Goal: Task Accomplishment & Management: Complete application form

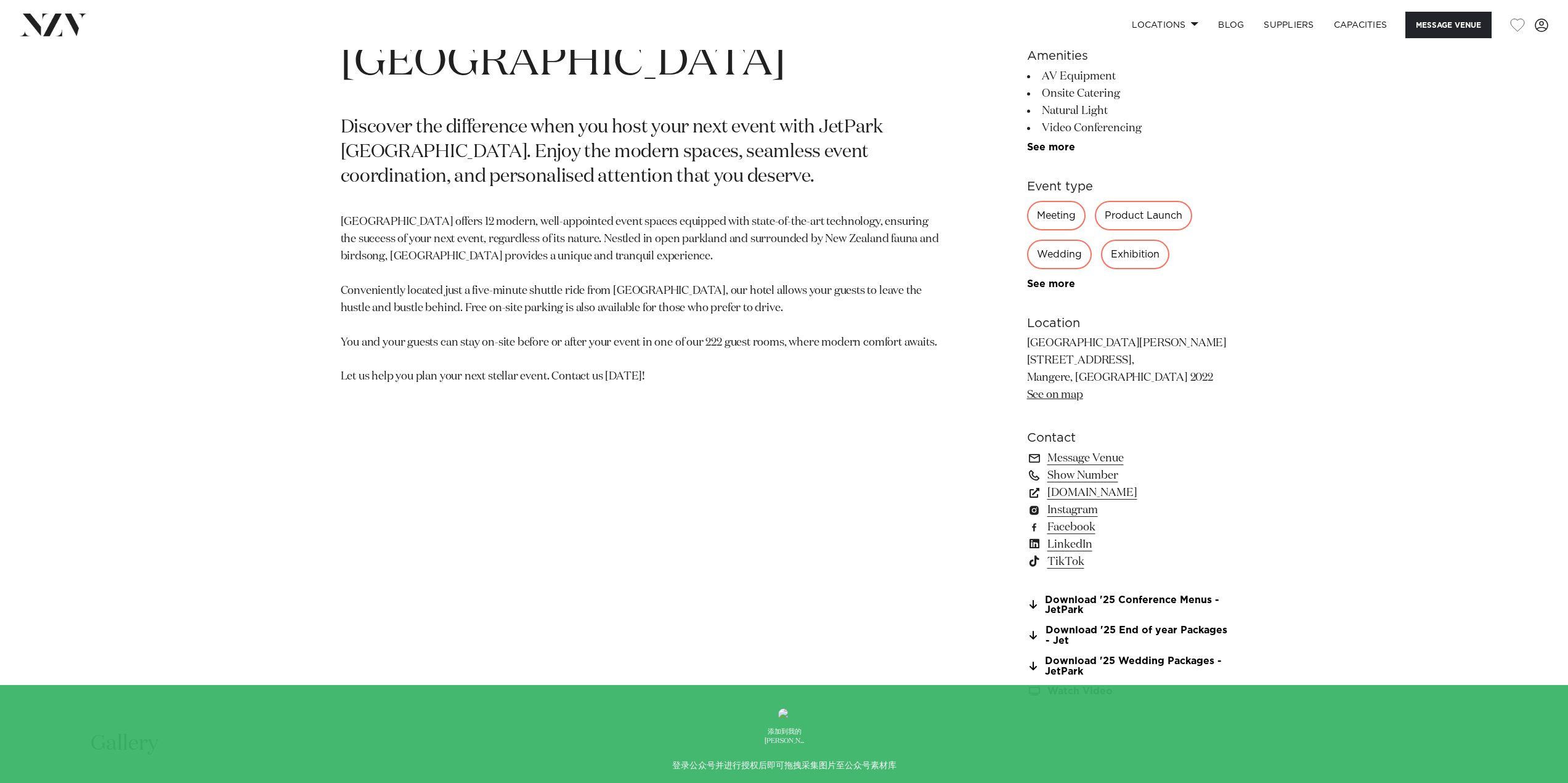
scroll to position [678, 0]
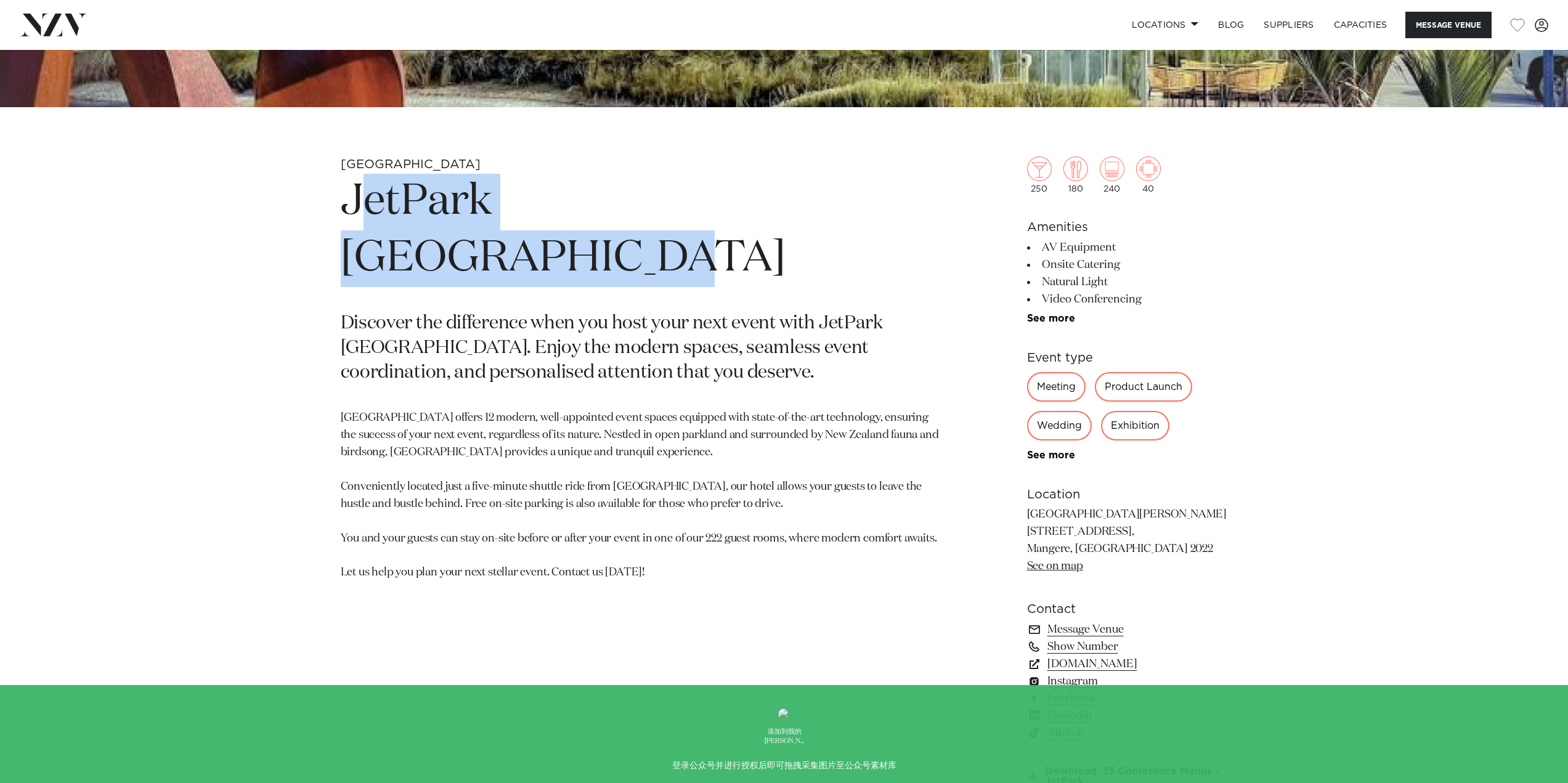
drag, startPoint x: 352, startPoint y: 192, endPoint x: 812, endPoint y: 190, distance: 460.0
click at [812, 190] on h1 "JetPark Auckland Hotel" at bounding box center [640, 229] width 599 height 113
drag, startPoint x: 346, startPoint y: 196, endPoint x: 804, endPoint y: 193, distance: 458.0
click at [804, 193] on h1 "JetPark Auckland Hotel" at bounding box center [640, 229] width 599 height 113
copy h1 "JetPark Auckland Hotel"
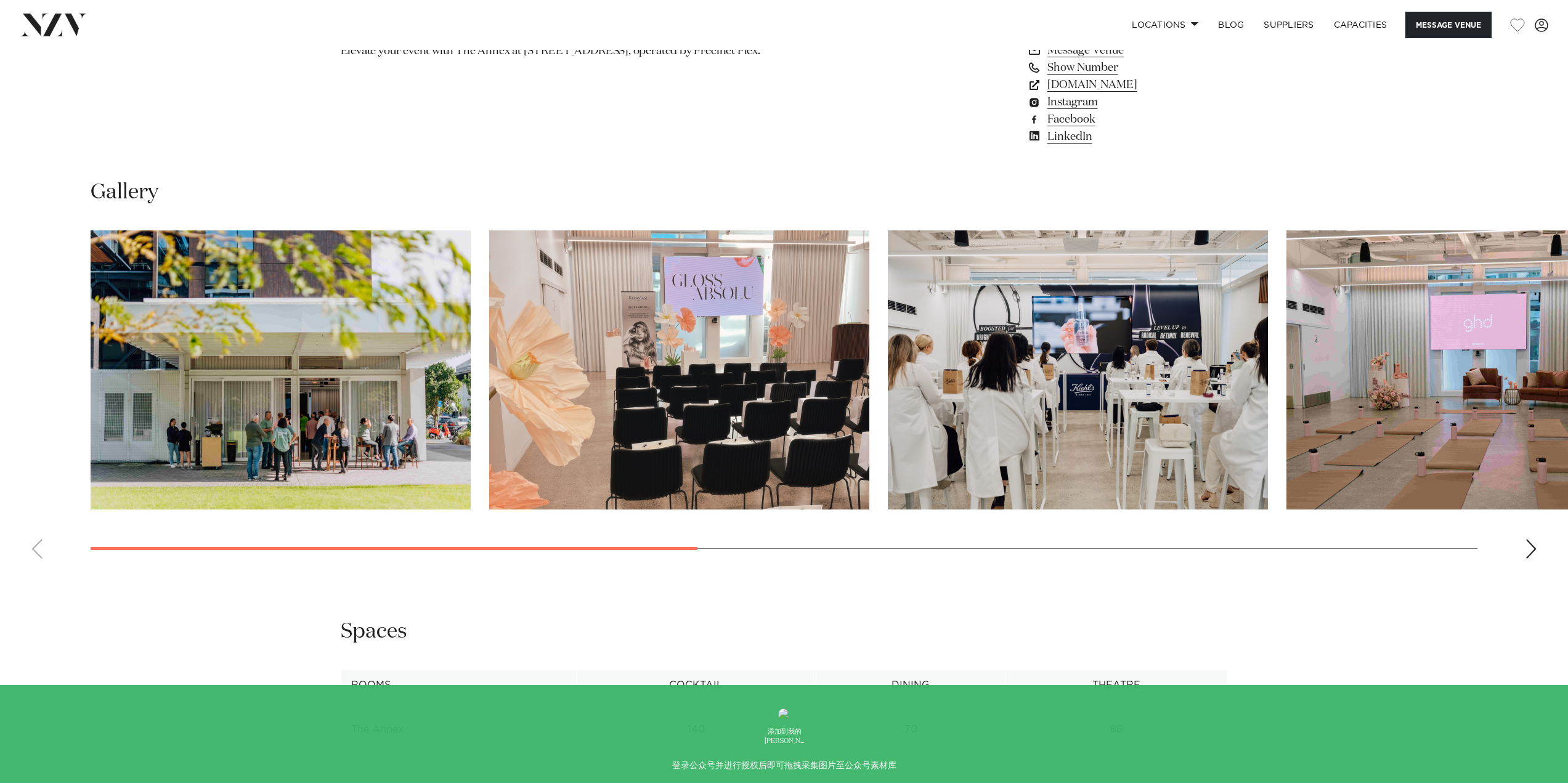
scroll to position [1232, 0]
click at [1536, 558] on div "Next slide" at bounding box center [1530, 547] width 12 height 20
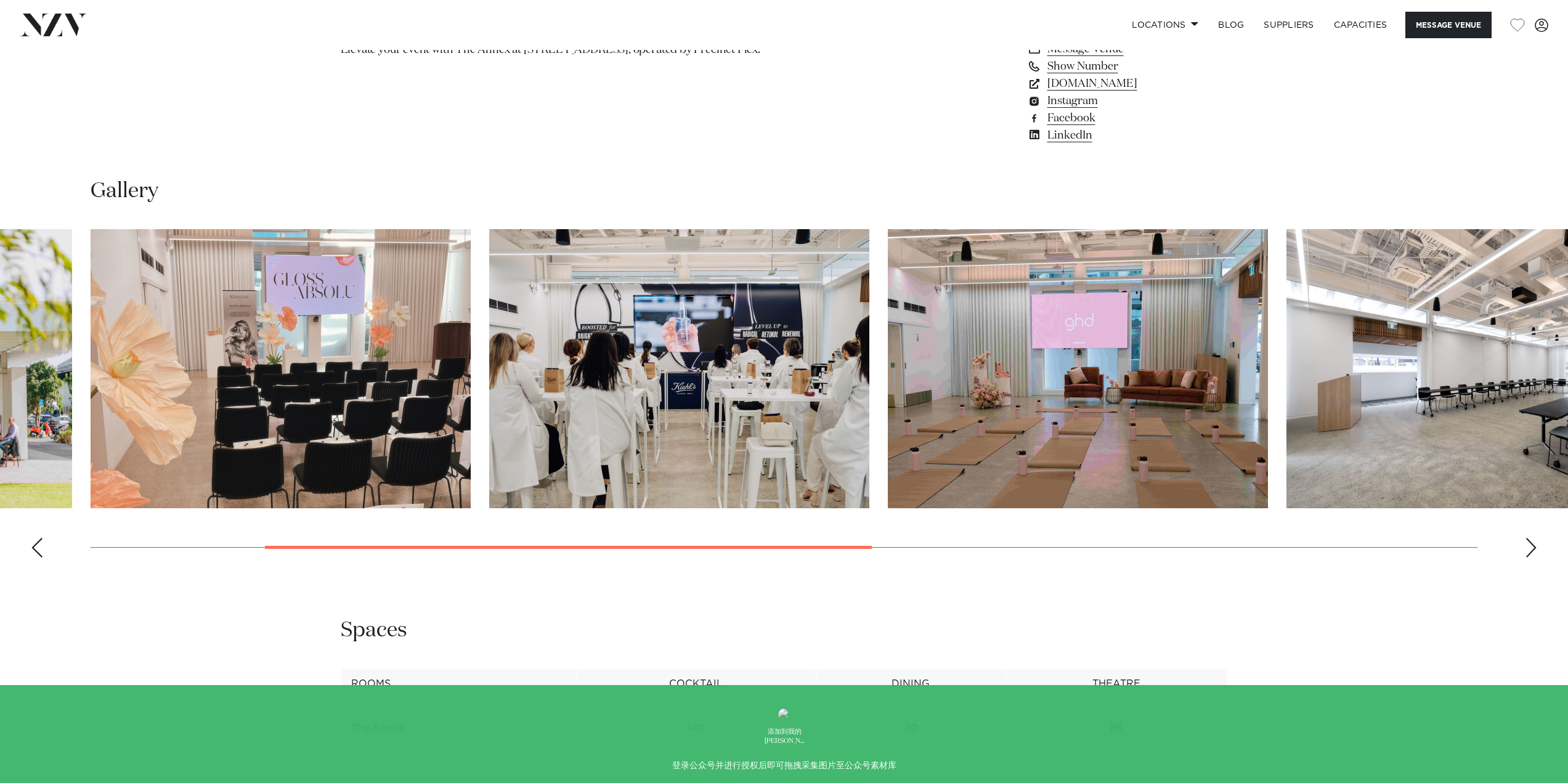
click at [1536, 558] on div "Next slide" at bounding box center [1530, 547] width 12 height 20
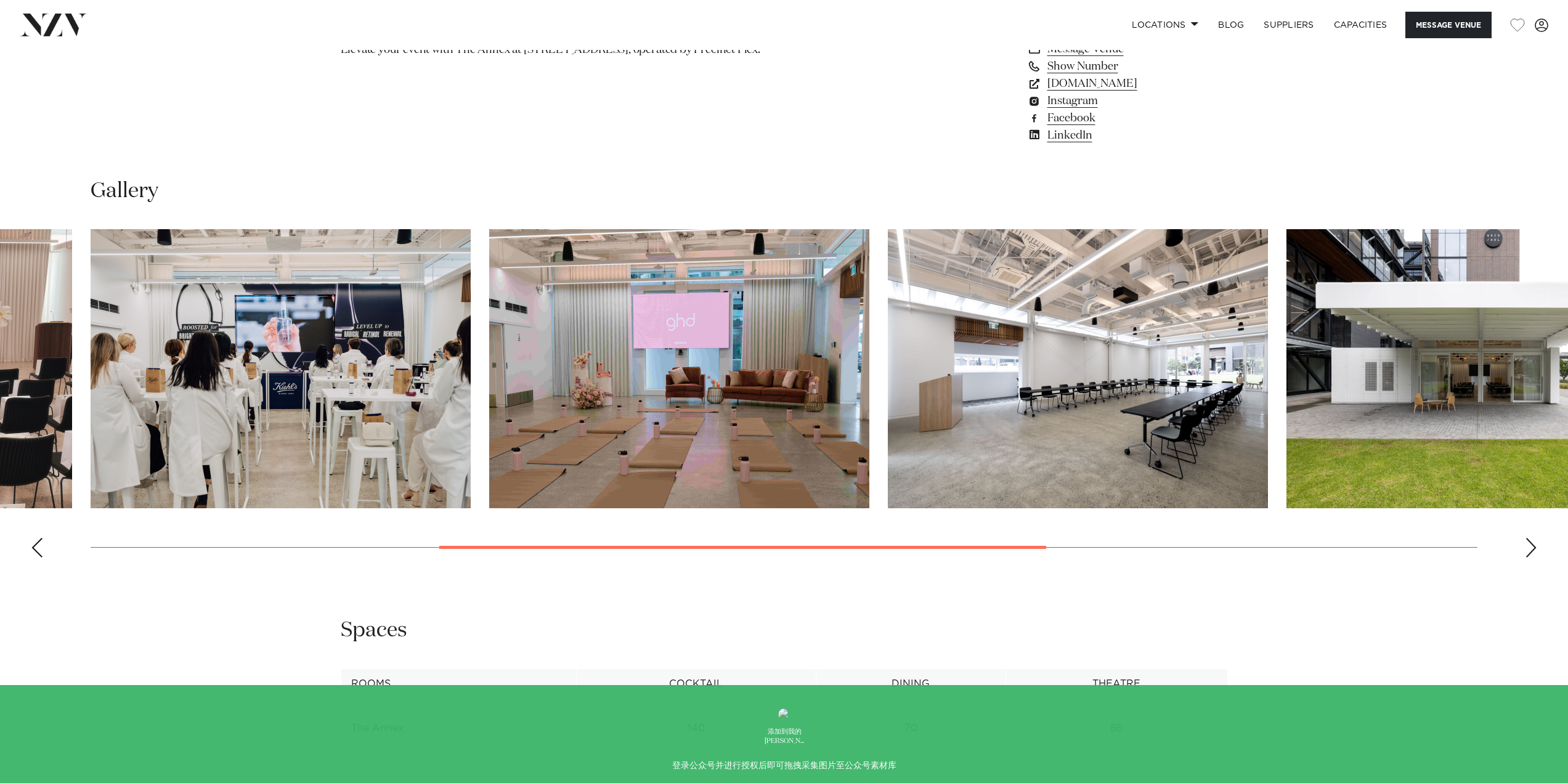
click at [1536, 558] on div "Next slide" at bounding box center [1530, 547] width 12 height 20
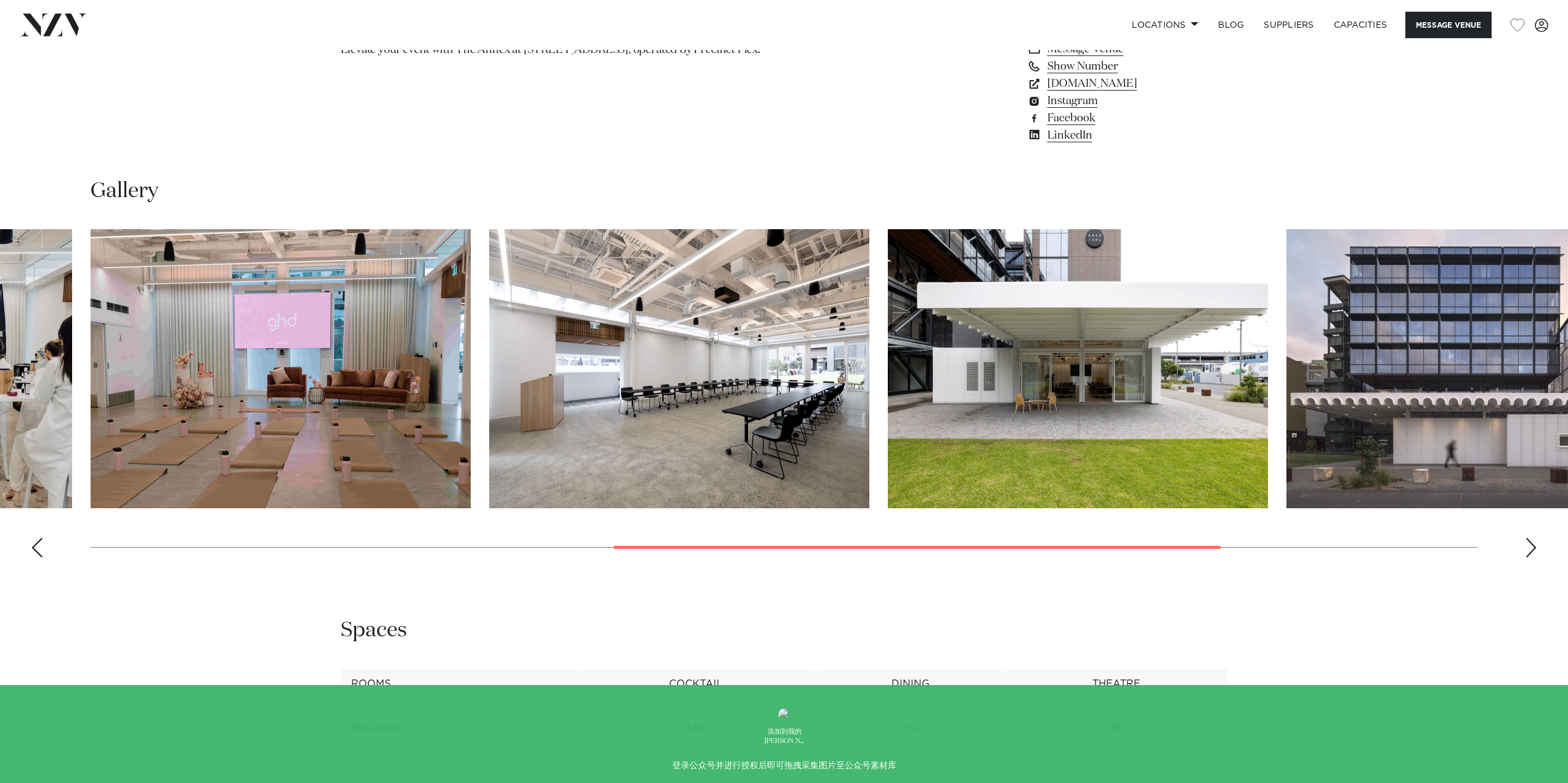
click at [1531, 558] on div "Next slide" at bounding box center [1530, 547] width 12 height 20
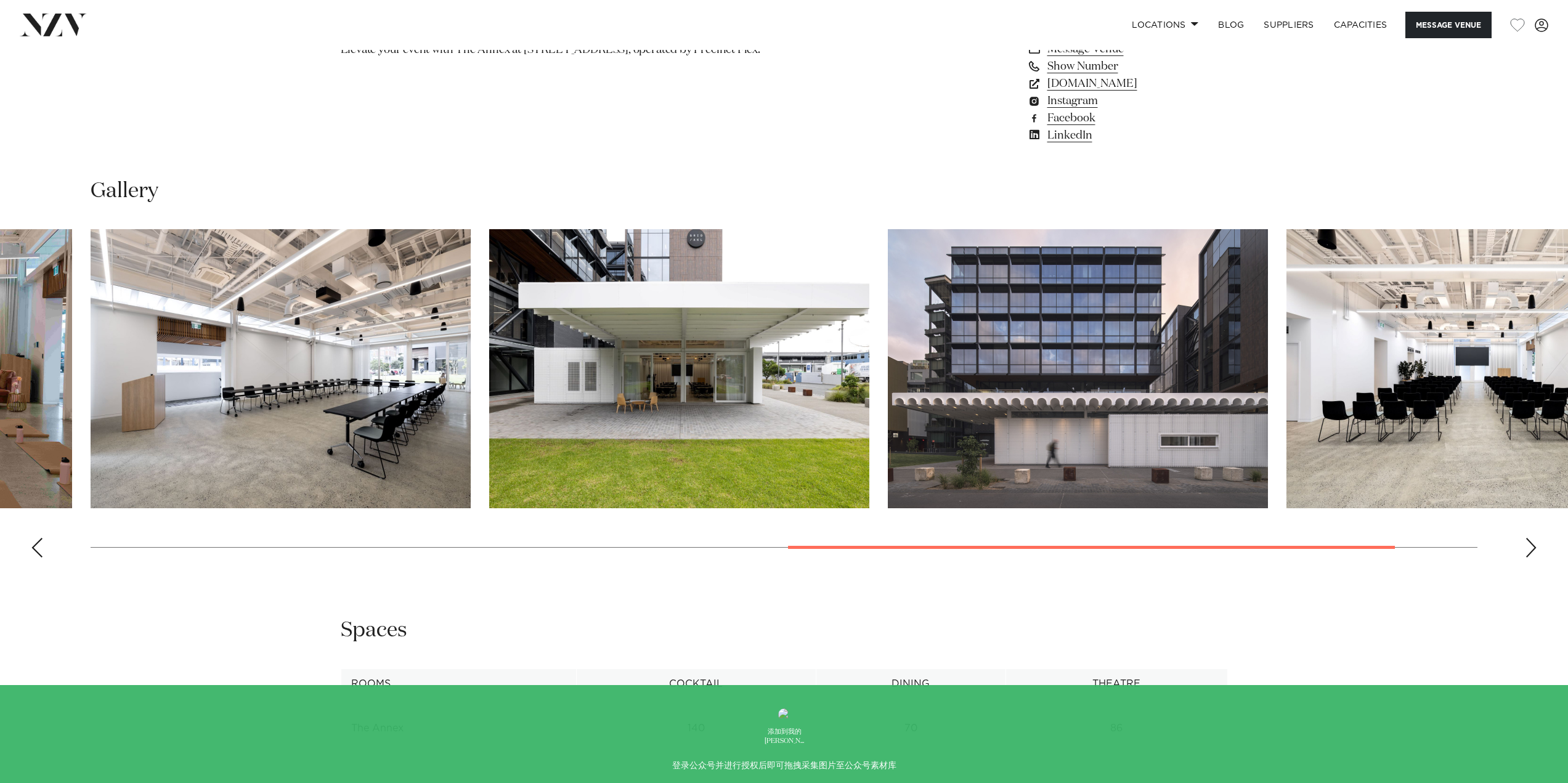
click at [1531, 558] on div "Next slide" at bounding box center [1530, 547] width 12 height 20
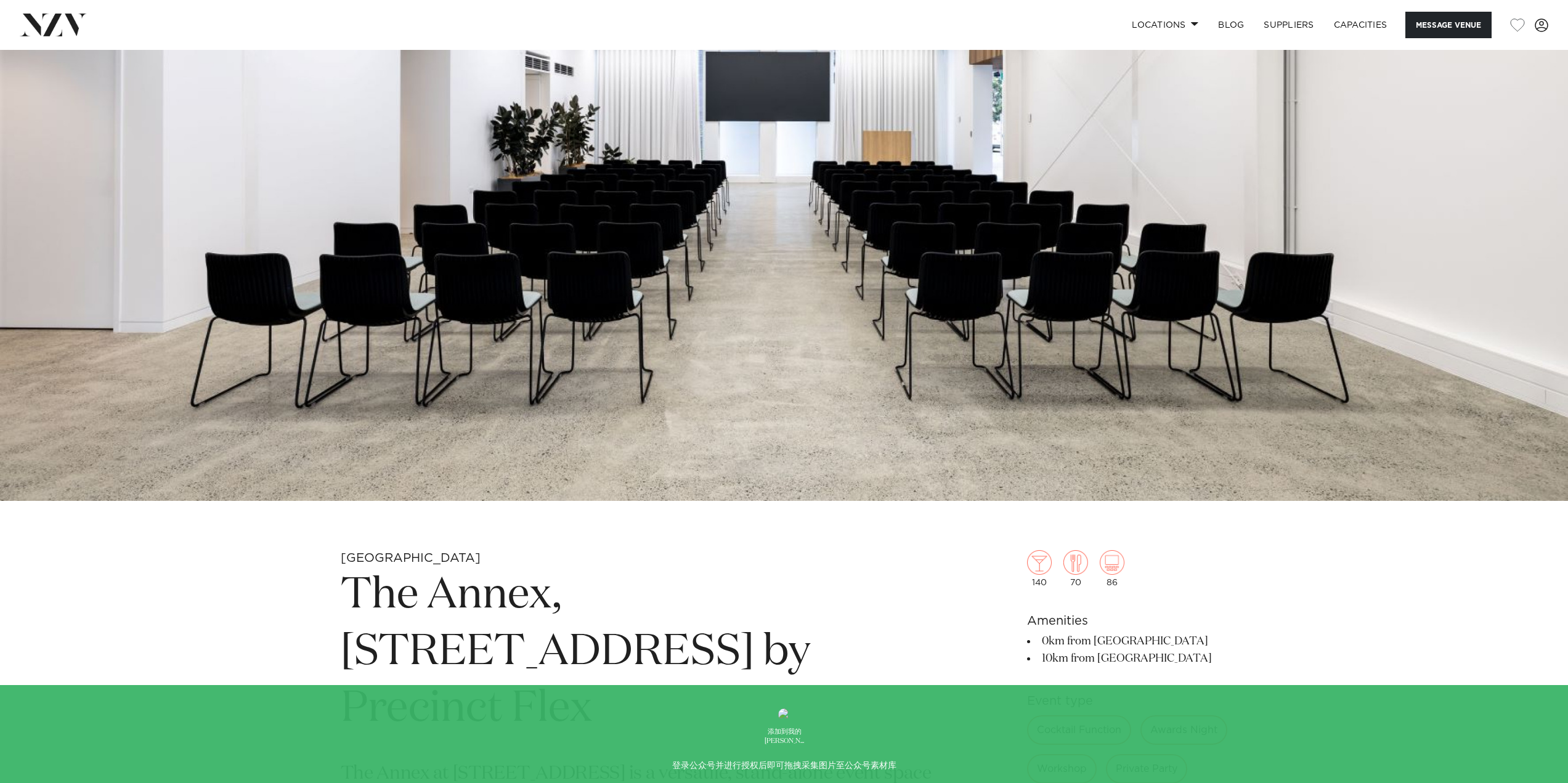
scroll to position [432, 0]
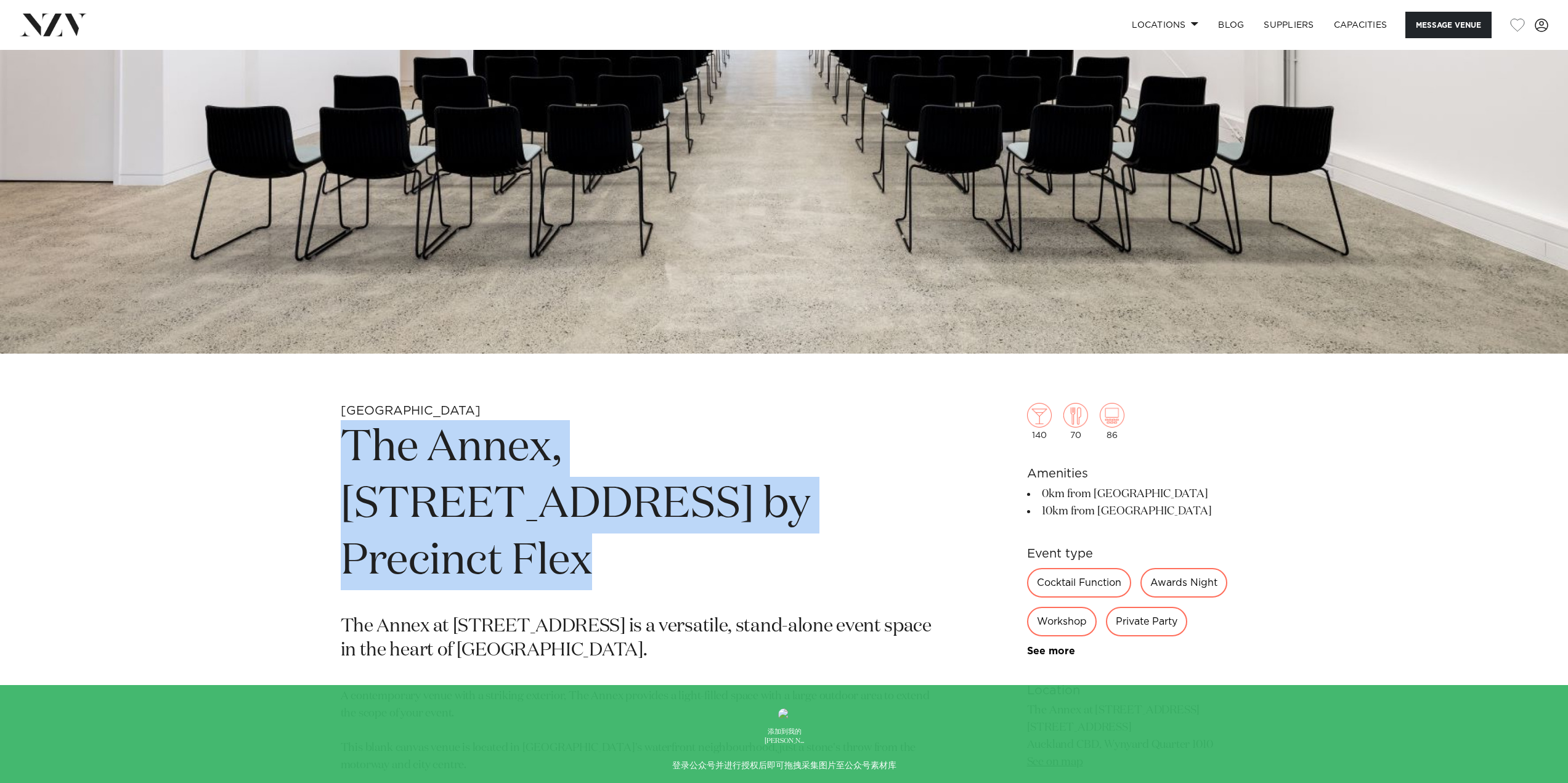
drag, startPoint x: 644, startPoint y: 504, endPoint x: 340, endPoint y: 439, distance: 310.9
click at [340, 439] on div "Auckland The Annex, 10 Madden Street by Precinct Flex The Annex at 10 Madden St…" at bounding box center [784, 681] width 1049 height 557
copy h1 "The Annex, 10 Madden Street by Precinct Flex"
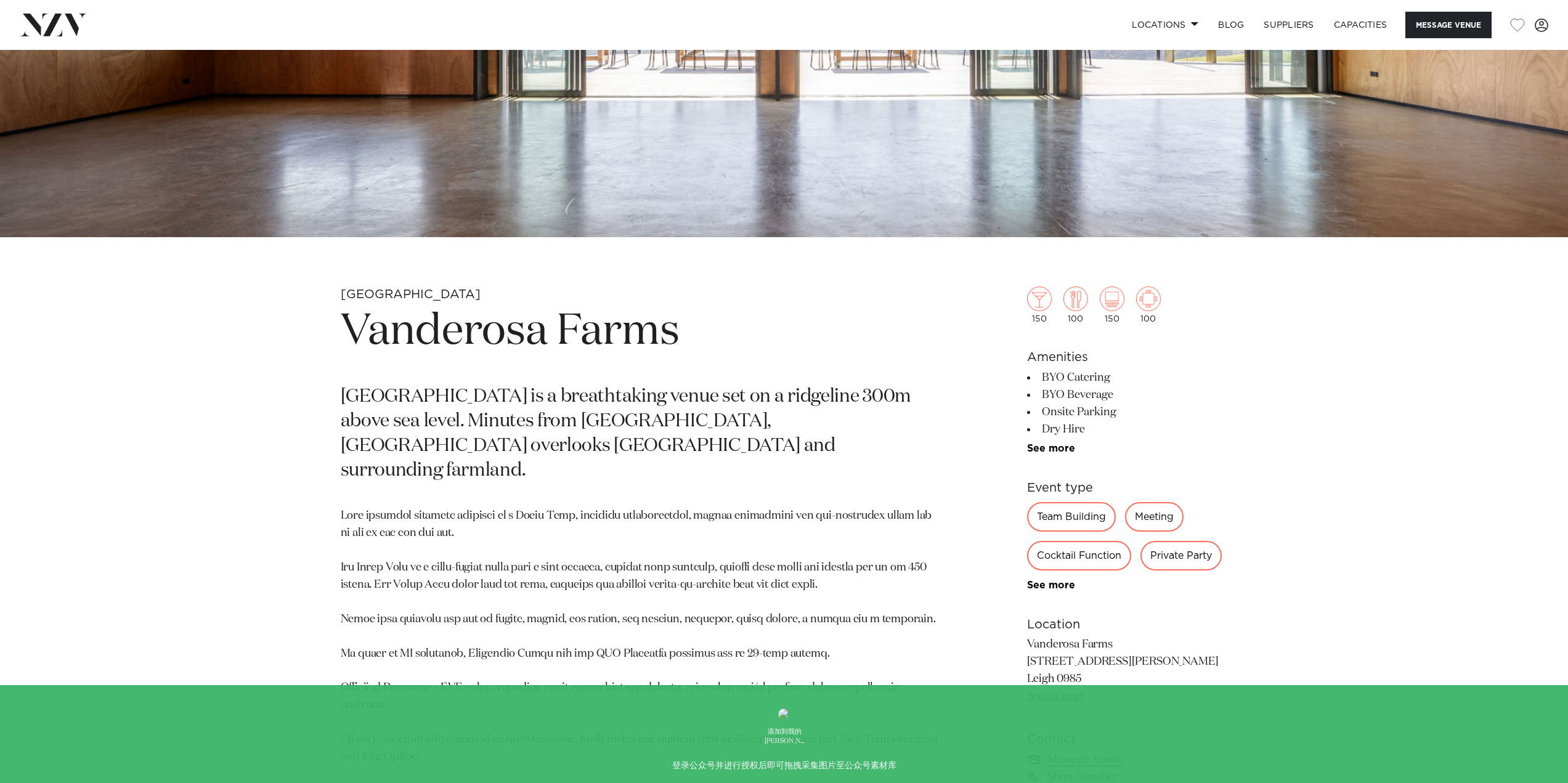
scroll to position [554, 0]
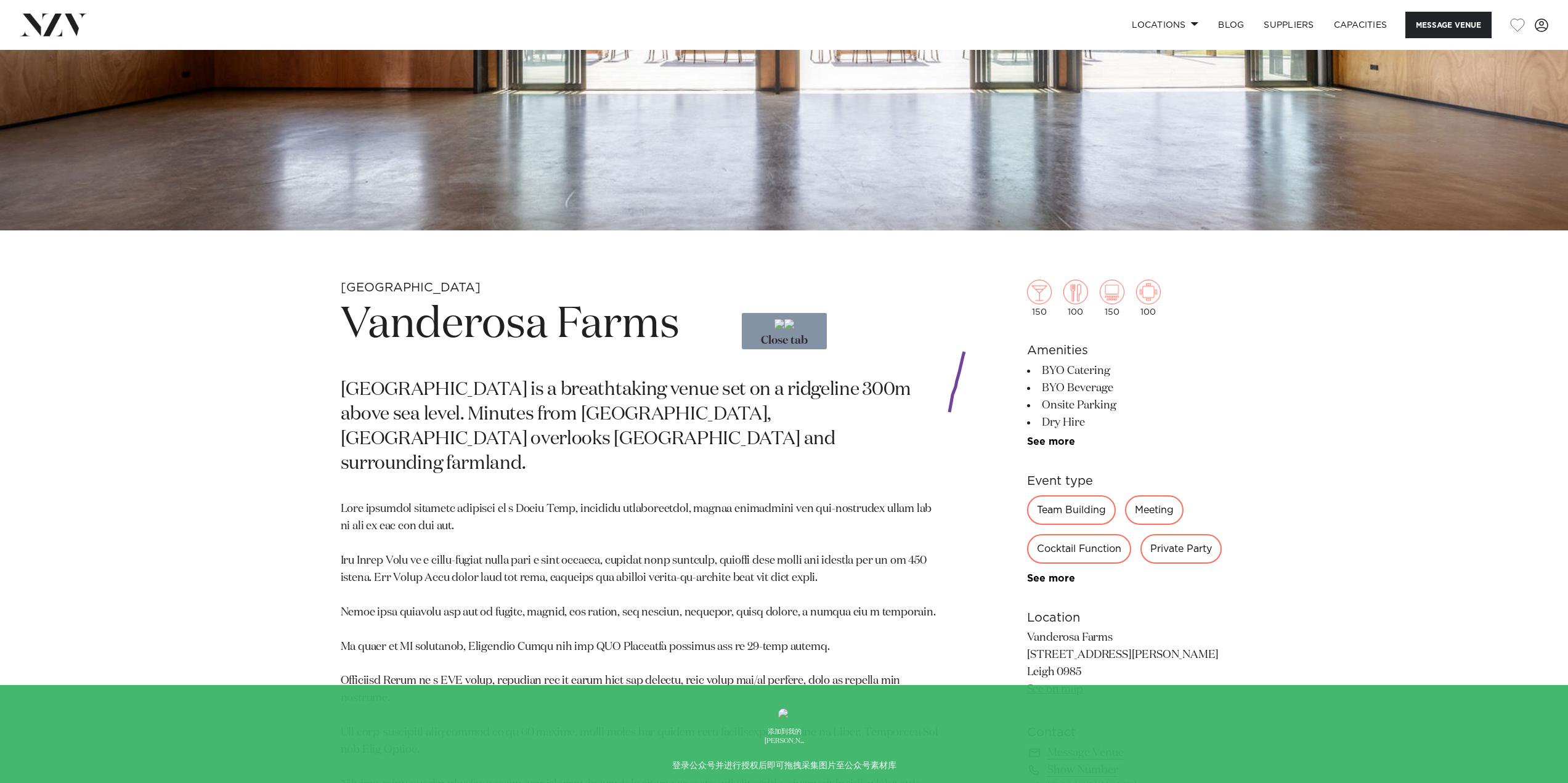
drag, startPoint x: 965, startPoint y: 349, endPoint x: 1155, endPoint y: 515, distance: 252.3
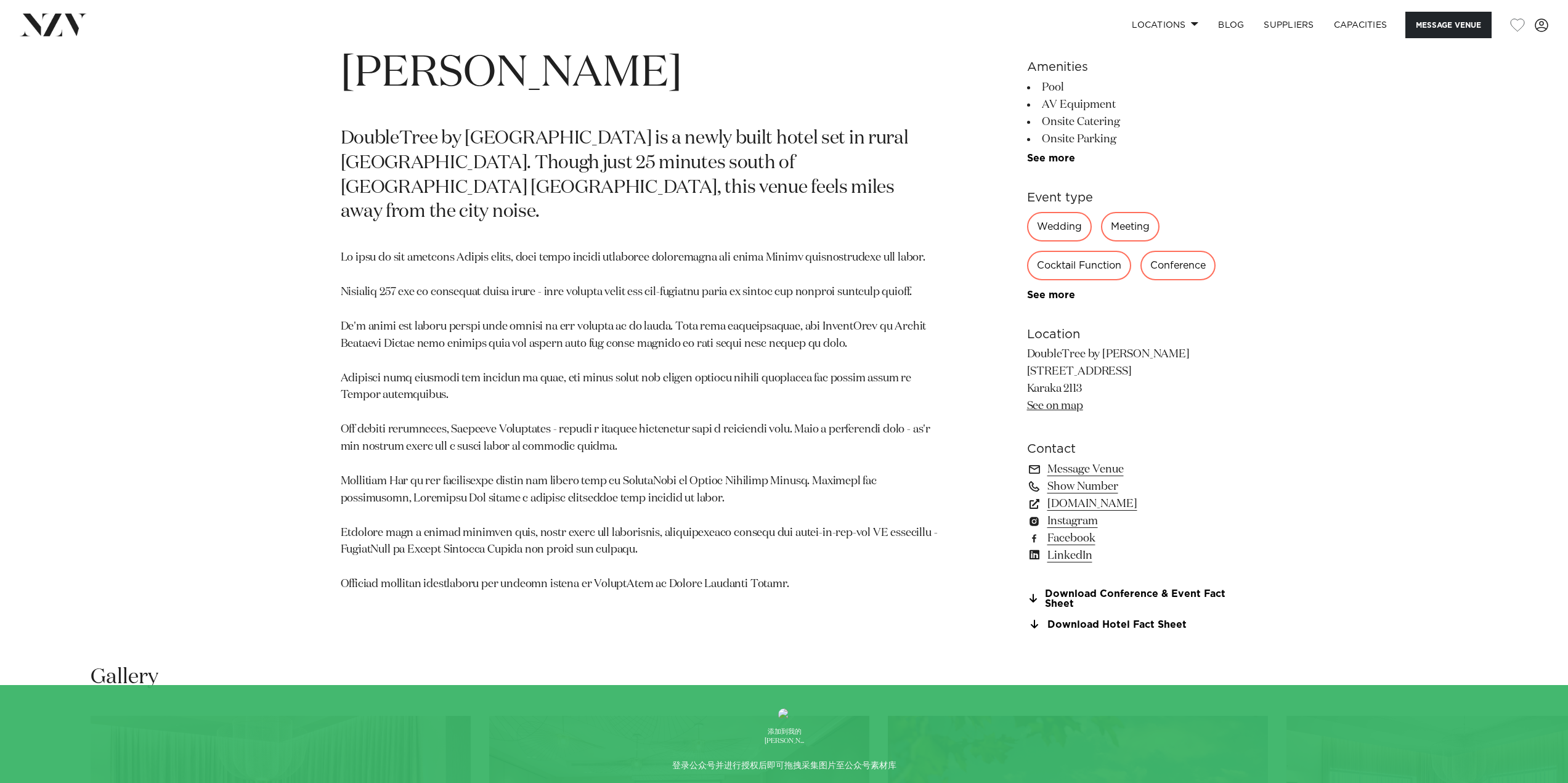
scroll to position [1232, 0]
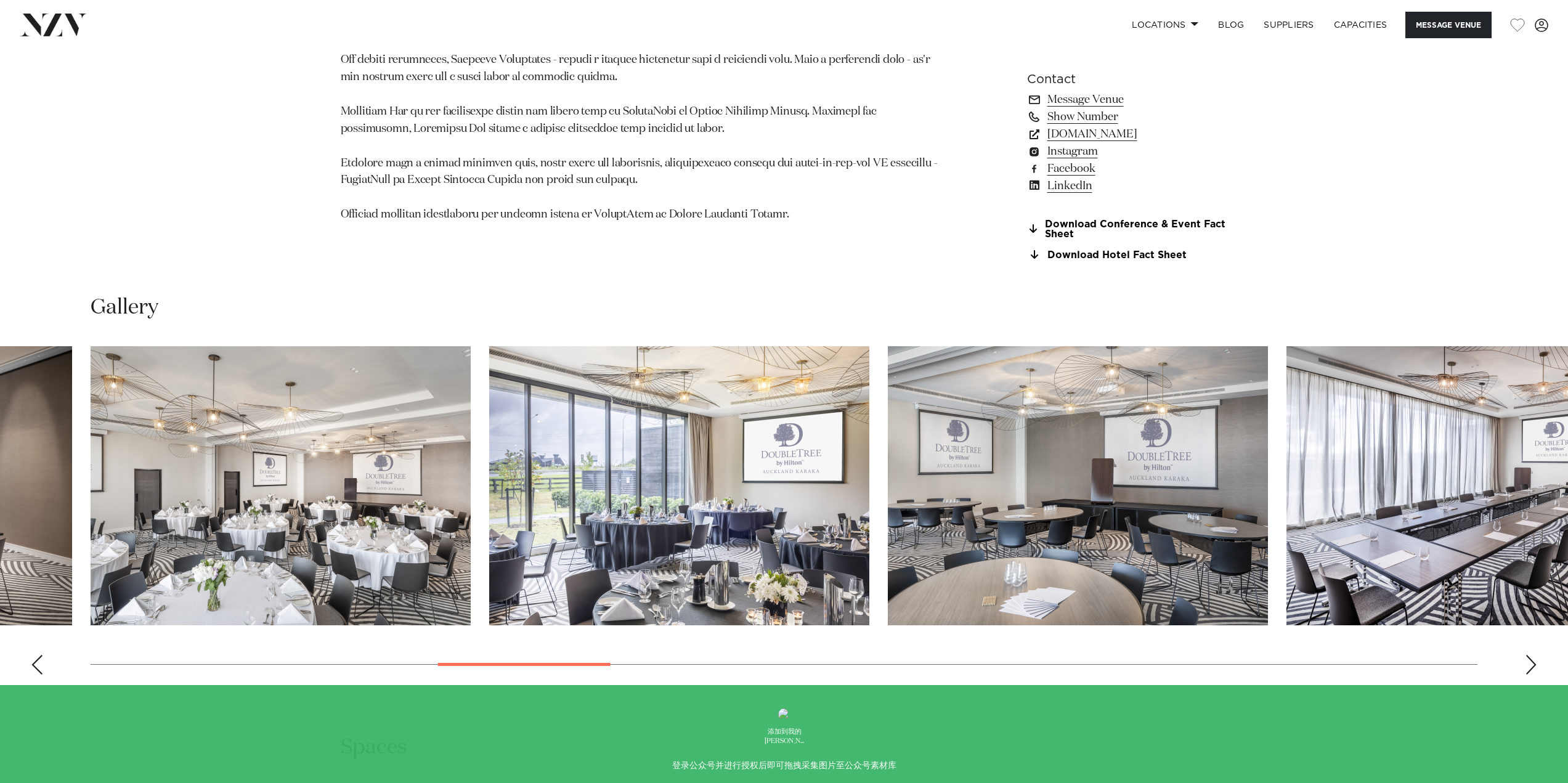
click at [586, 689] on div "Auckland DoubleTree by [PERSON_NAME] Message Venue [GEOGRAPHIC_DATA] DoubleTree…" at bounding box center [784, 188] width 1568 height 2741
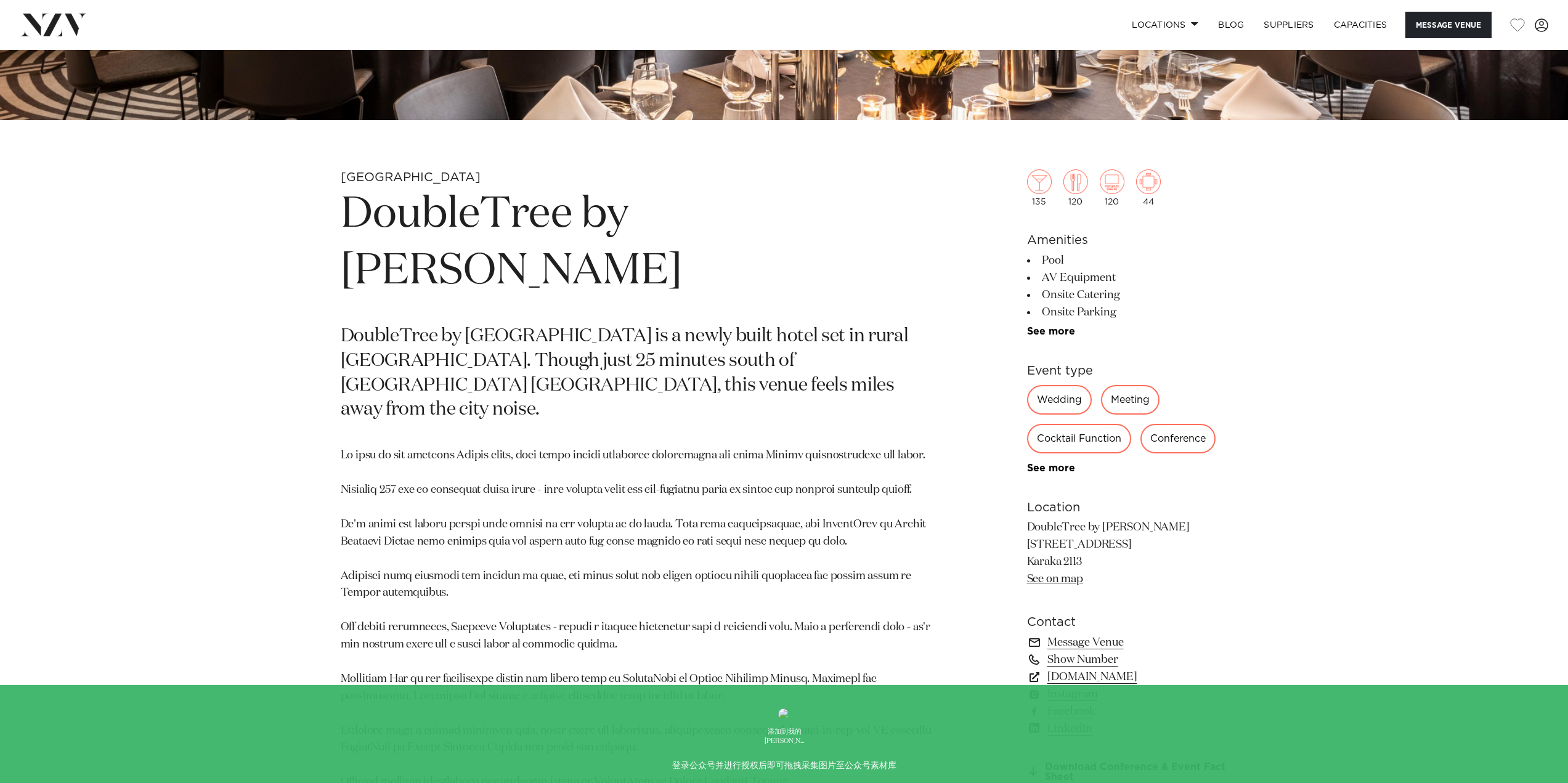
scroll to position [370, 0]
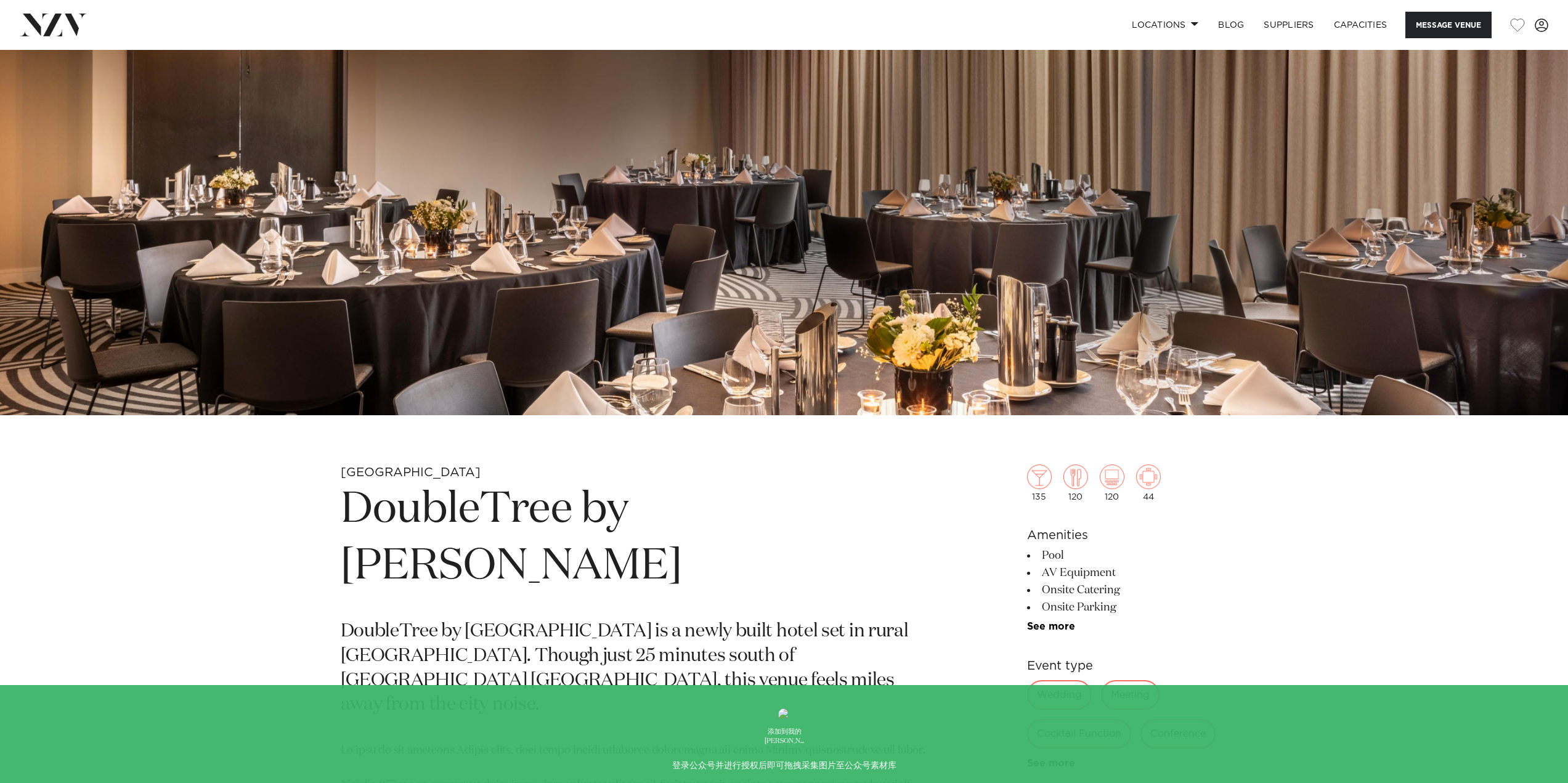
drag, startPoint x: 352, startPoint y: 502, endPoint x: 673, endPoint y: 550, distance: 324.6
click at [673, 550] on h1 "DoubleTree by Hilton Auckland Karaka" at bounding box center [640, 538] width 599 height 113
copy h1 "DoubleTree by Hilton Auckland Karaka"
drag, startPoint x: 245, startPoint y: 474, endPoint x: 275, endPoint y: 492, distance: 35.0
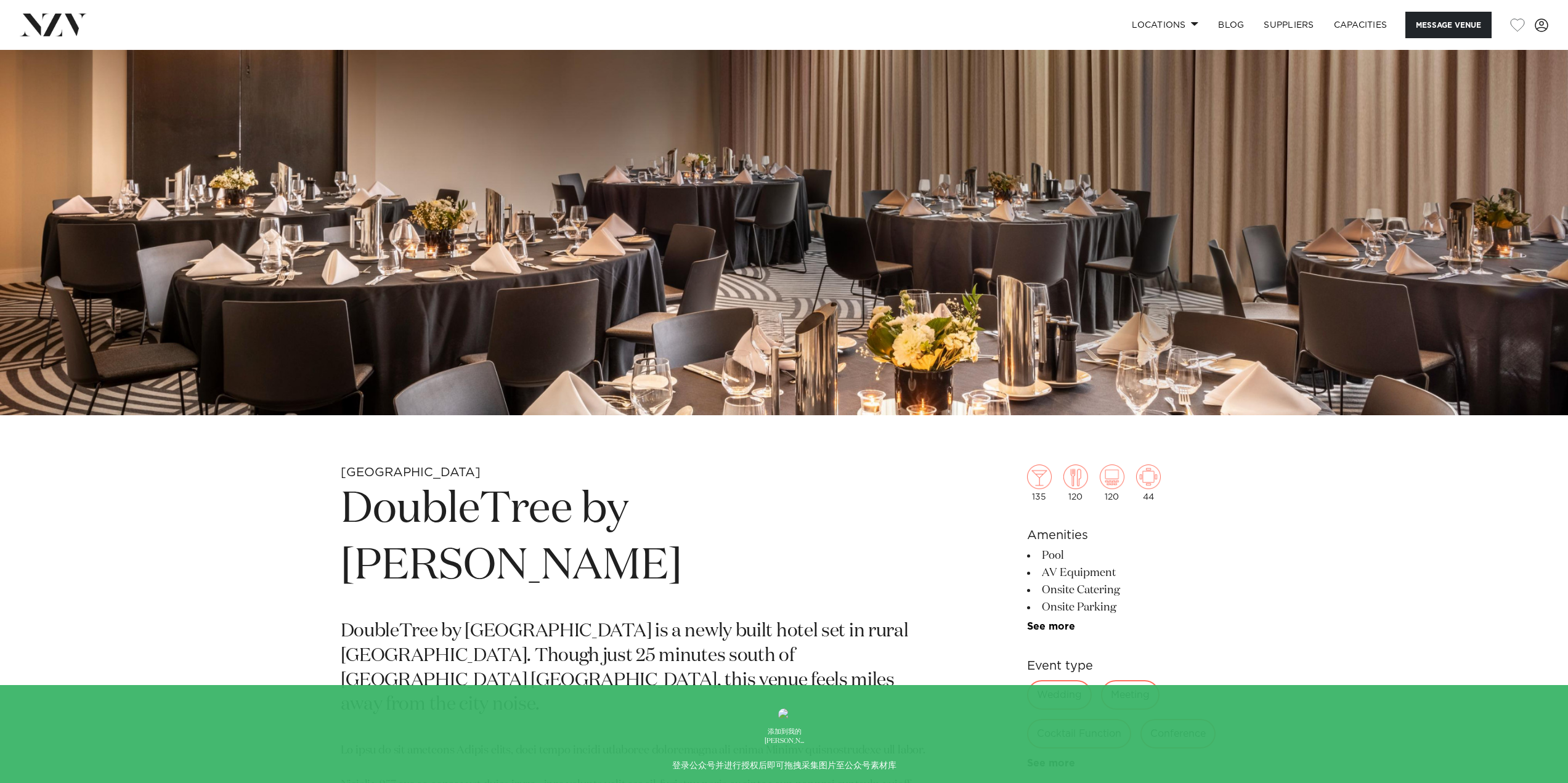
drag, startPoint x: 349, startPoint y: 497, endPoint x: 693, endPoint y: 562, distance: 350.1
click at [693, 562] on h1 "DoubleTree by Hilton Auckland Karaka" at bounding box center [640, 538] width 599 height 113
copy h1 "DoubleTree by Hilton Auckland Karaka"
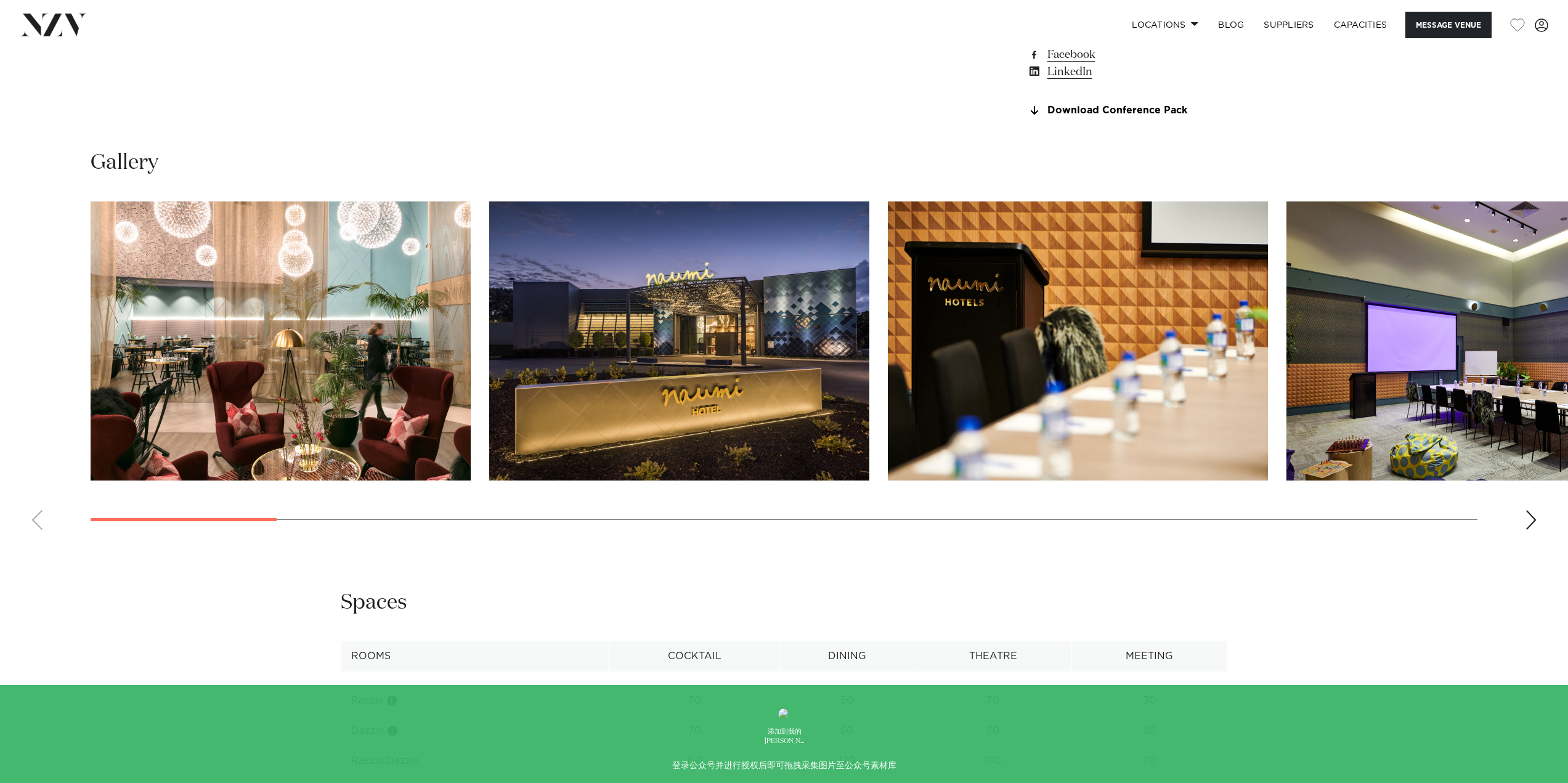
scroll to position [1356, 0]
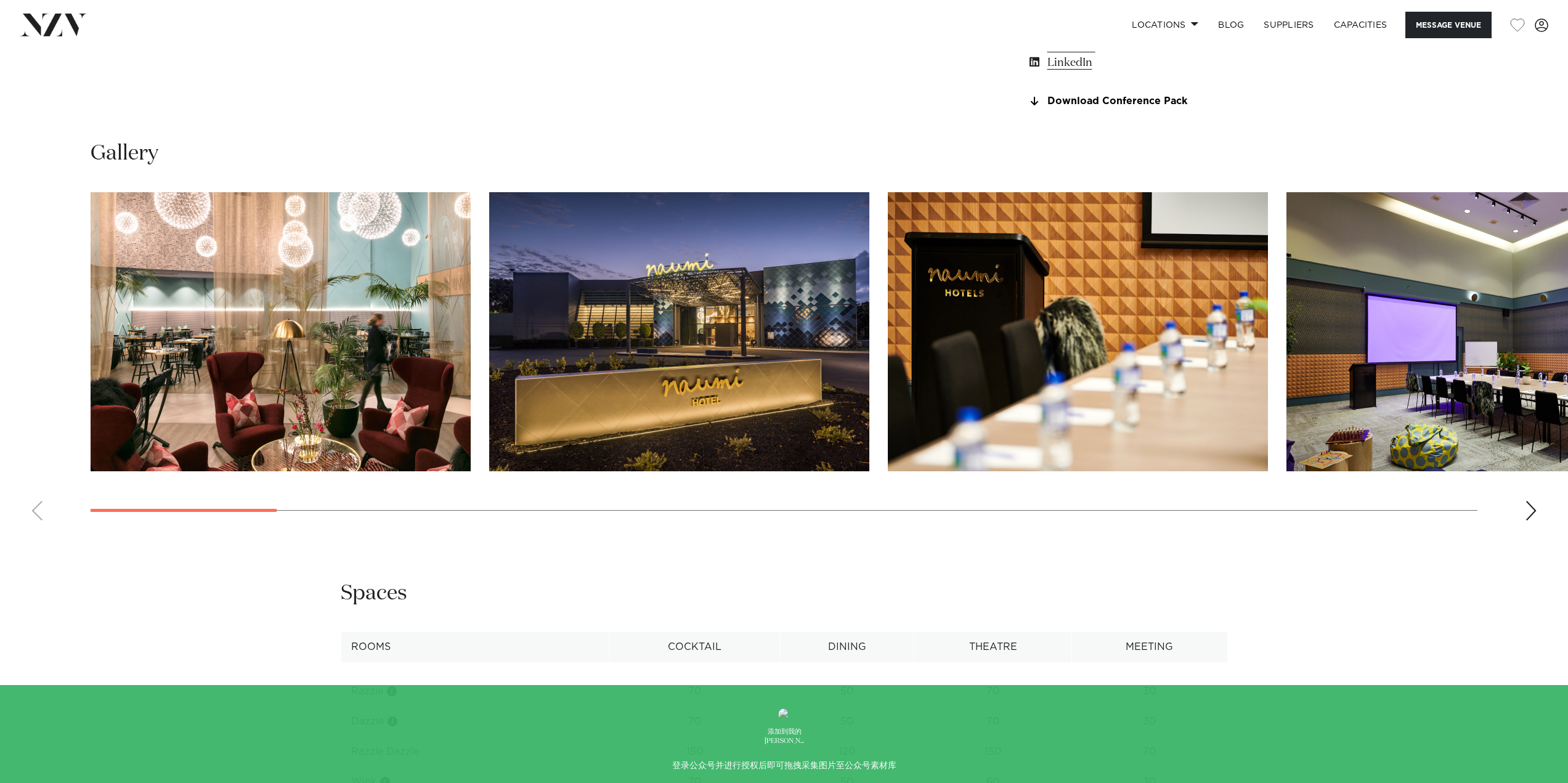
click at [1525, 531] on swiper-container at bounding box center [784, 362] width 1568 height 338
click at [1530, 521] on div "Next slide" at bounding box center [1530, 511] width 12 height 20
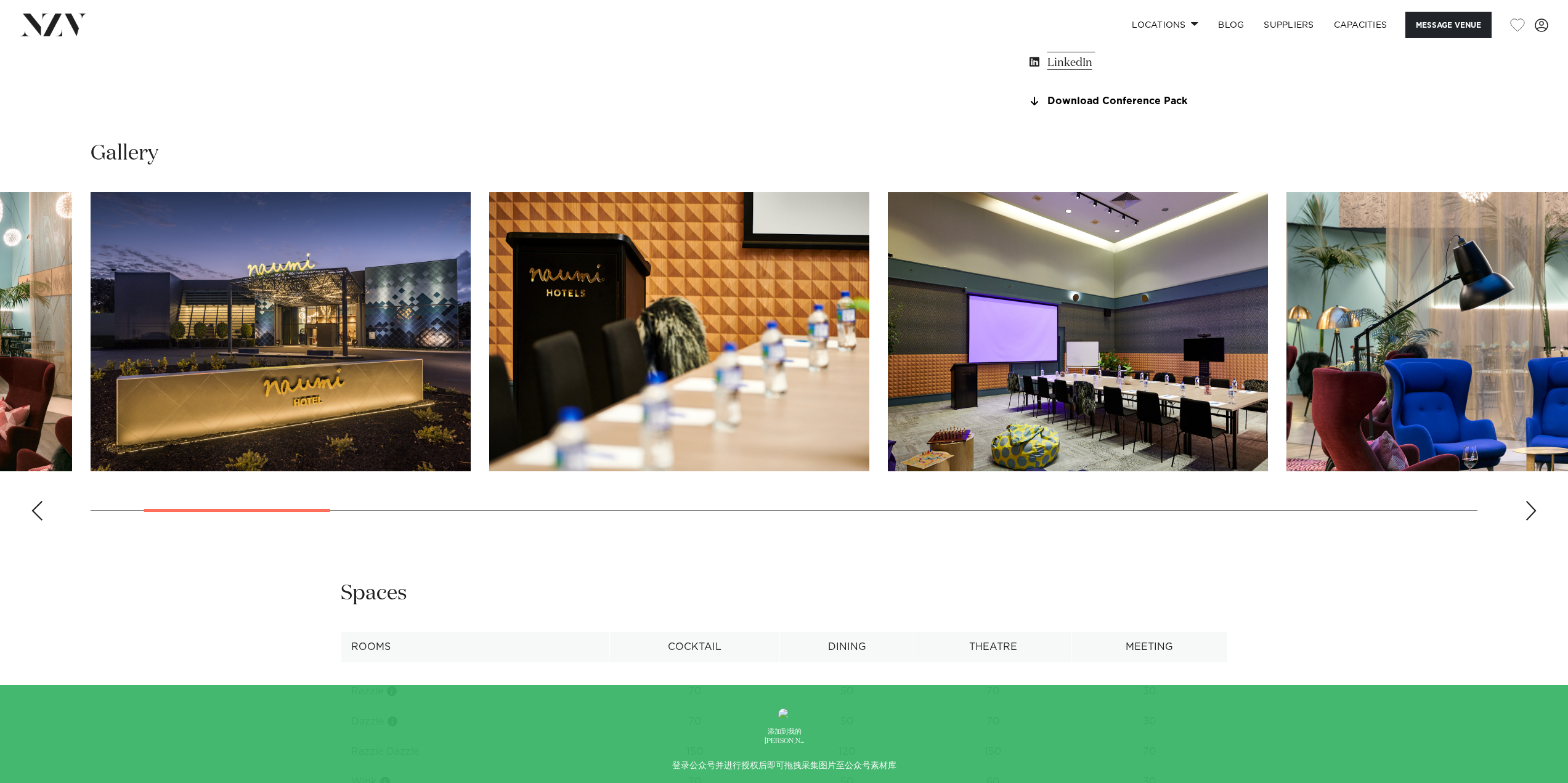
click at [1530, 521] on div "Next slide" at bounding box center [1530, 511] width 12 height 20
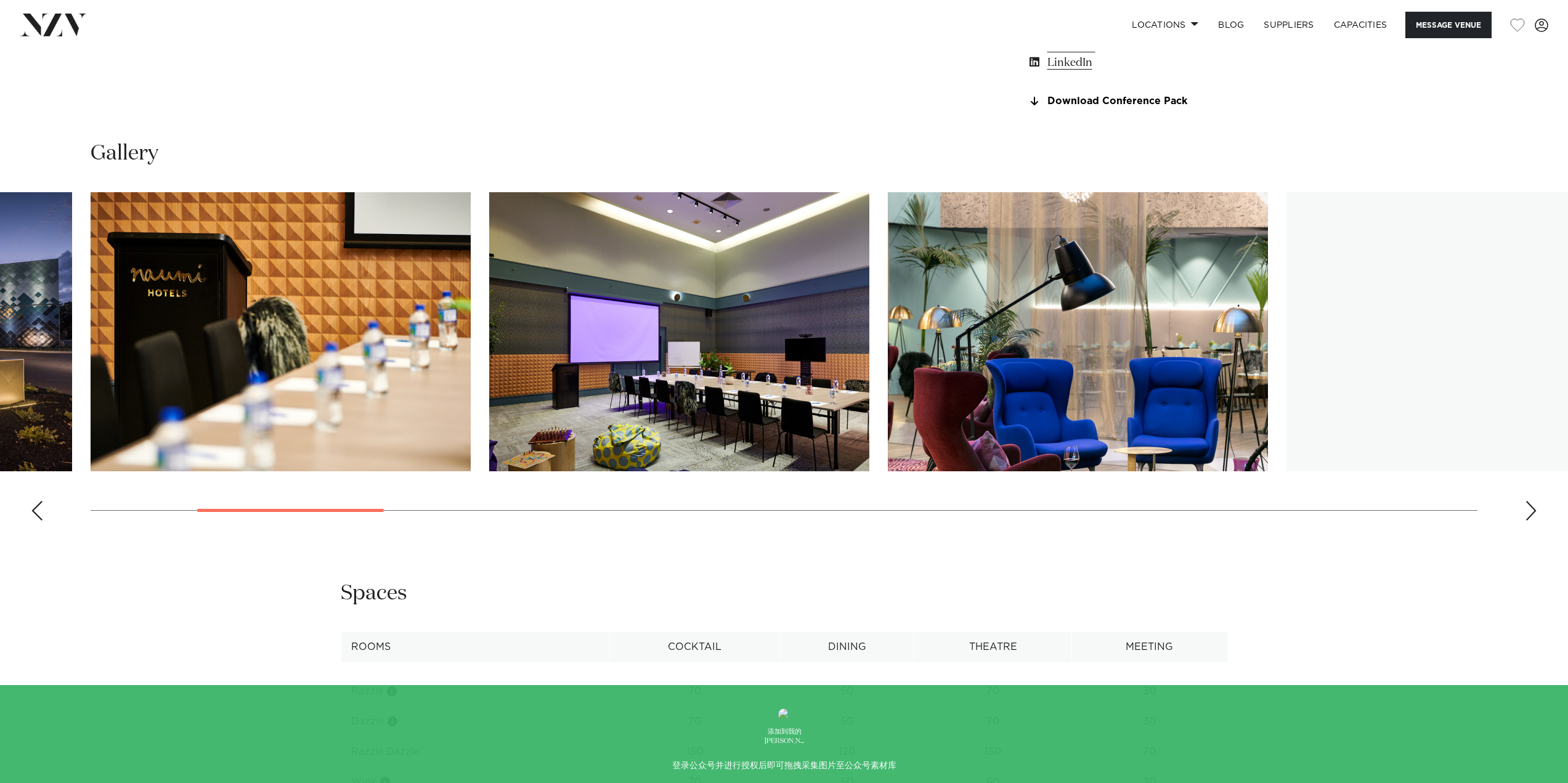
click at [1530, 521] on div "Next slide" at bounding box center [1530, 511] width 12 height 20
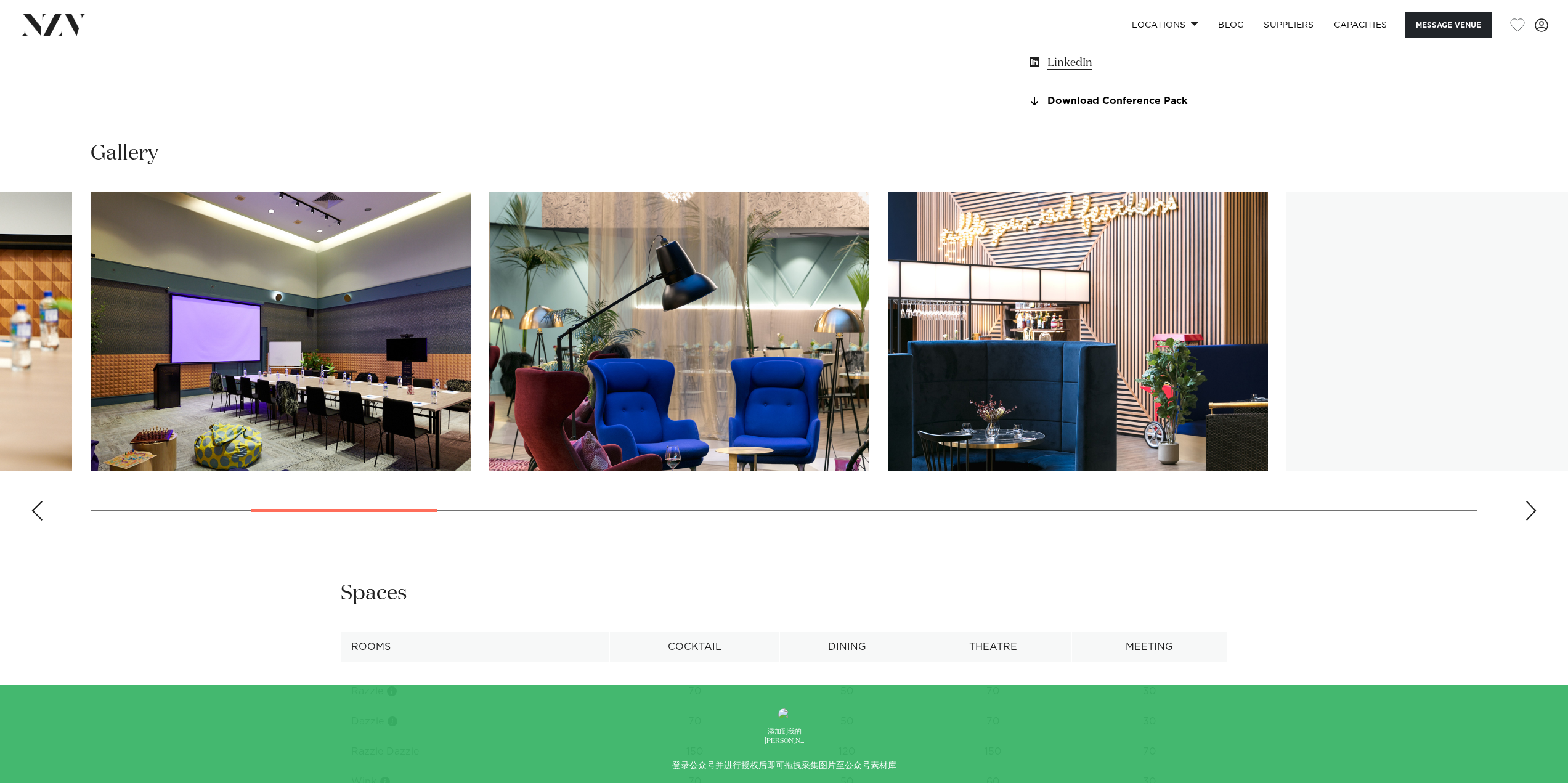
click at [1530, 521] on div "Next slide" at bounding box center [1530, 511] width 12 height 20
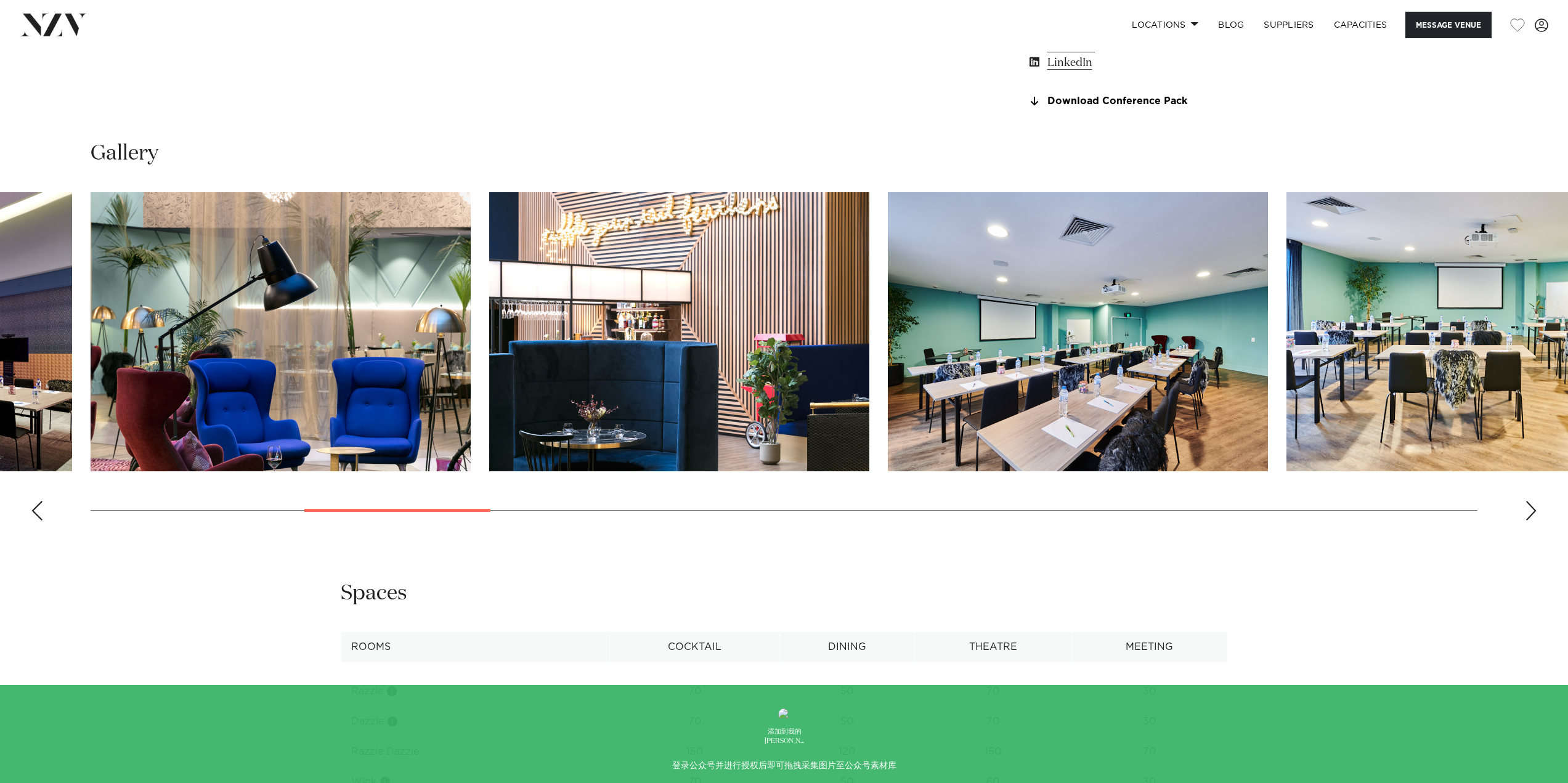
click at [1530, 521] on div "Next slide" at bounding box center [1530, 511] width 12 height 20
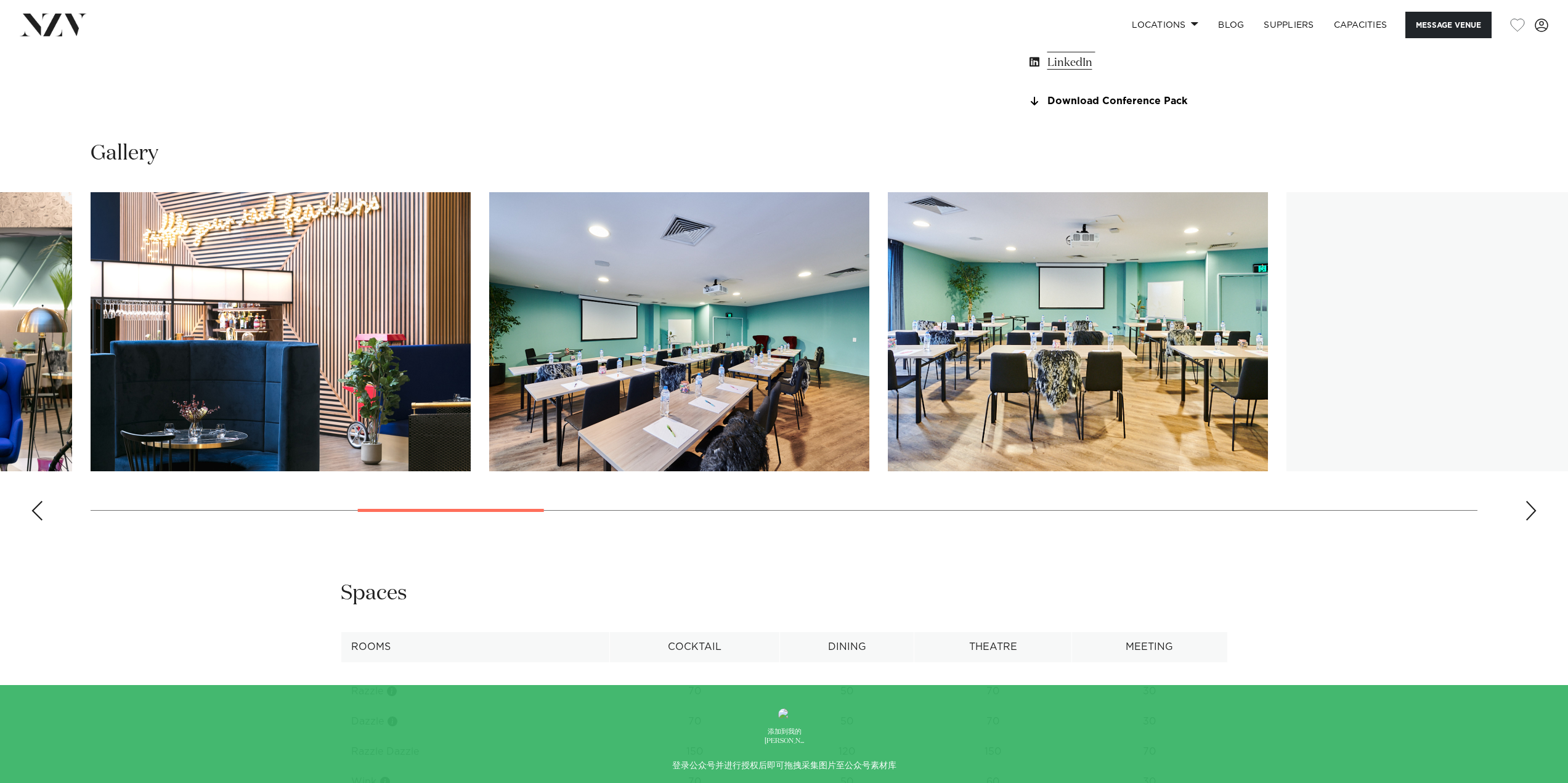
click at [1530, 521] on div "Next slide" at bounding box center [1530, 511] width 12 height 20
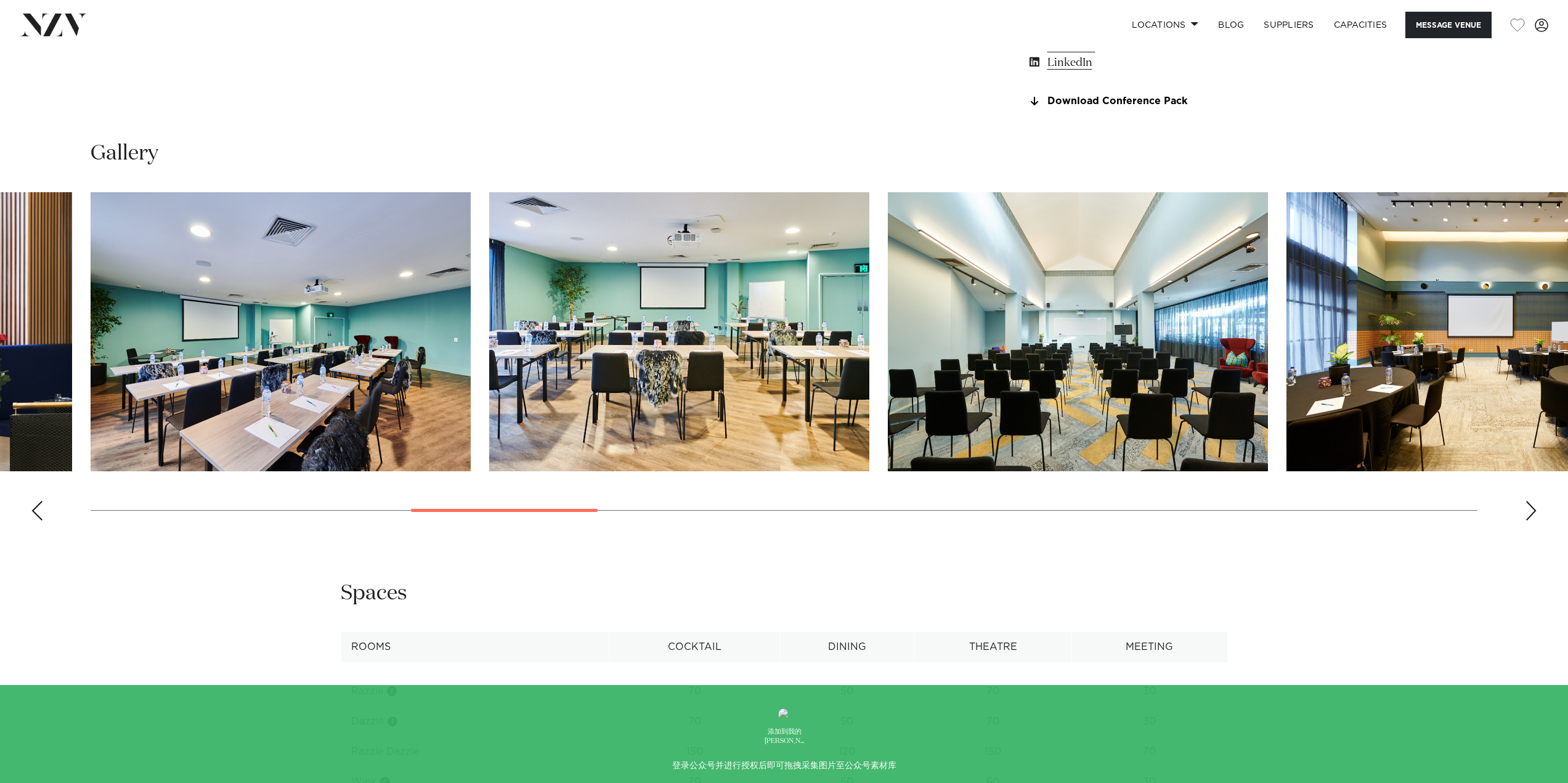
click at [1530, 521] on div "Next slide" at bounding box center [1530, 511] width 12 height 20
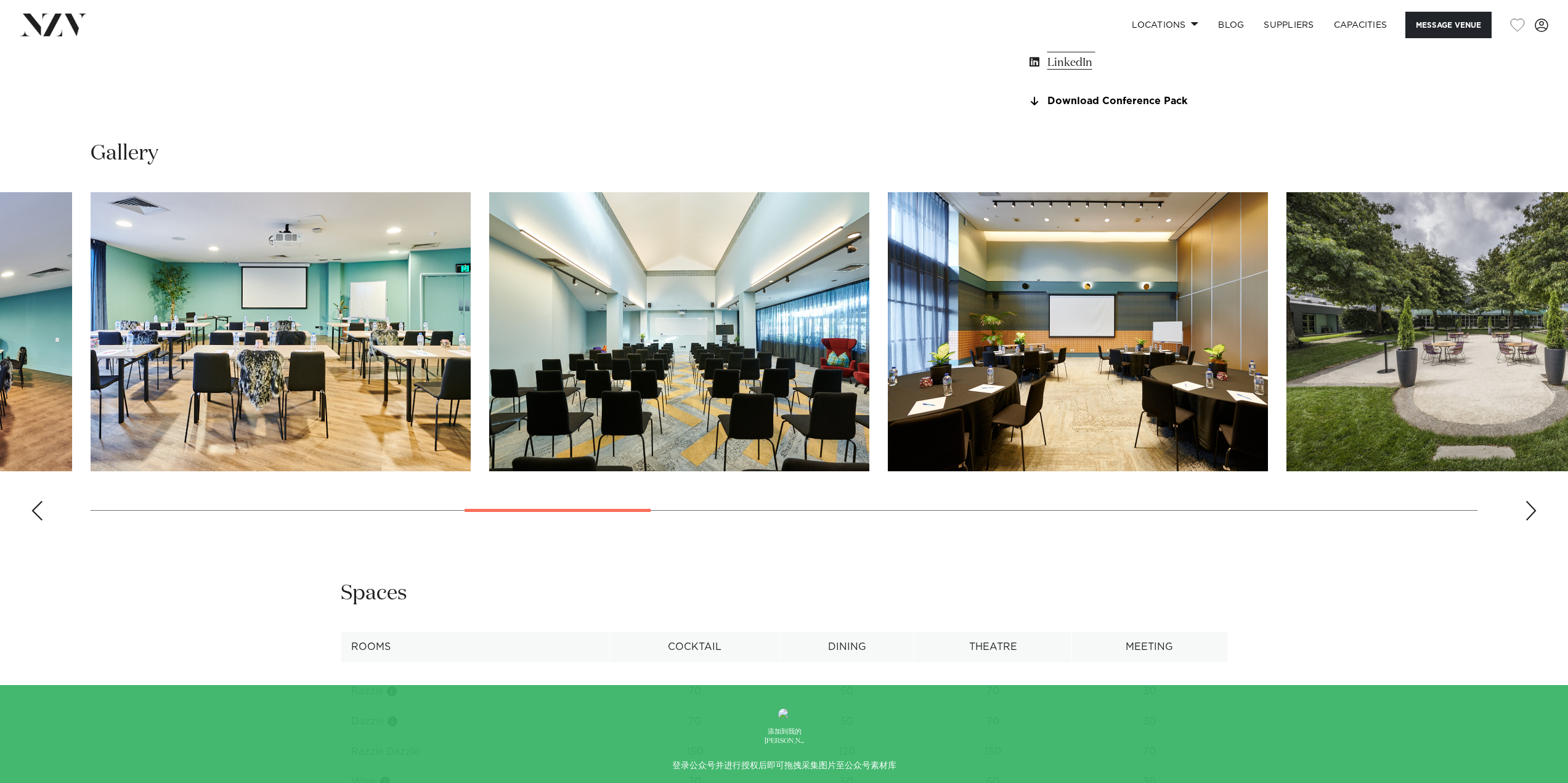
click at [1530, 521] on div "Next slide" at bounding box center [1530, 511] width 12 height 20
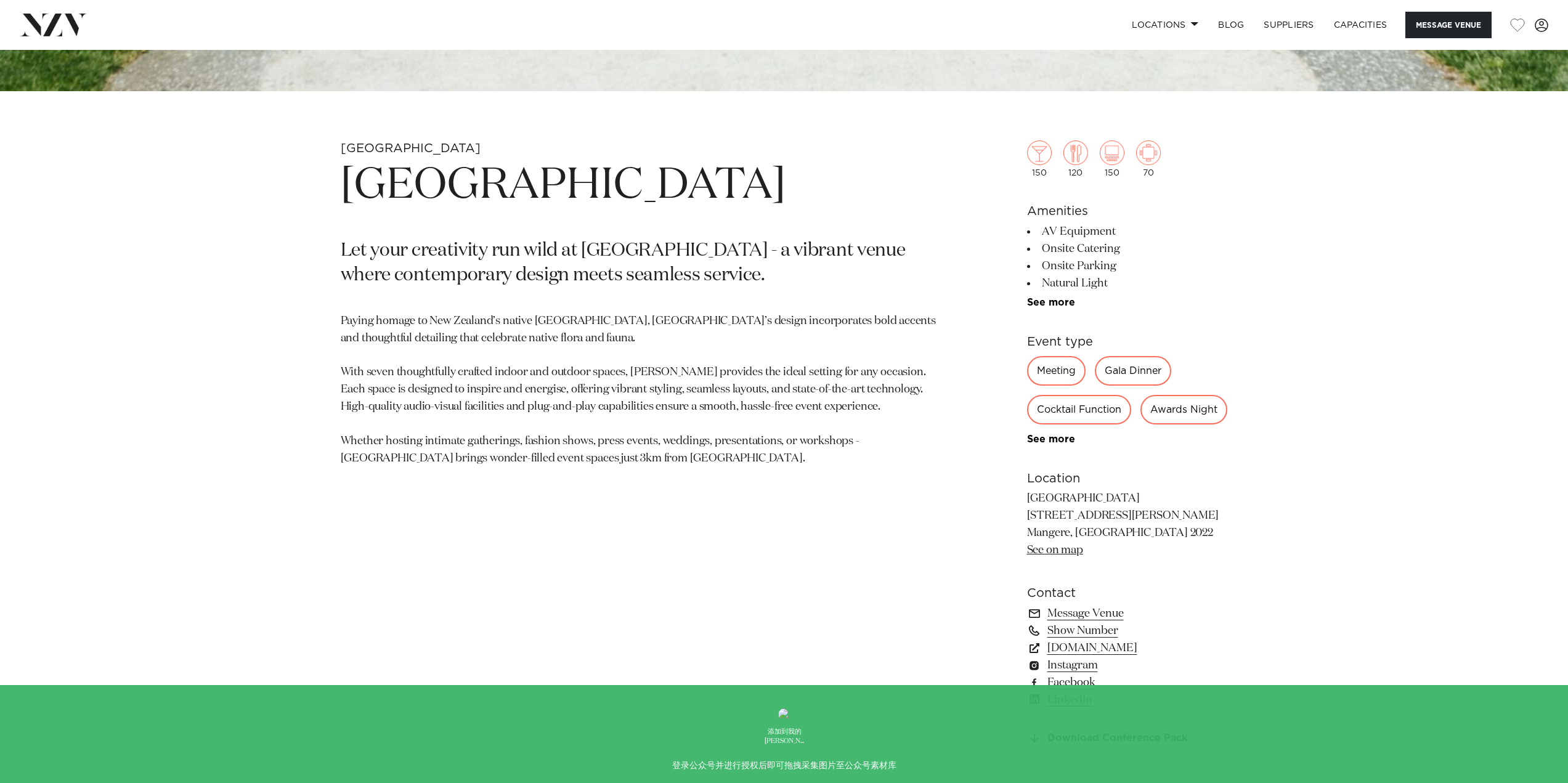
scroll to position [678, 0]
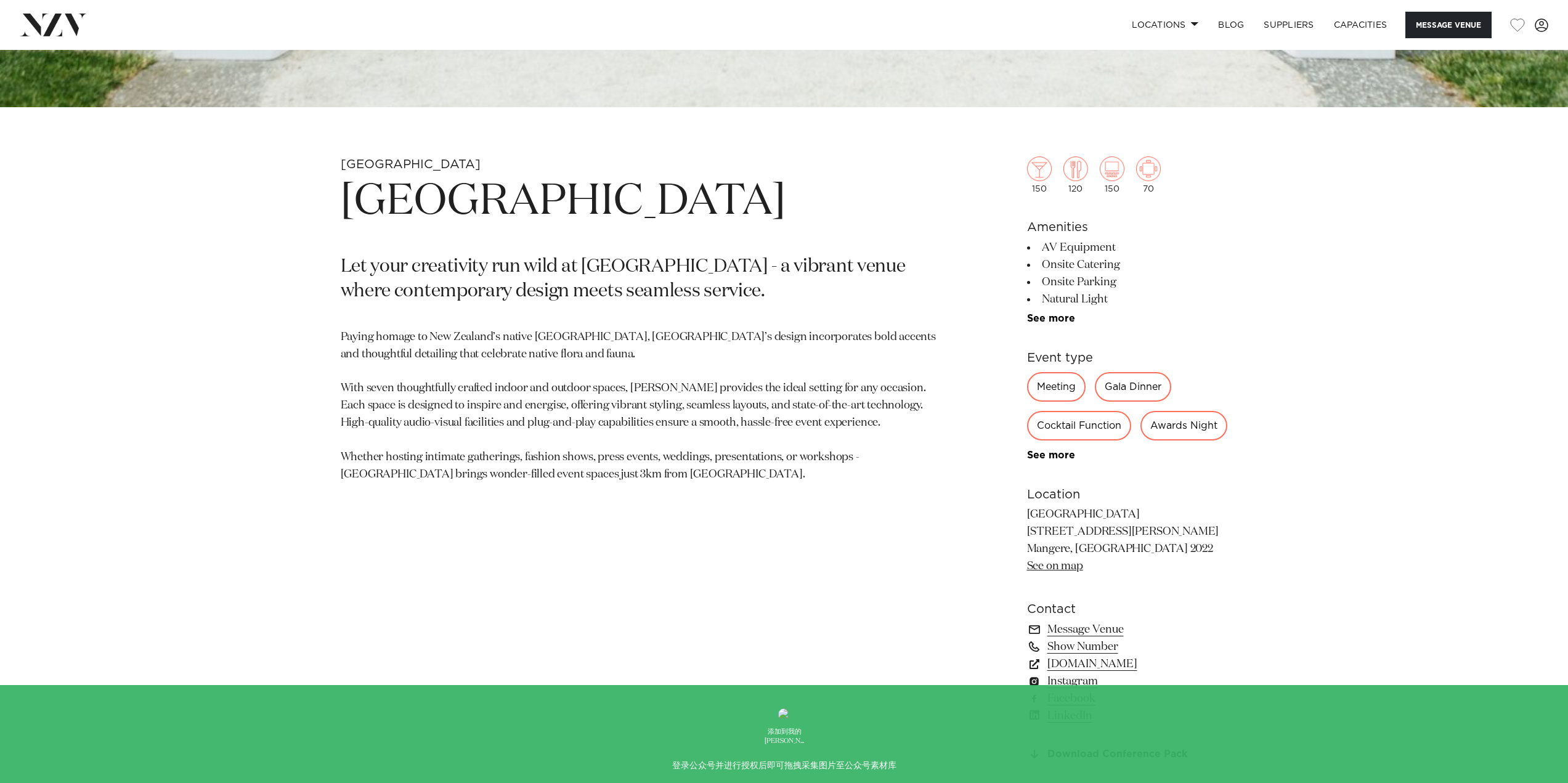
drag, startPoint x: 342, startPoint y: 202, endPoint x: 812, endPoint y: 207, distance: 470.0
click at [812, 207] on h1 "Naumi Auckland Airport" at bounding box center [640, 201] width 599 height 57
copy h1 "Naumi Auckland Airport"
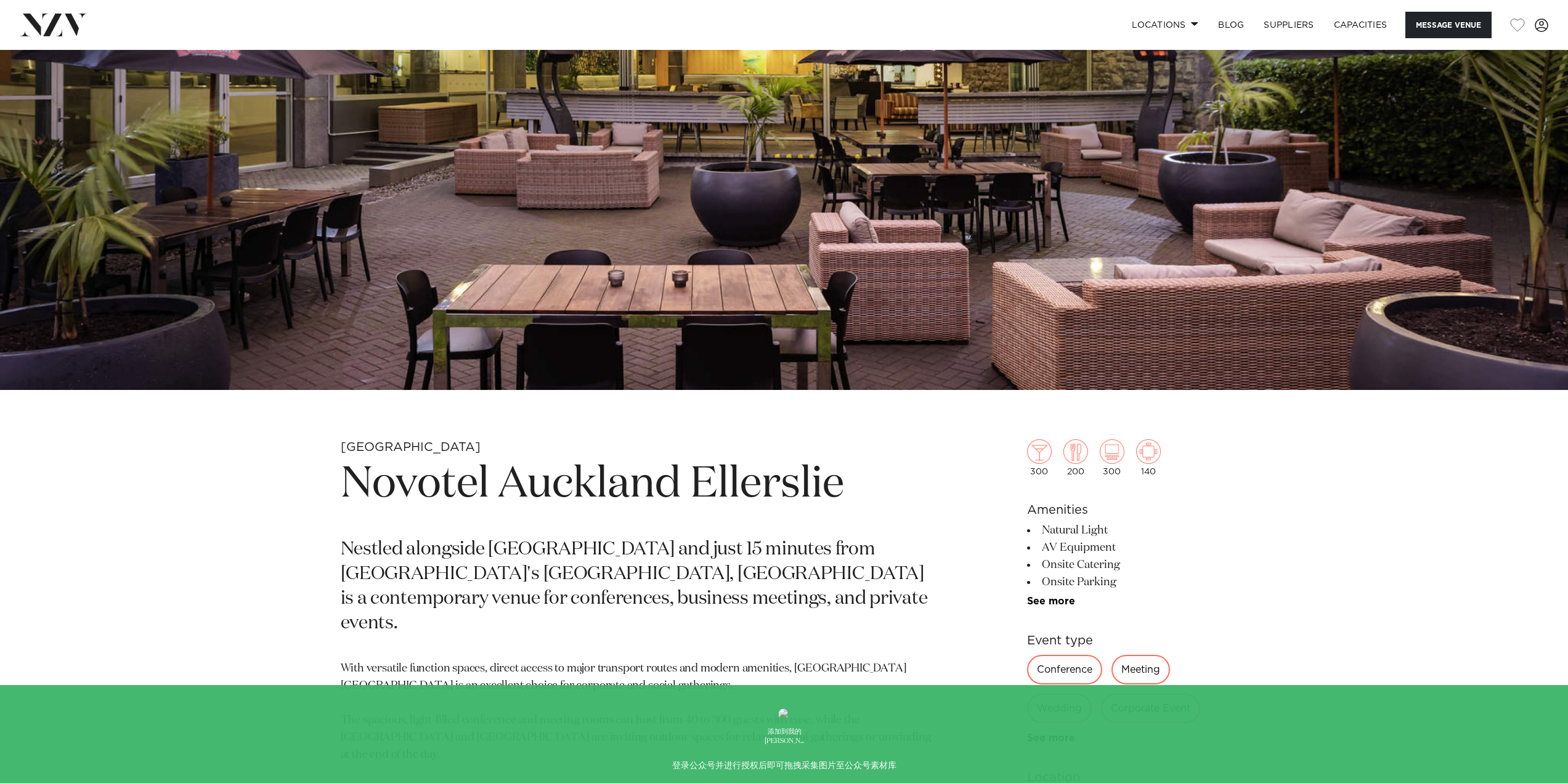
scroll to position [432, 0]
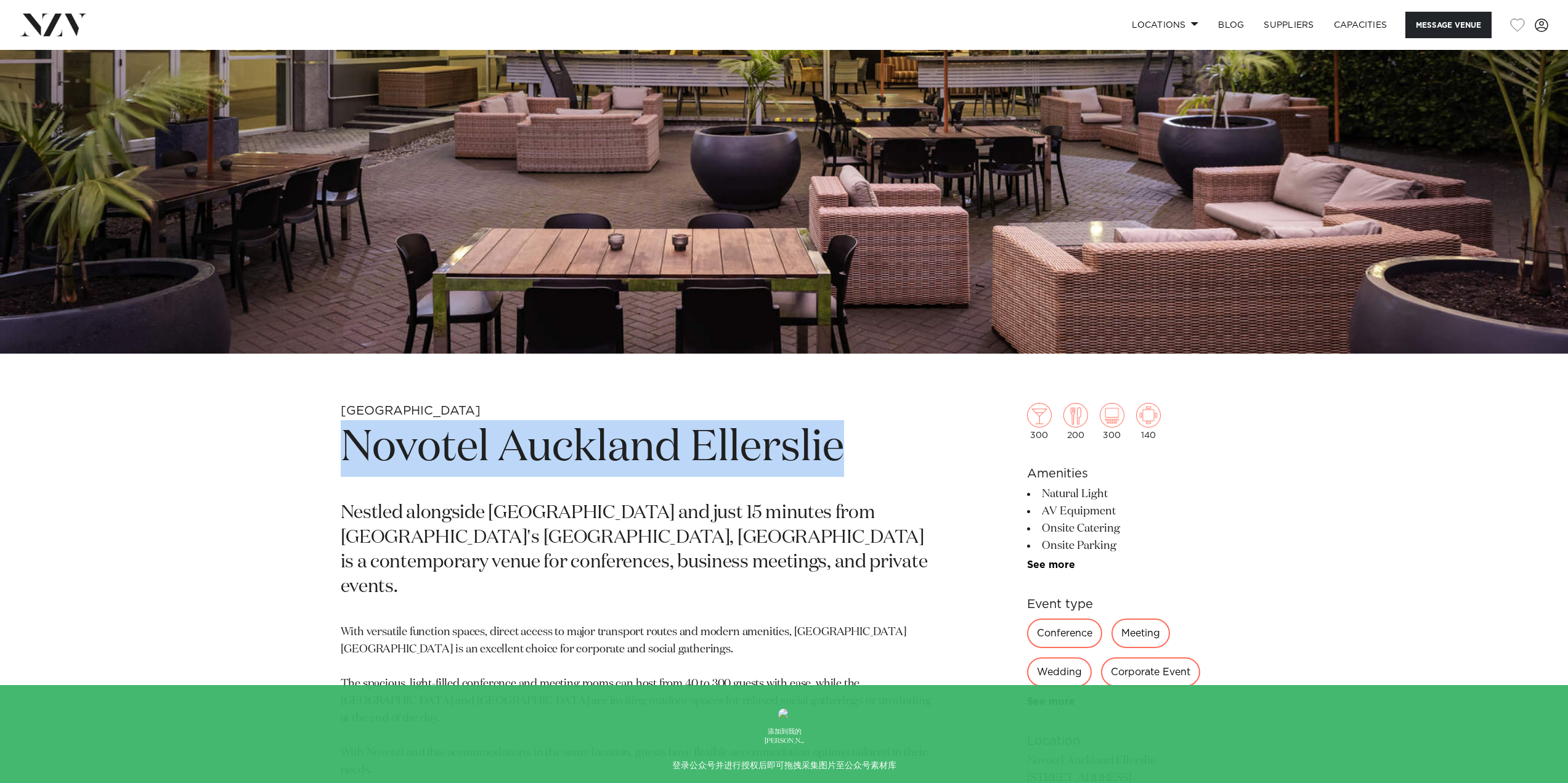
drag, startPoint x: 351, startPoint y: 448, endPoint x: 837, endPoint y: 443, distance: 486.0
click at [837, 443] on h1 "Novotel Auckland Ellerslie" at bounding box center [640, 448] width 599 height 57
copy h1 "Novotel Auckland Ellerslie"
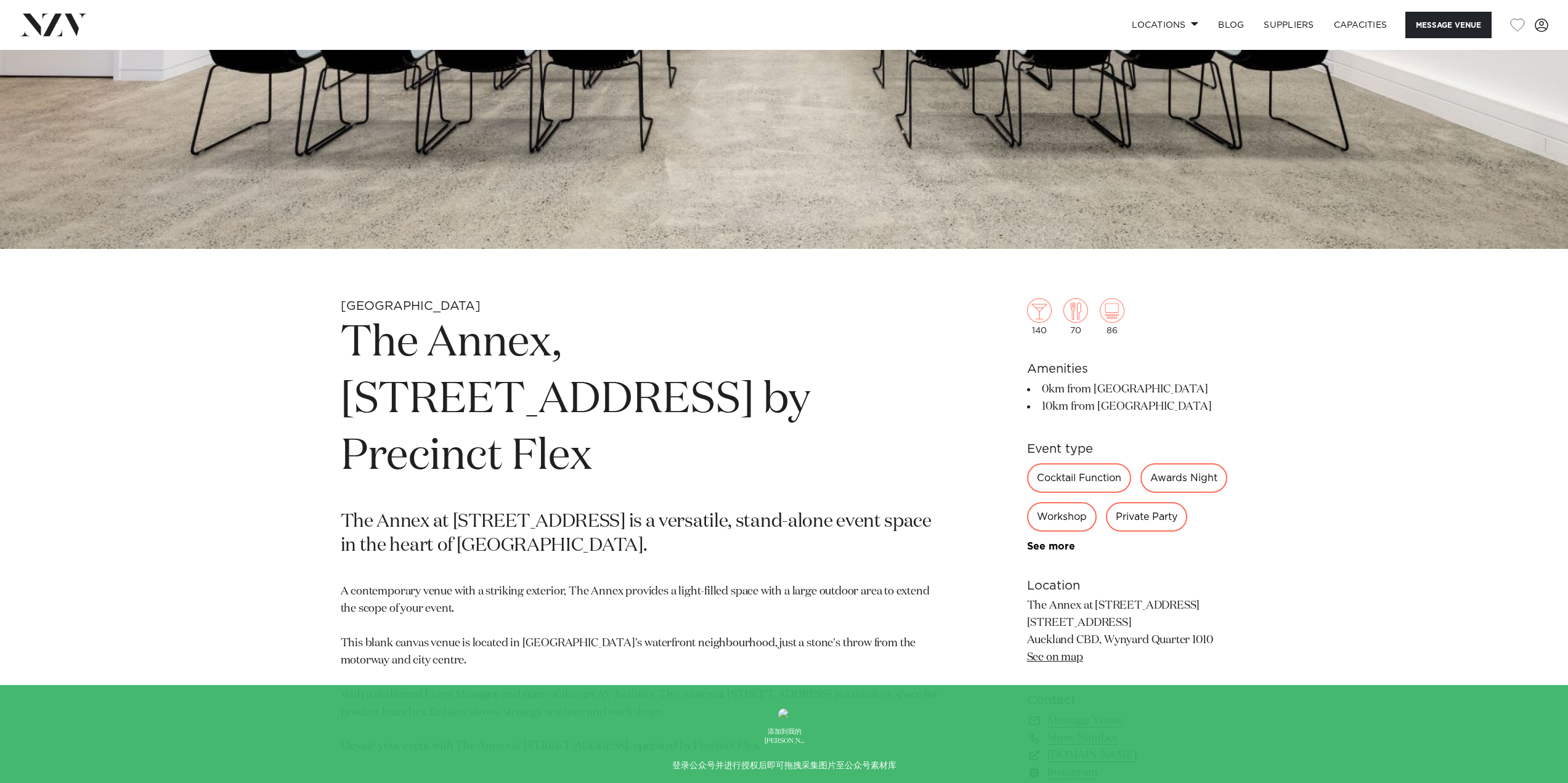
scroll to position [617, 0]
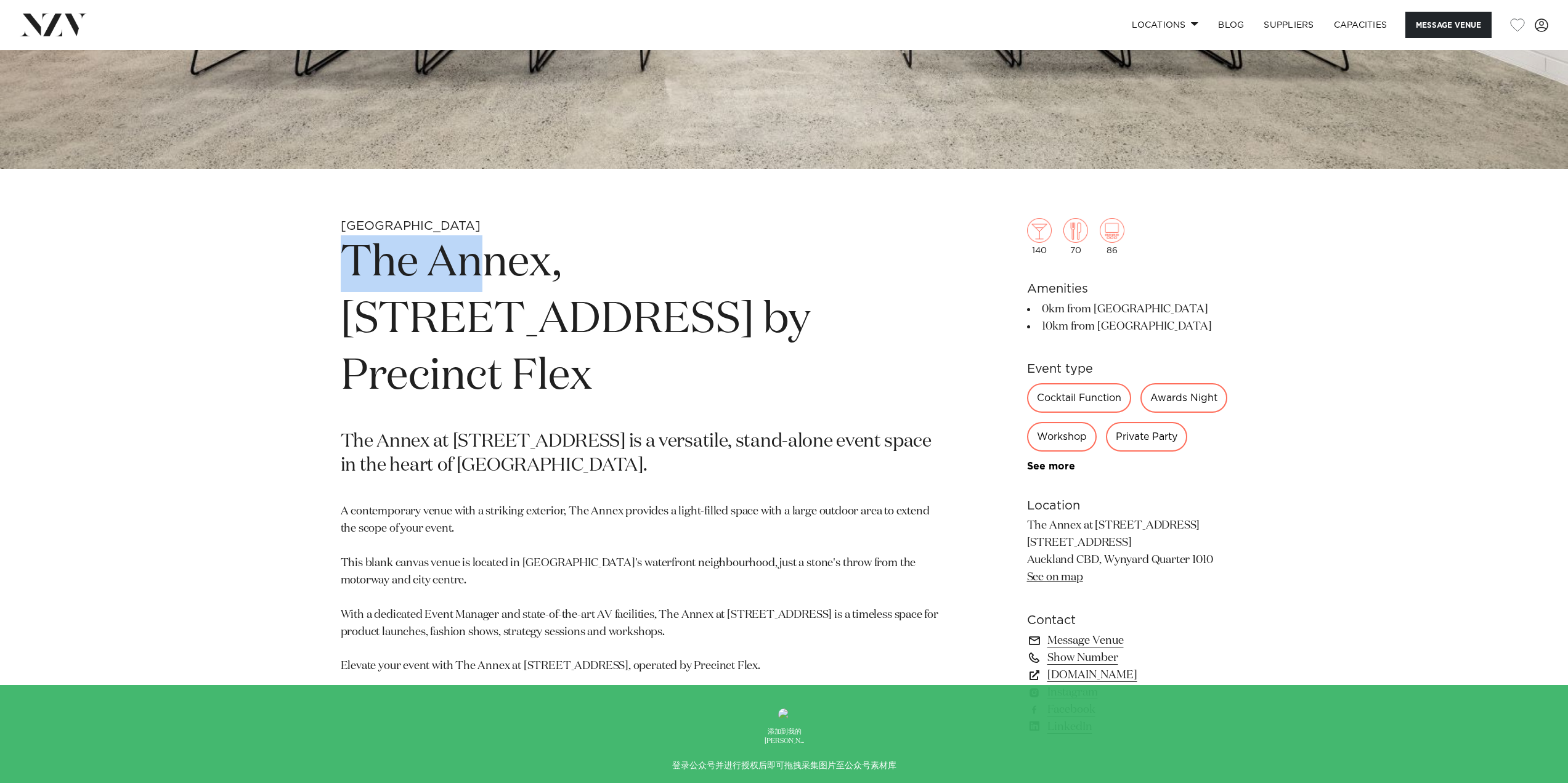
drag, startPoint x: 342, startPoint y: 265, endPoint x: 498, endPoint y: 254, distance: 156.4
click at [525, 272] on h1 "The Annex, [STREET_ADDRESS] by Precinct Flex" at bounding box center [640, 321] width 599 height 170
drag, startPoint x: 547, startPoint y: 265, endPoint x: 260, endPoint y: 261, distance: 287.0
click at [260, 261] on div "[GEOGRAPHIC_DATA] The Annex, [STREET_ADDRESS] by Precinct Flex The Annex at [ST…" at bounding box center [784, 497] width 1049 height 557
copy h1 "The Annex"
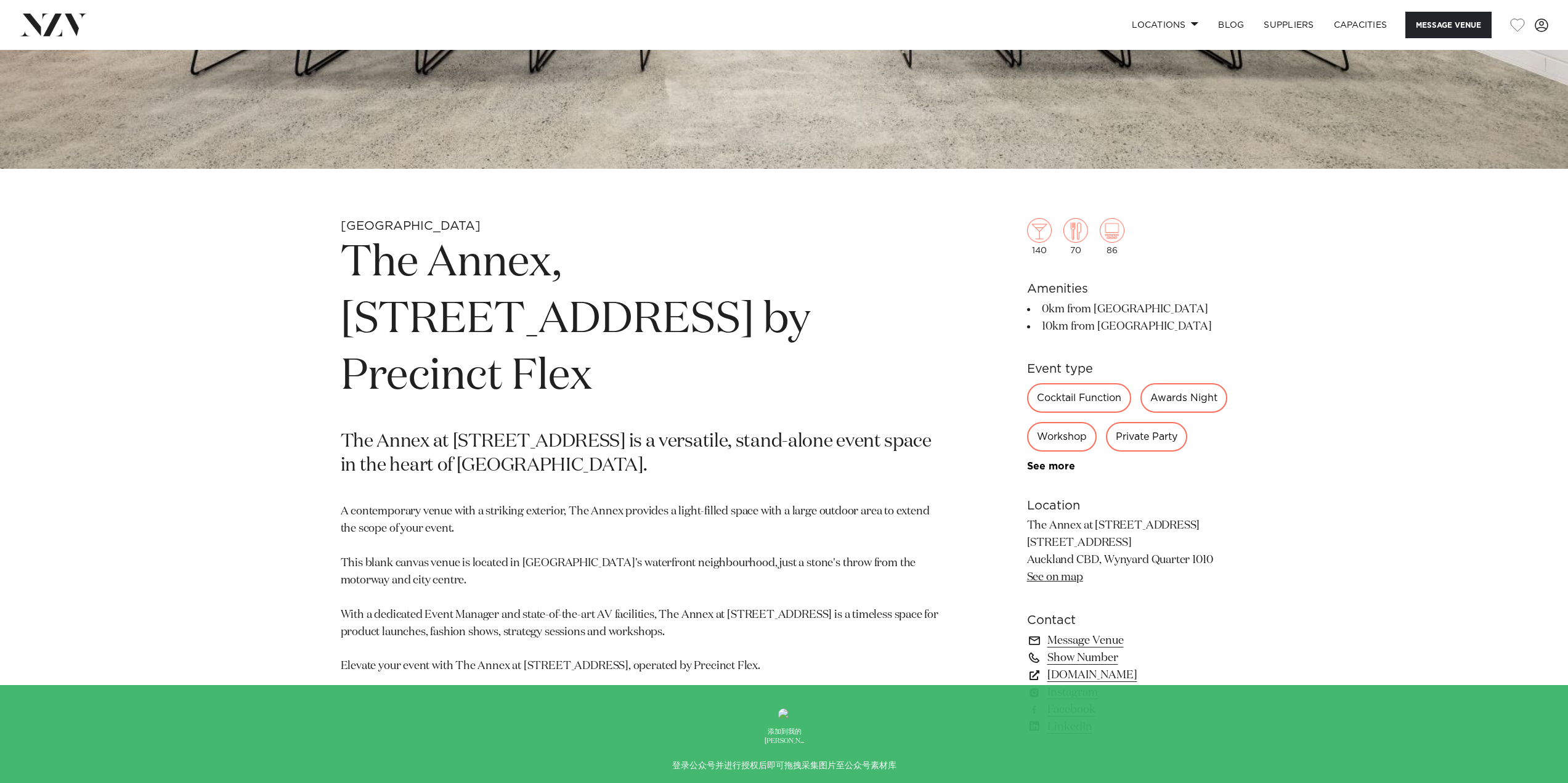
click at [496, 504] on p "A contemporary venue with a striking exterior, The Annex provides a light-fille…" at bounding box center [640, 589] width 599 height 172
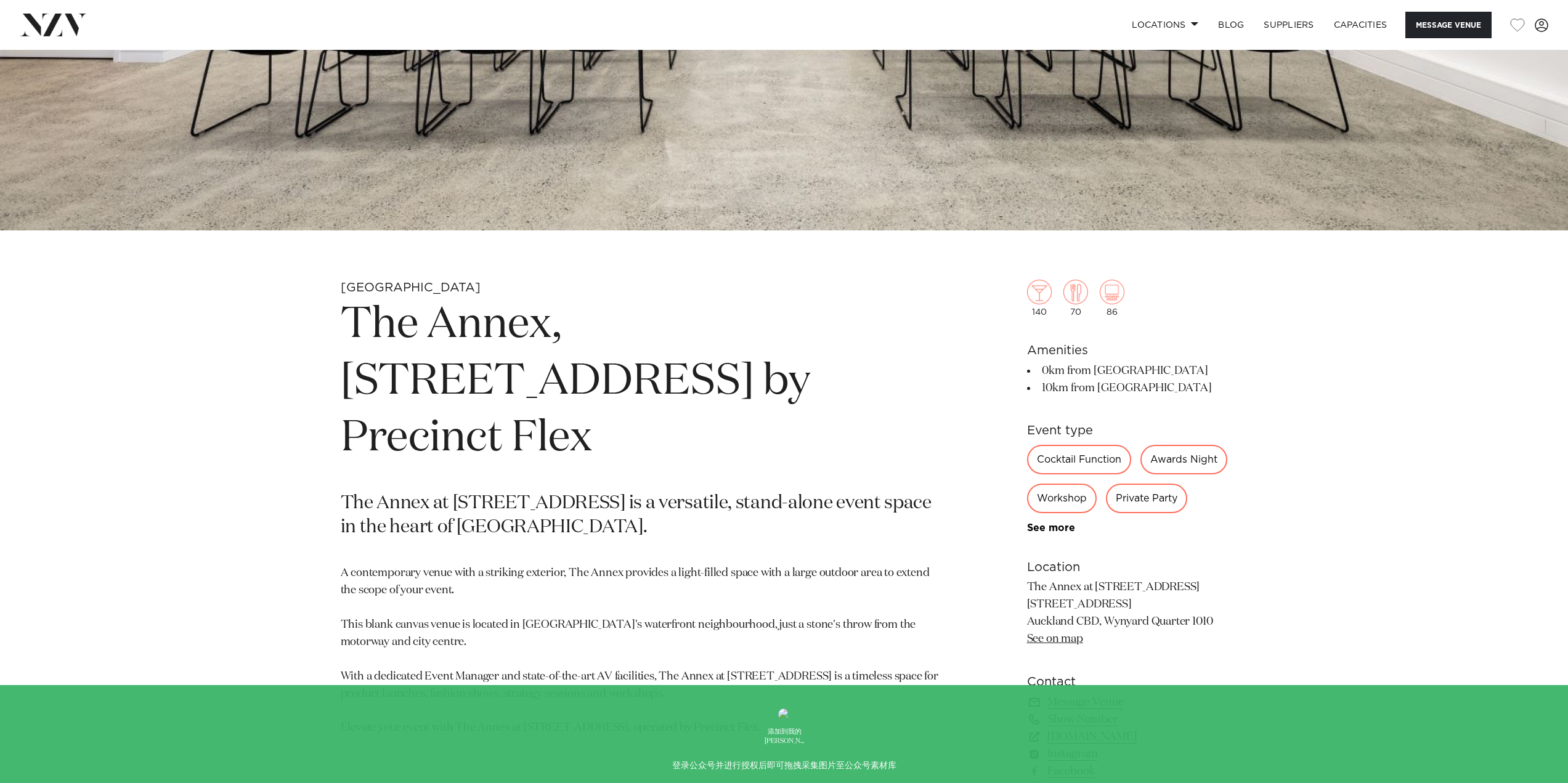
scroll to position [308, 0]
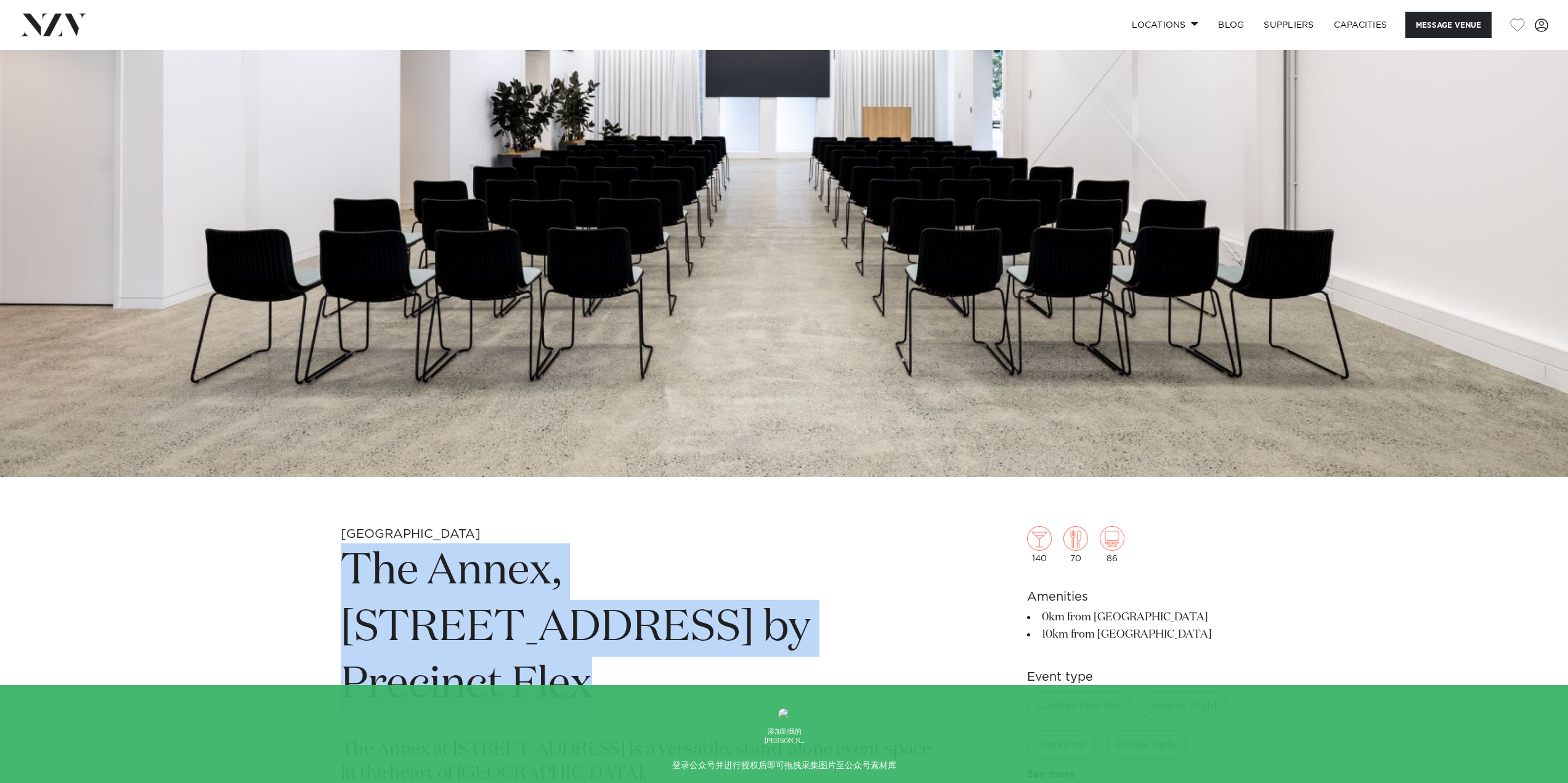
drag, startPoint x: 352, startPoint y: 557, endPoint x: 700, endPoint y: 645, distance: 359.0
click at [700, 645] on h1 "The Annex, 10 Madden Street by Precinct Flex" at bounding box center [640, 629] width 599 height 170
copy h1 "The Annex, 10 Madden Street by Precinct Flex"
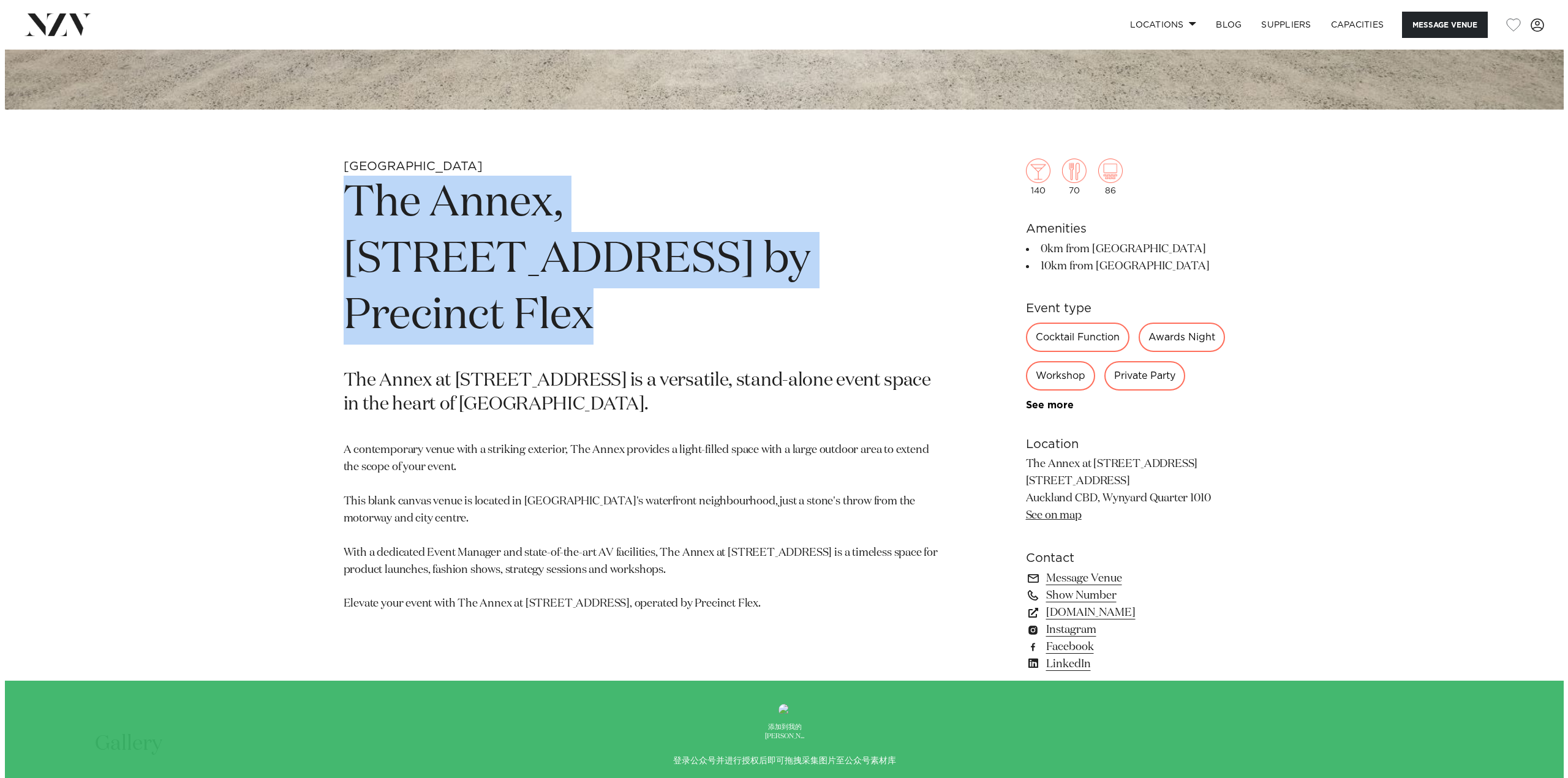
scroll to position [674, 0]
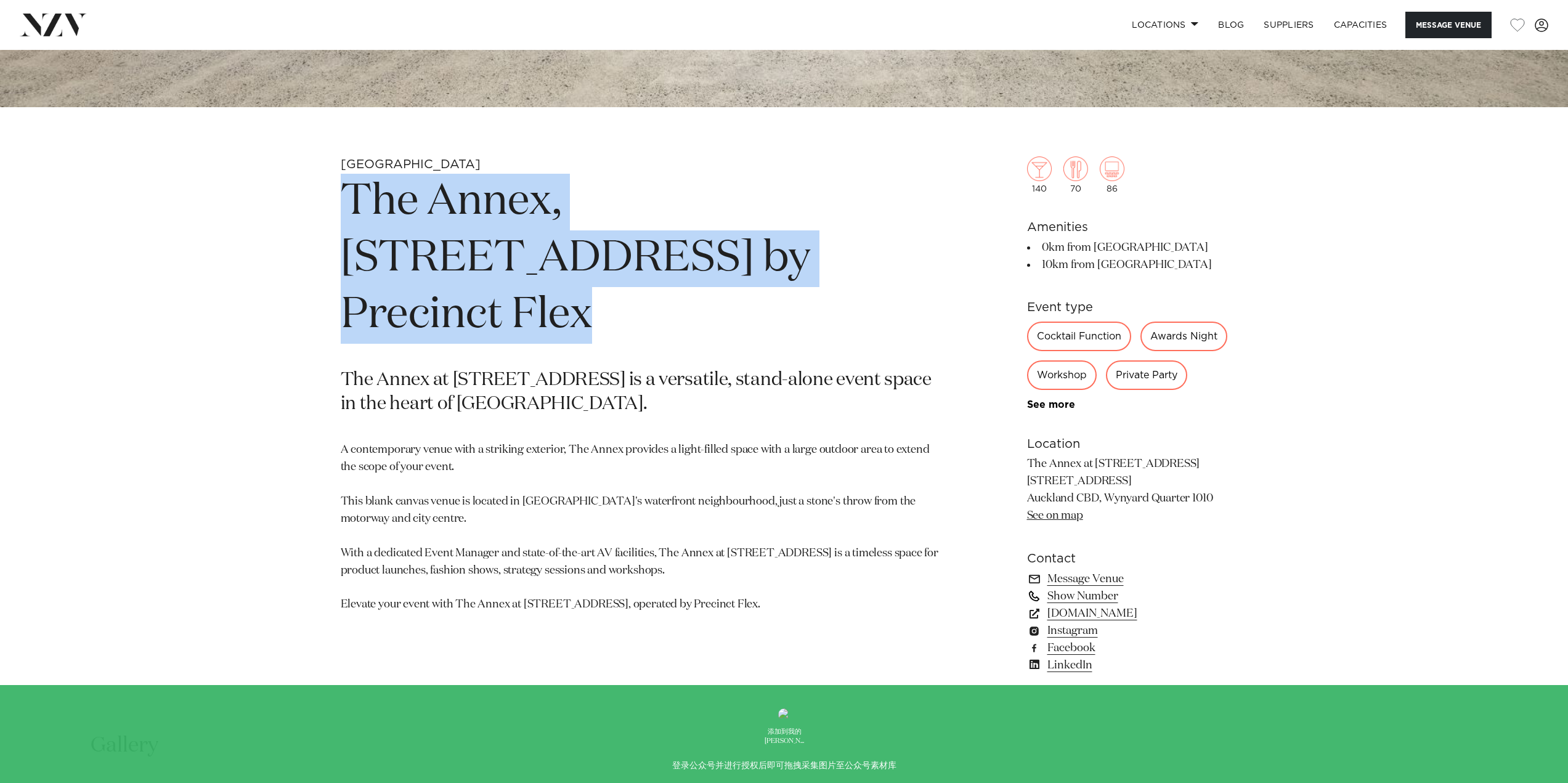
drag, startPoint x: 1065, startPoint y: 617, endPoint x: 1159, endPoint y: 626, distance: 94.4
click at [1170, 605] on link "Show Number" at bounding box center [1127, 596] width 200 height 18
click at [1111, 588] on link "Message Venue" at bounding box center [1127, 580] width 200 height 18
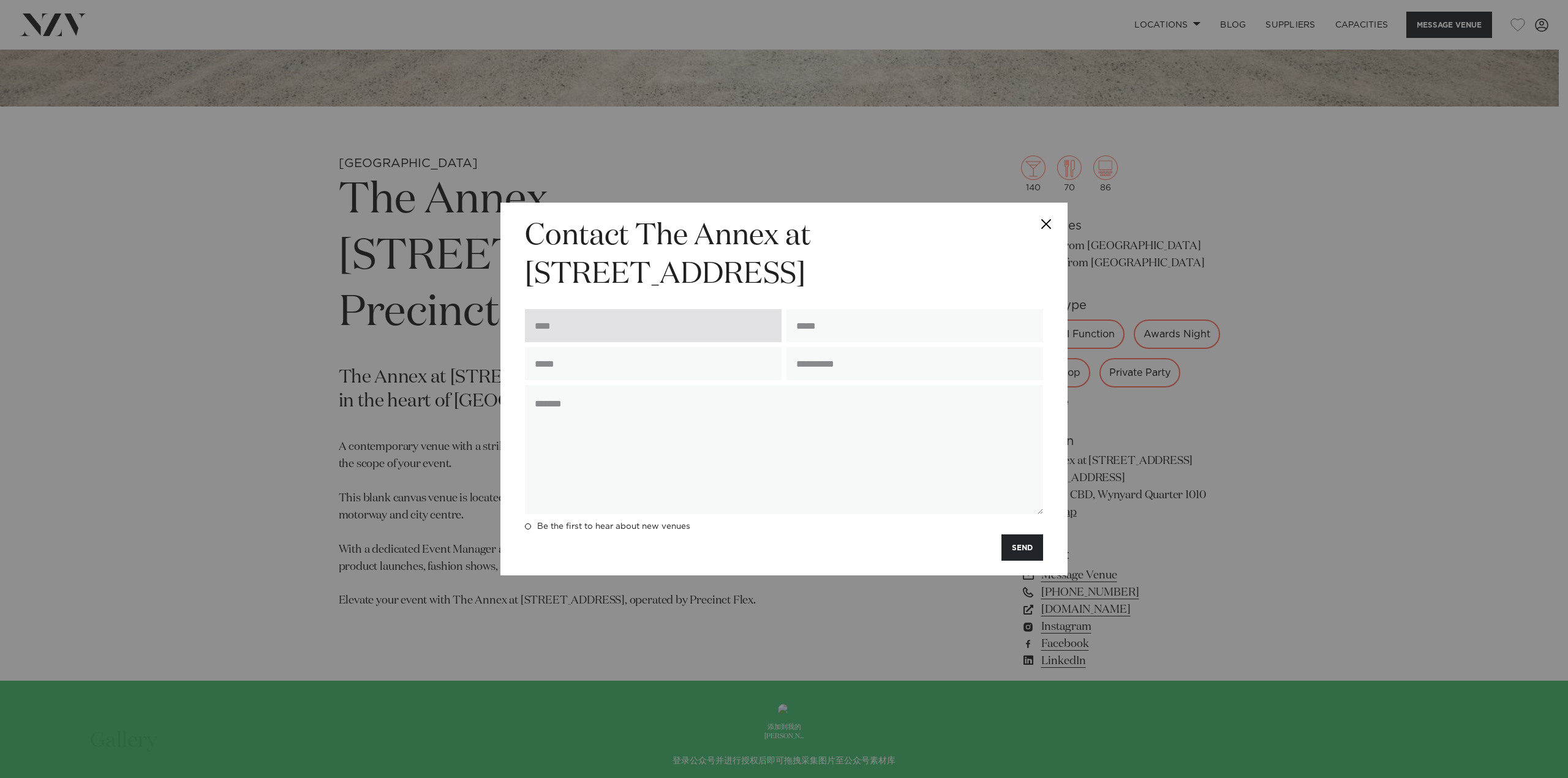
click at [649, 337] on input "text" at bounding box center [653, 325] width 257 height 33
type input "********"
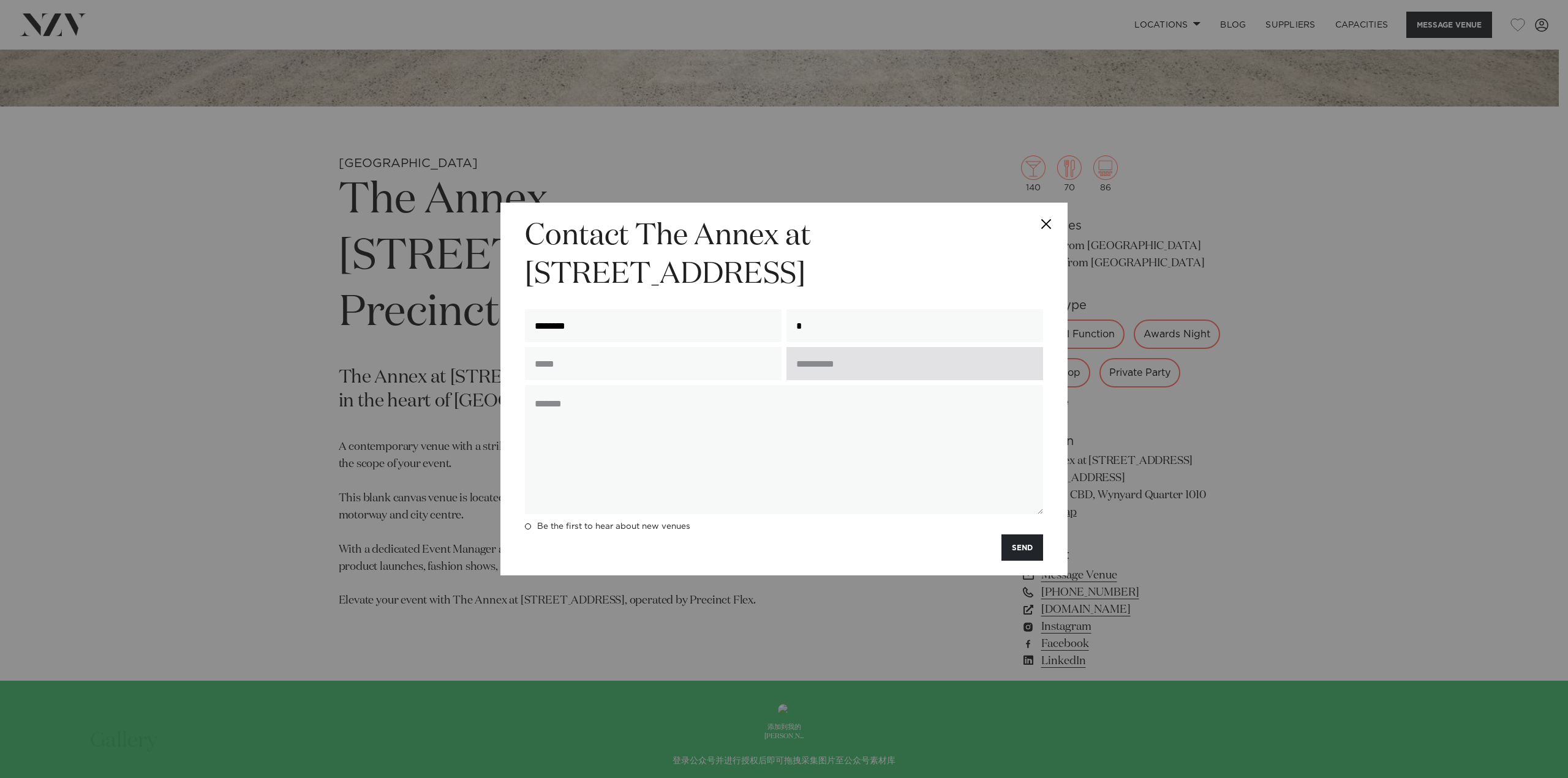
type input "**********"
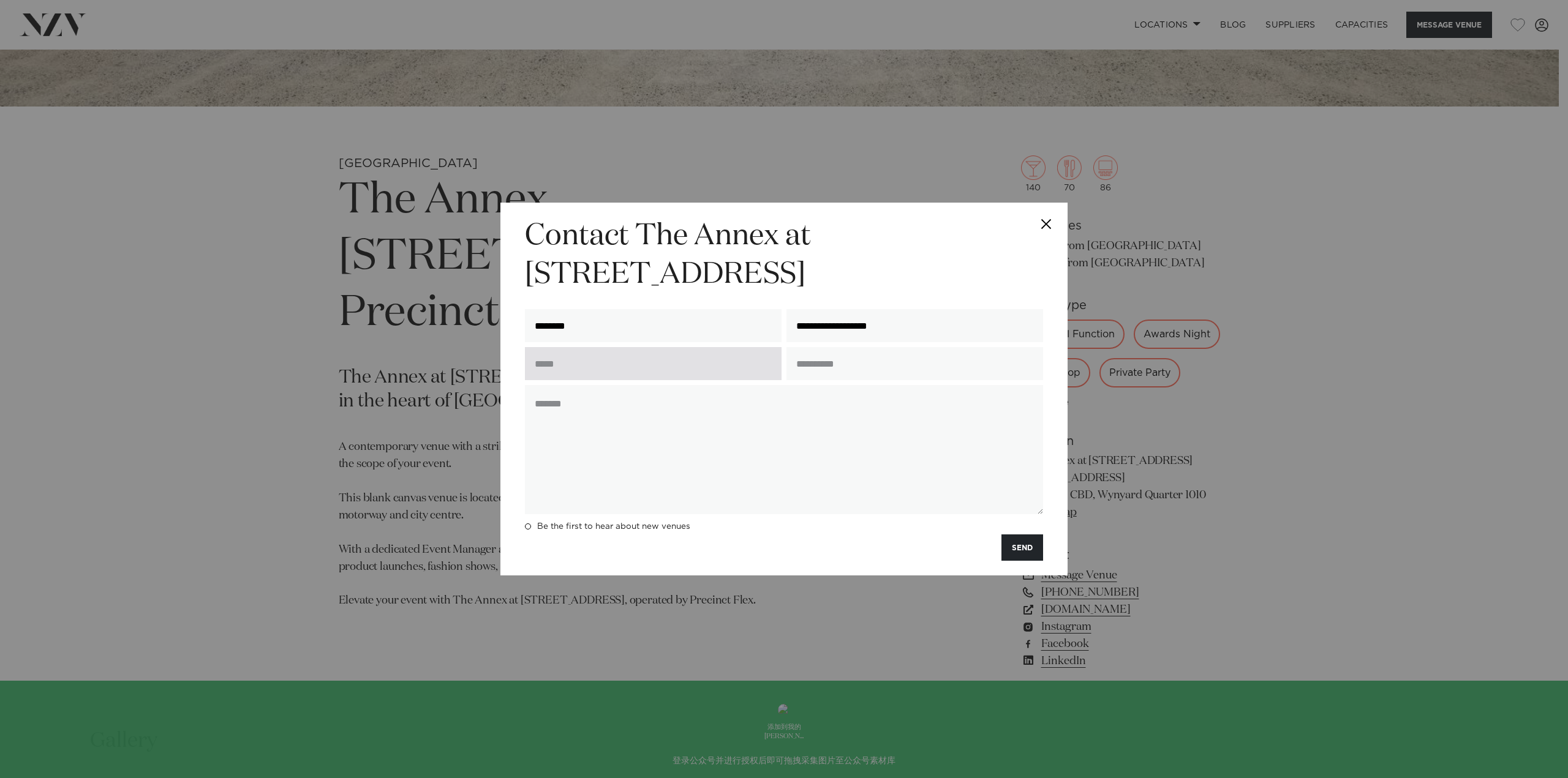
click at [631, 361] on input "text" at bounding box center [653, 364] width 257 height 33
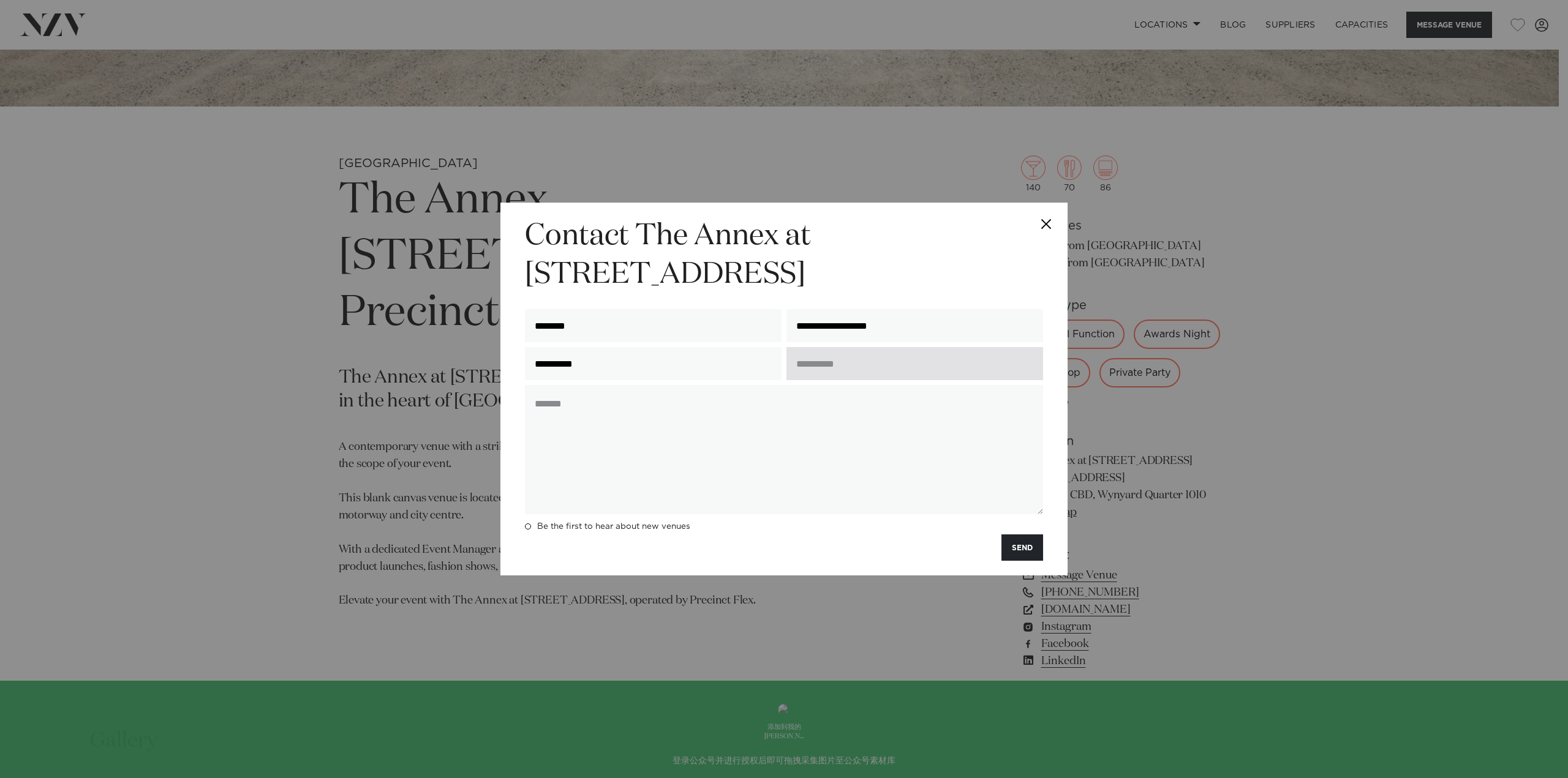
type input "**********"
click at [835, 372] on input "text" at bounding box center [914, 364] width 257 height 33
type input "**********"
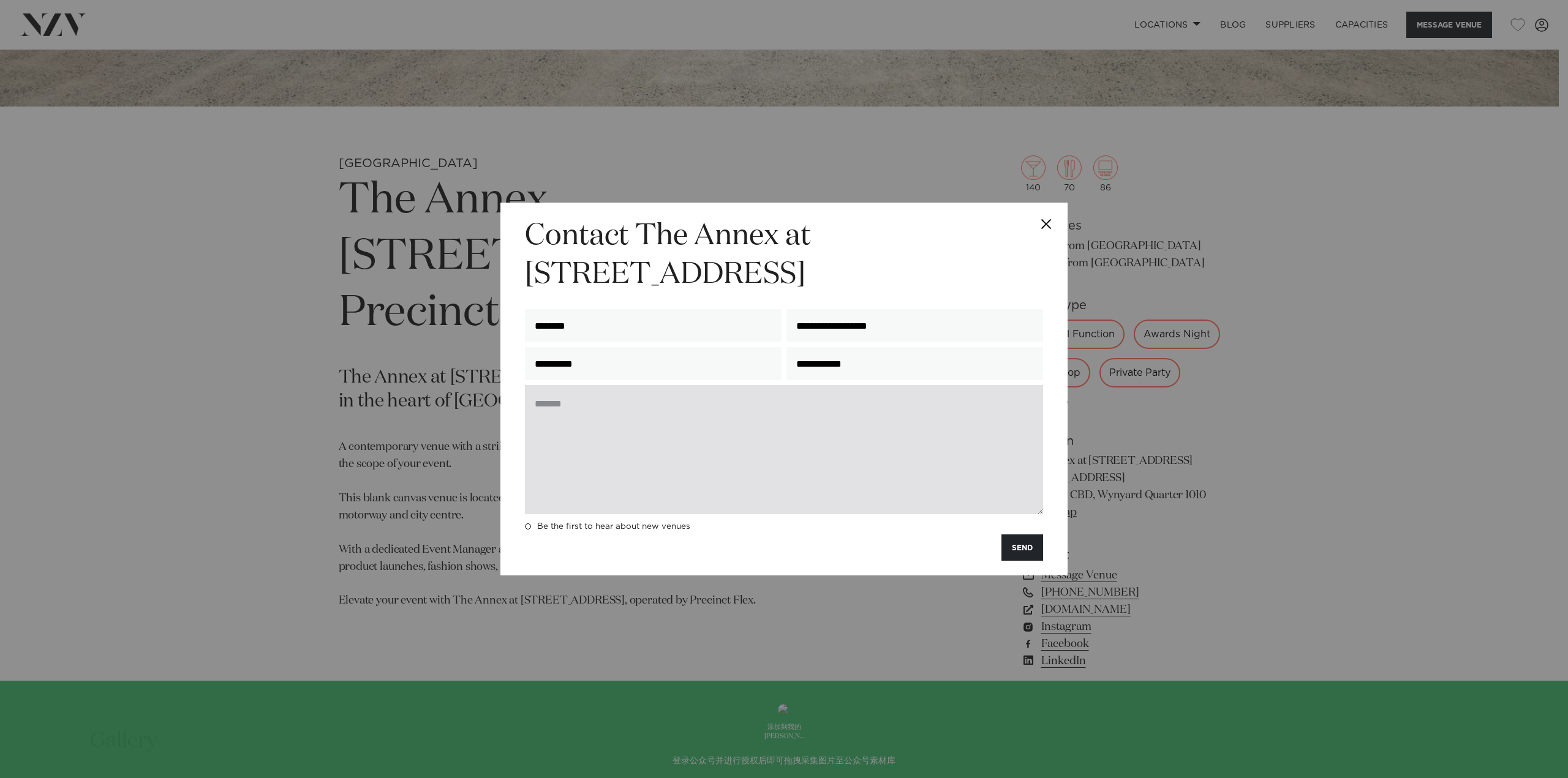
click at [679, 426] on textarea at bounding box center [784, 450] width 518 height 129
paste textarea "**********"
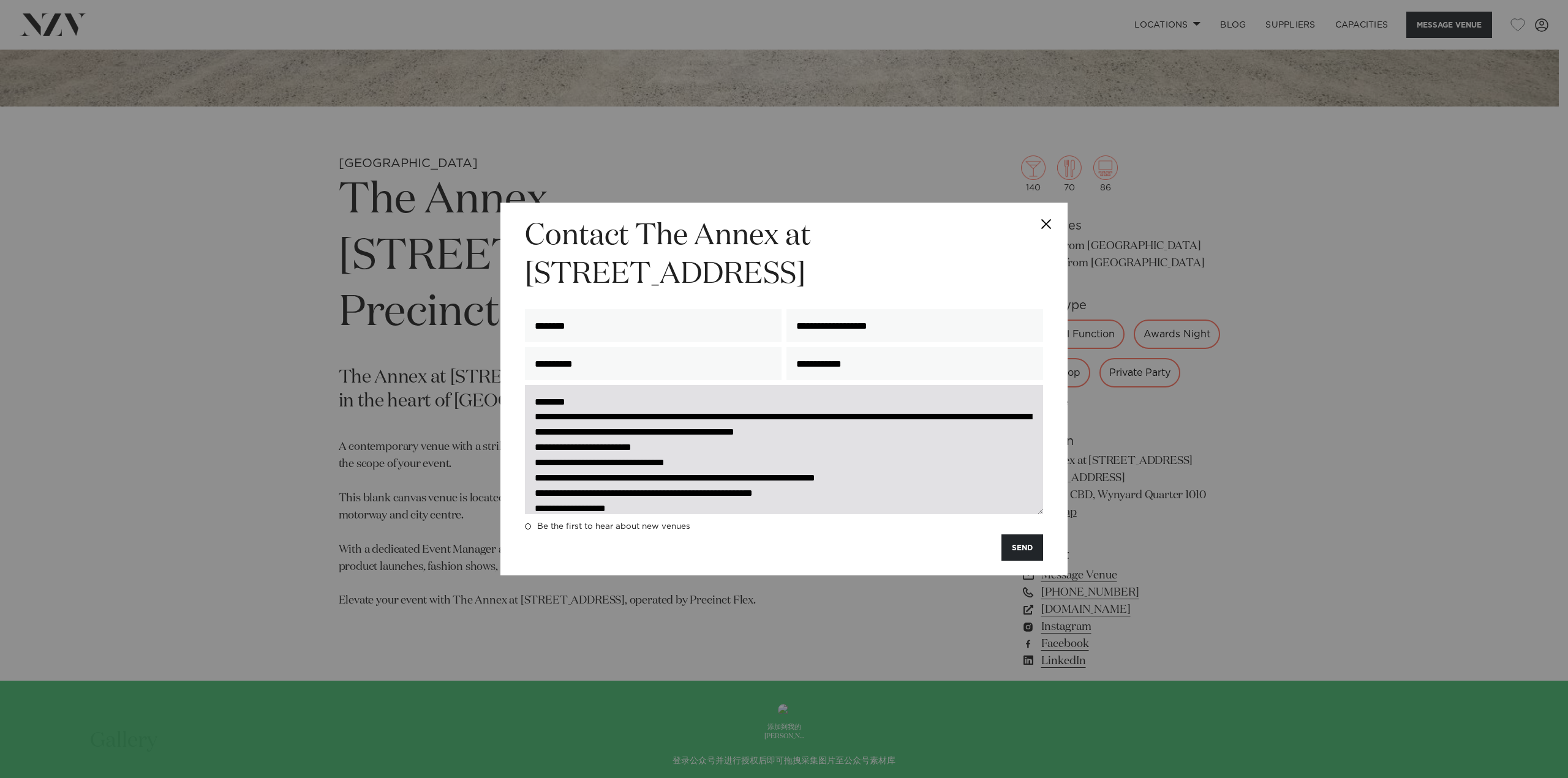
scroll to position [0, 0]
click at [615, 406] on textarea at bounding box center [784, 450] width 518 height 129
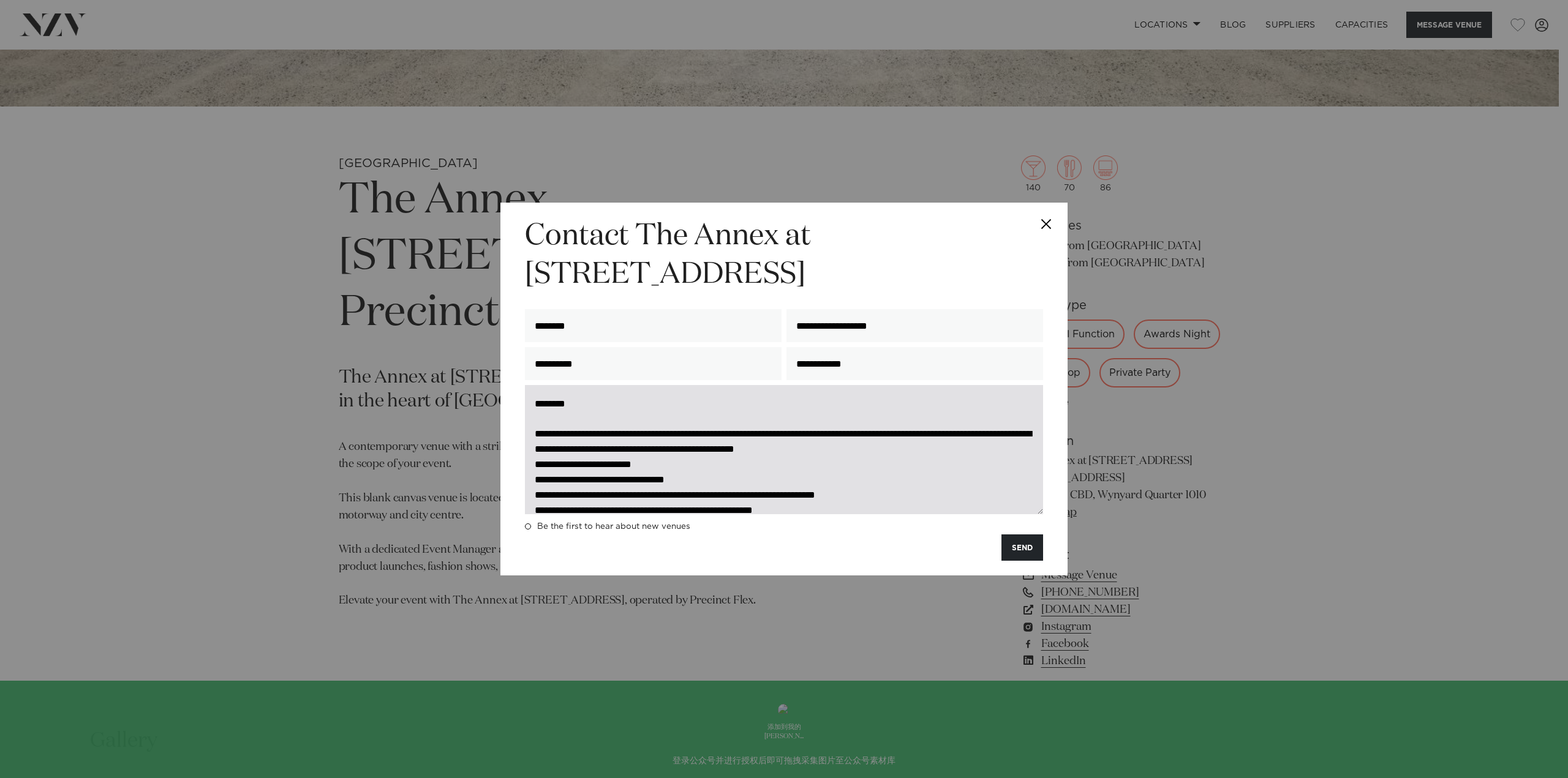
drag, startPoint x: 691, startPoint y: 450, endPoint x: 607, endPoint y: 451, distance: 84.0
click at [607, 451] on textarea at bounding box center [784, 450] width 518 height 129
click at [948, 446] on textarea at bounding box center [784, 450] width 518 height 129
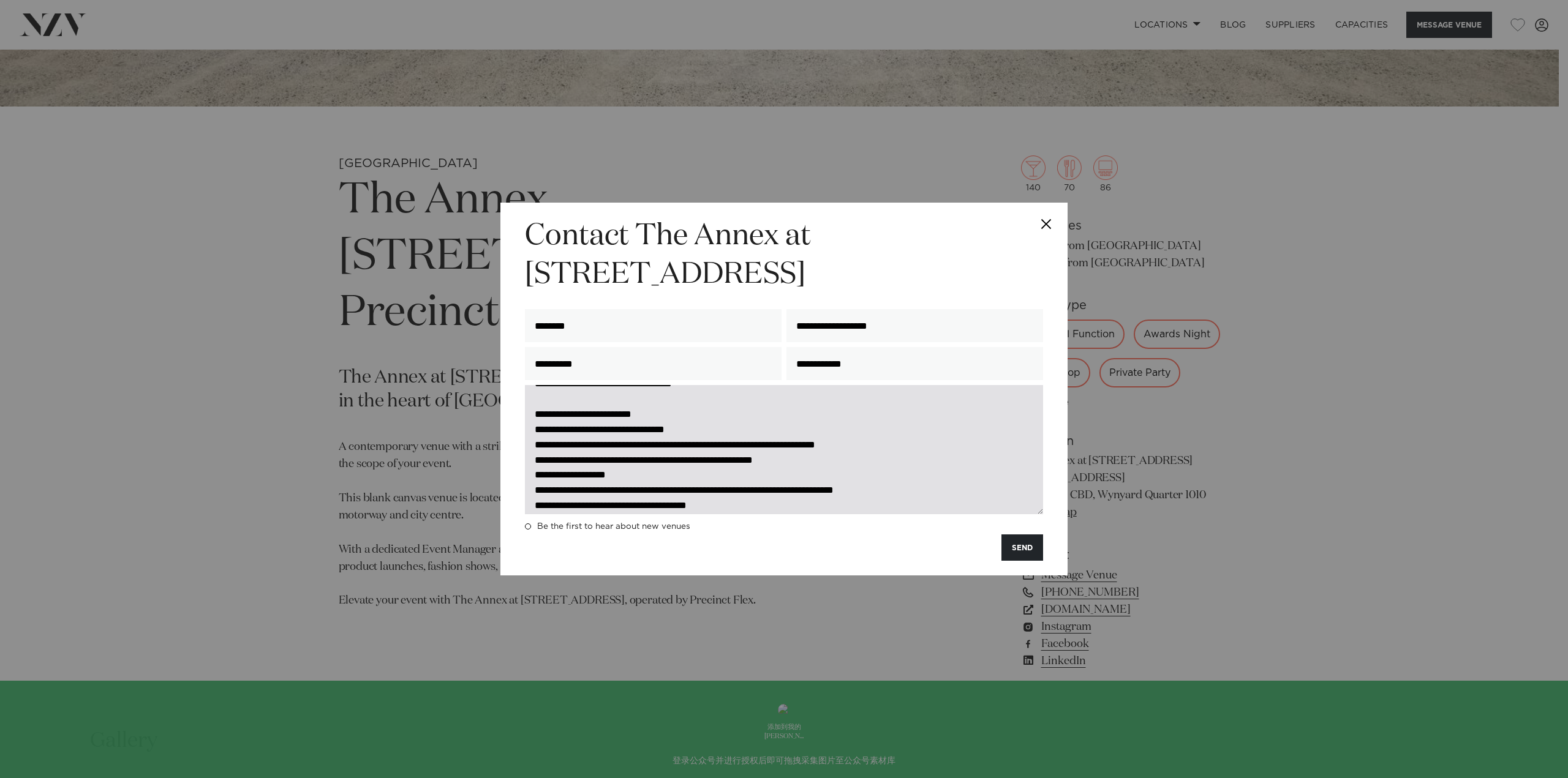
scroll to position [61, 0]
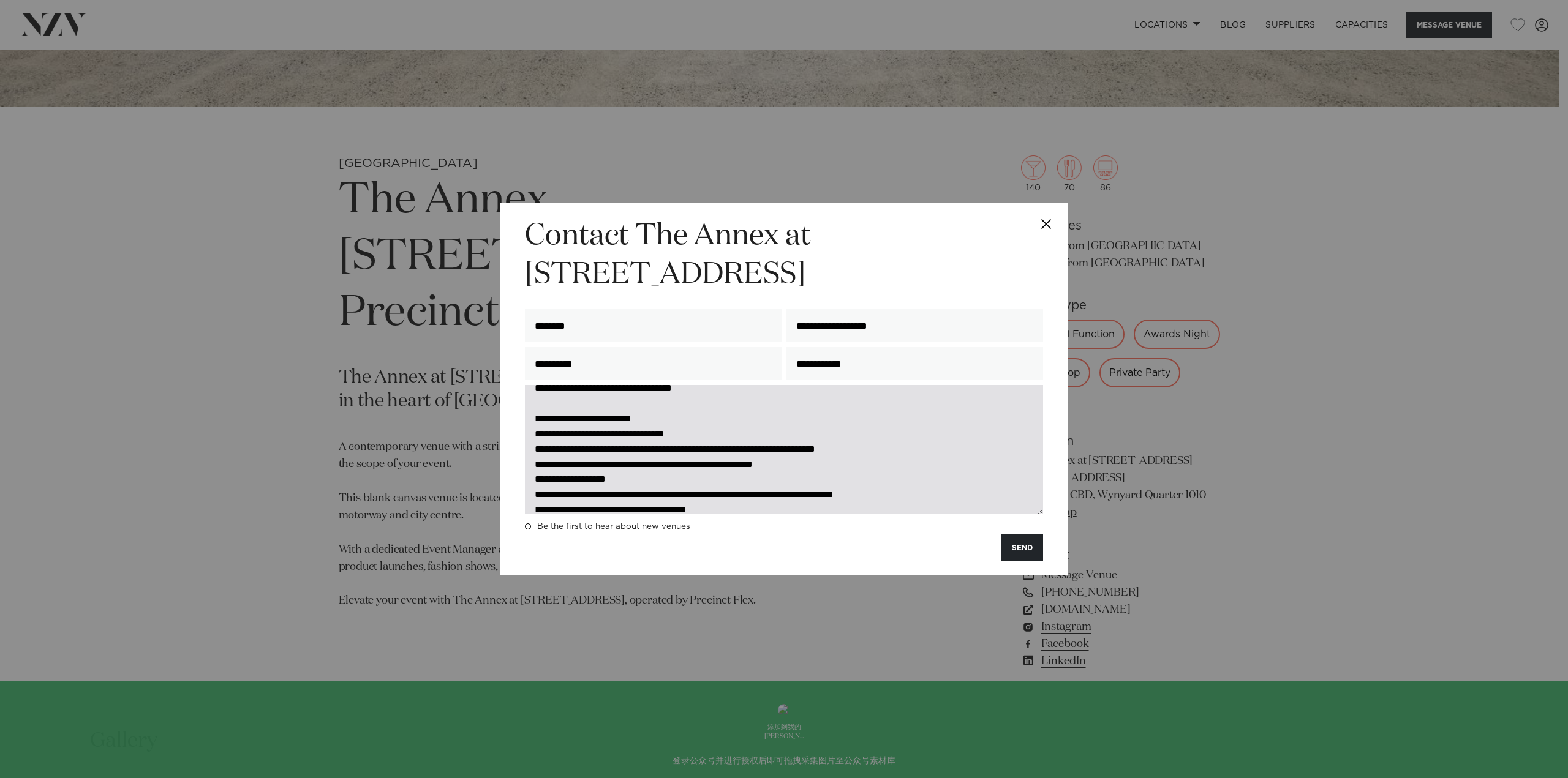
drag, startPoint x: 636, startPoint y: 435, endPoint x: 585, endPoint y: 434, distance: 51.0
click at [585, 434] on textarea at bounding box center [784, 450] width 518 height 129
drag, startPoint x: 654, startPoint y: 448, endPoint x: 563, endPoint y: 449, distance: 91.0
click at [563, 449] on textarea at bounding box center [784, 450] width 518 height 129
drag, startPoint x: 657, startPoint y: 466, endPoint x: 562, endPoint y: 467, distance: 95.0
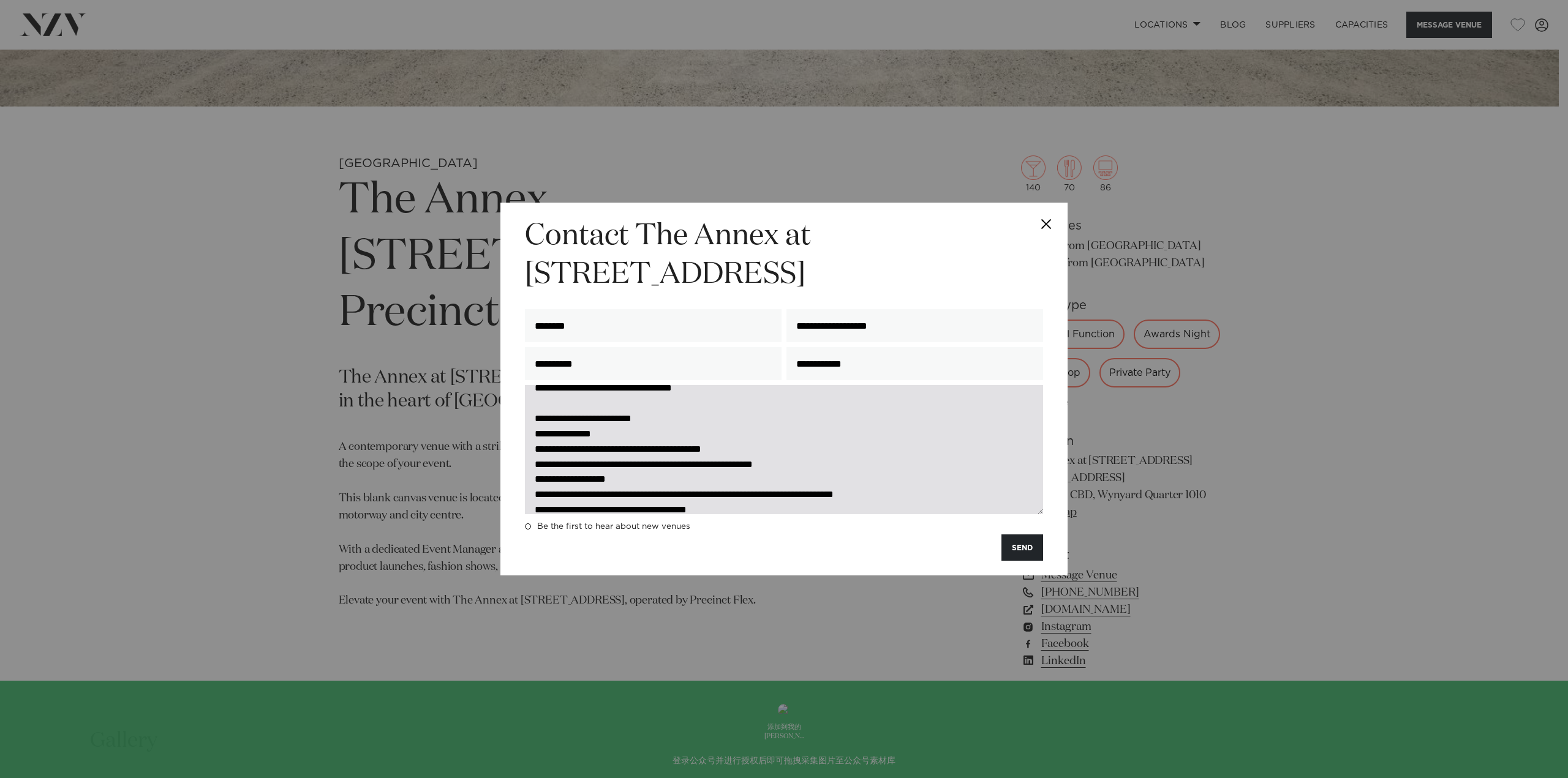
click at [562, 467] on textarea "**********" at bounding box center [784, 450] width 518 height 129
click at [536, 480] on textarea "**********" at bounding box center [784, 450] width 518 height 129
drag, startPoint x: 656, startPoint y: 482, endPoint x: 714, endPoint y: 482, distance: 58.0
click at [714, 482] on textarea "**********" at bounding box center [784, 450] width 518 height 129
drag, startPoint x: 642, startPoint y: 480, endPoint x: 604, endPoint y: 480, distance: 38.0
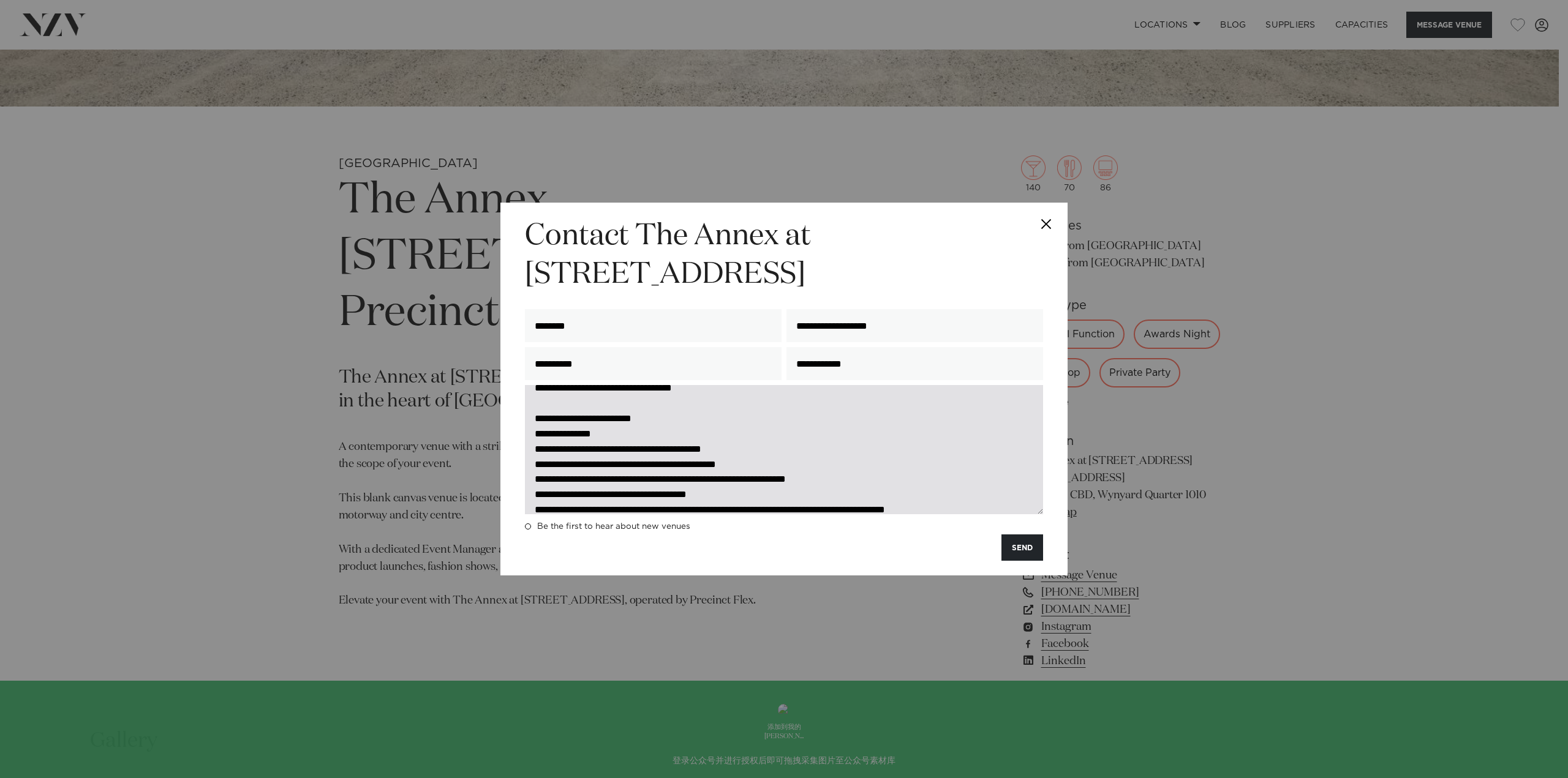
click at [604, 480] on textarea "**********" at bounding box center [784, 450] width 518 height 129
drag, startPoint x: 654, startPoint y: 497, endPoint x: 575, endPoint y: 496, distance: 79.0
click at [575, 496] on textarea "**********" at bounding box center [784, 450] width 518 height 129
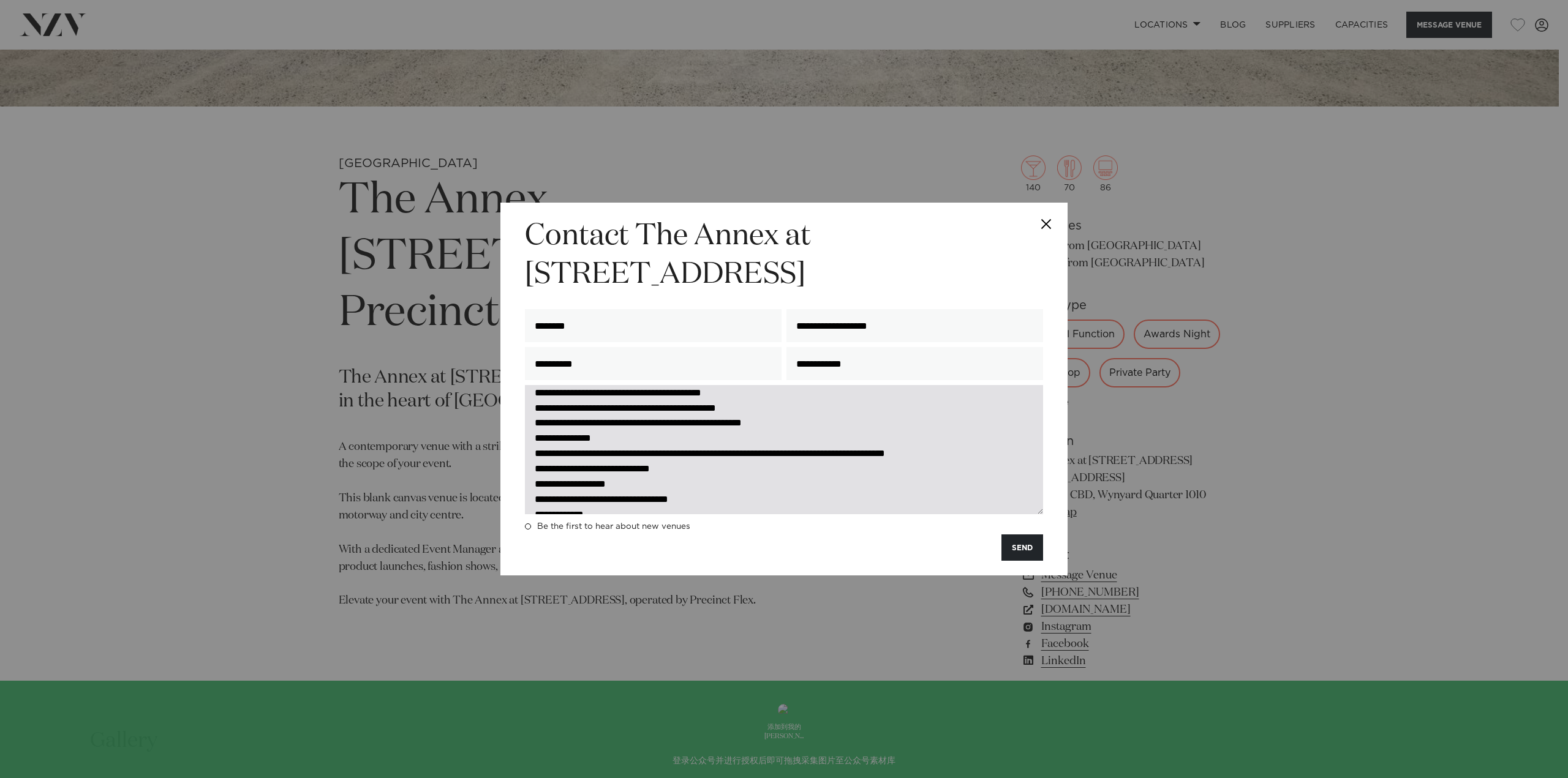
scroll to position [123, 0]
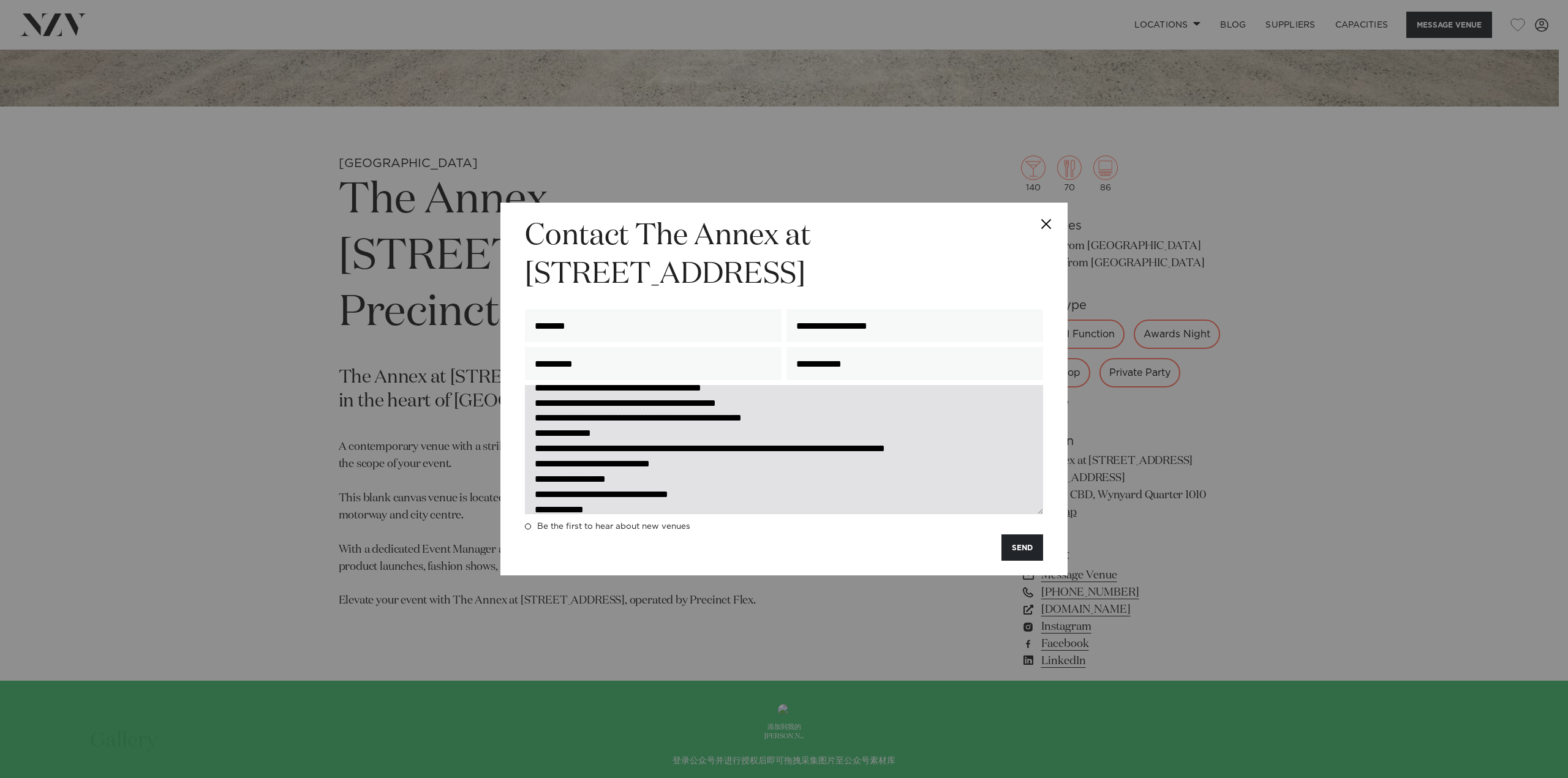
drag, startPoint x: 648, startPoint y: 449, endPoint x: 580, endPoint y: 453, distance: 68.1
click at [580, 453] on textarea "**********" at bounding box center [784, 450] width 518 height 129
drag, startPoint x: 535, startPoint y: 466, endPoint x: 550, endPoint y: 488, distance: 26.6
click at [536, 467] on textarea "**********" at bounding box center [784, 450] width 518 height 129
click at [590, 468] on textarea "**********" at bounding box center [784, 450] width 518 height 129
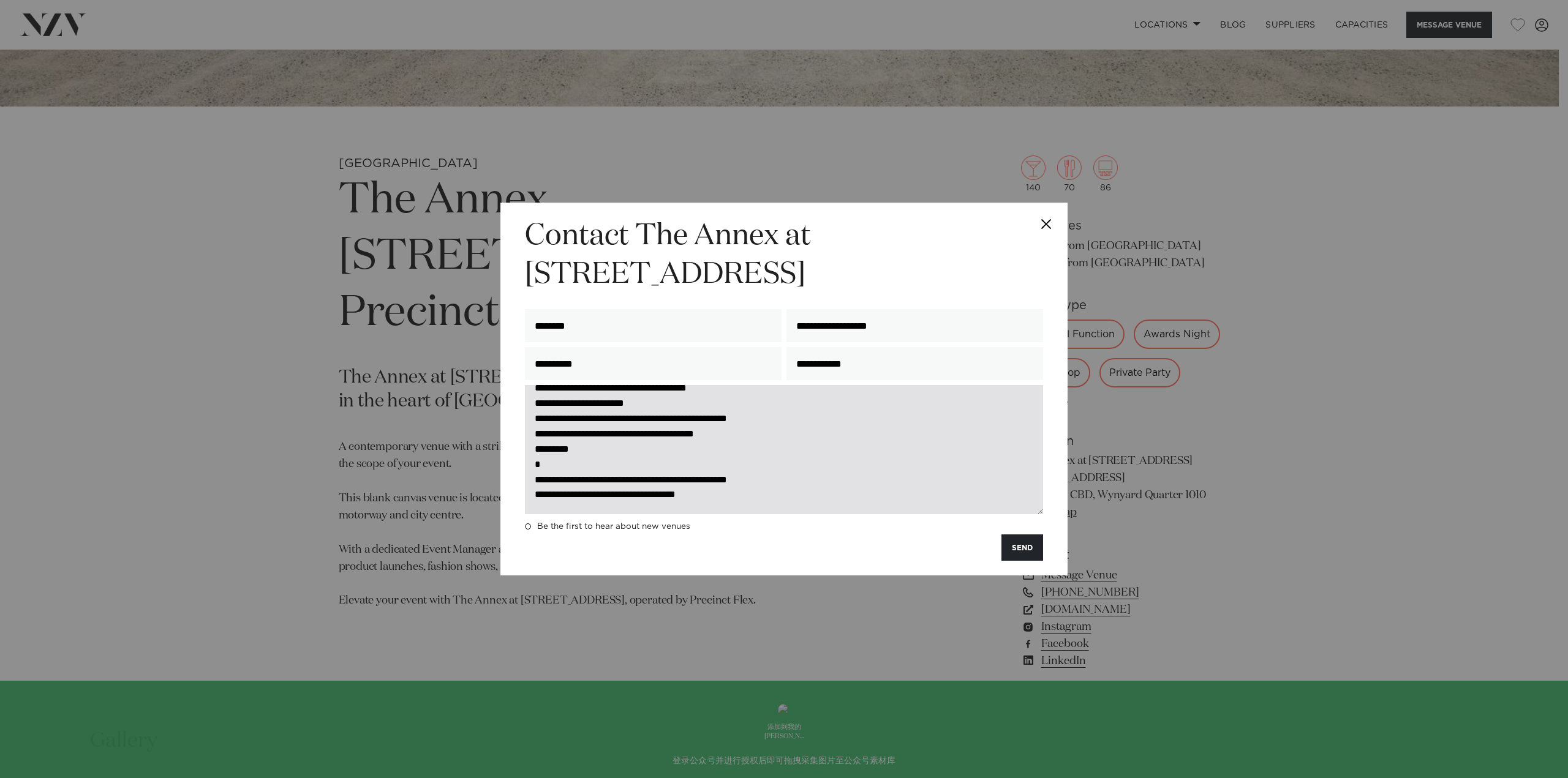
scroll to position [306, 0]
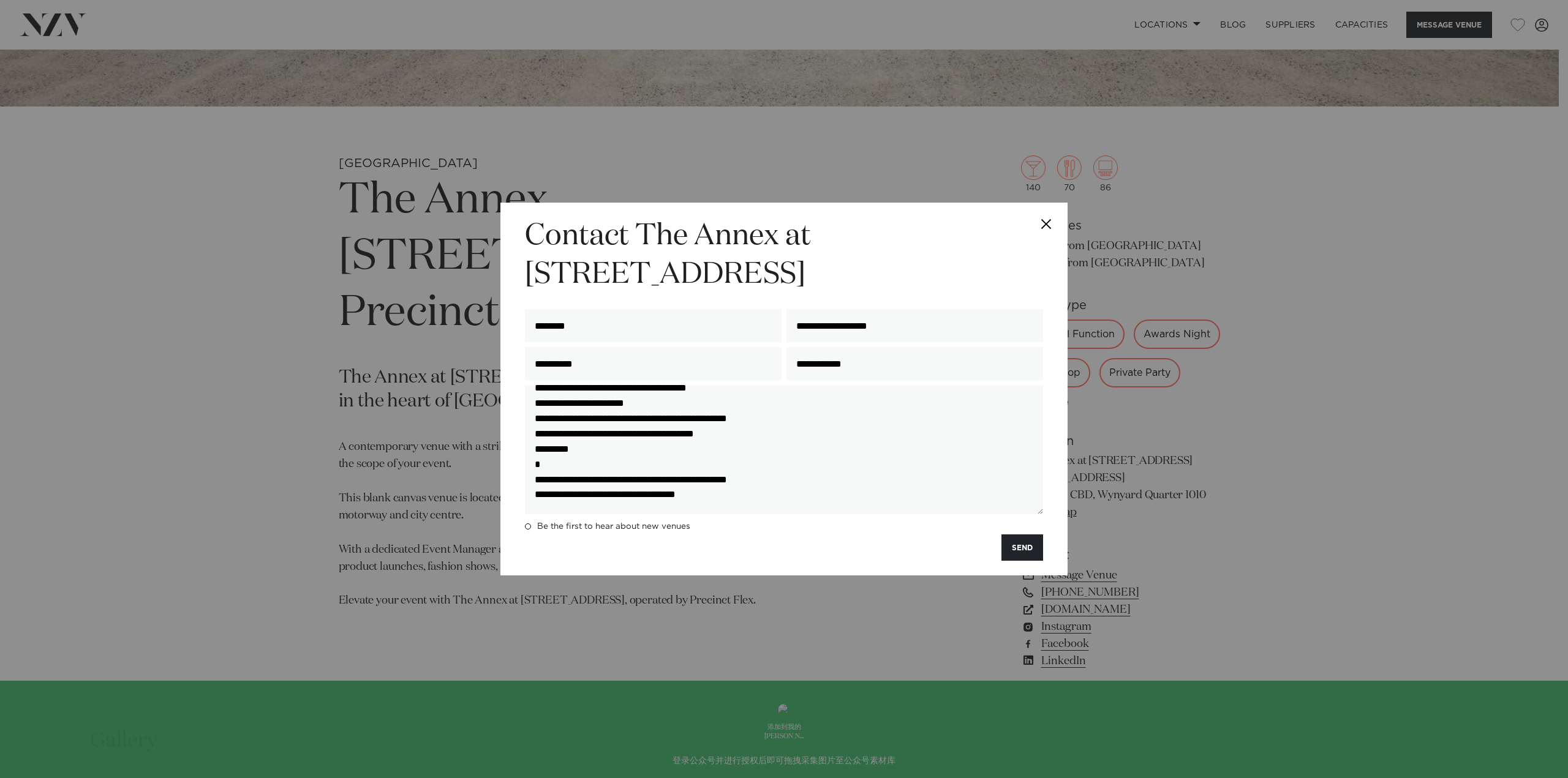
drag, startPoint x: 809, startPoint y: 482, endPoint x: 488, endPoint y: 451, distance: 322.5
click at [488, 451] on div "**********" at bounding box center [784, 389] width 1568 height 778
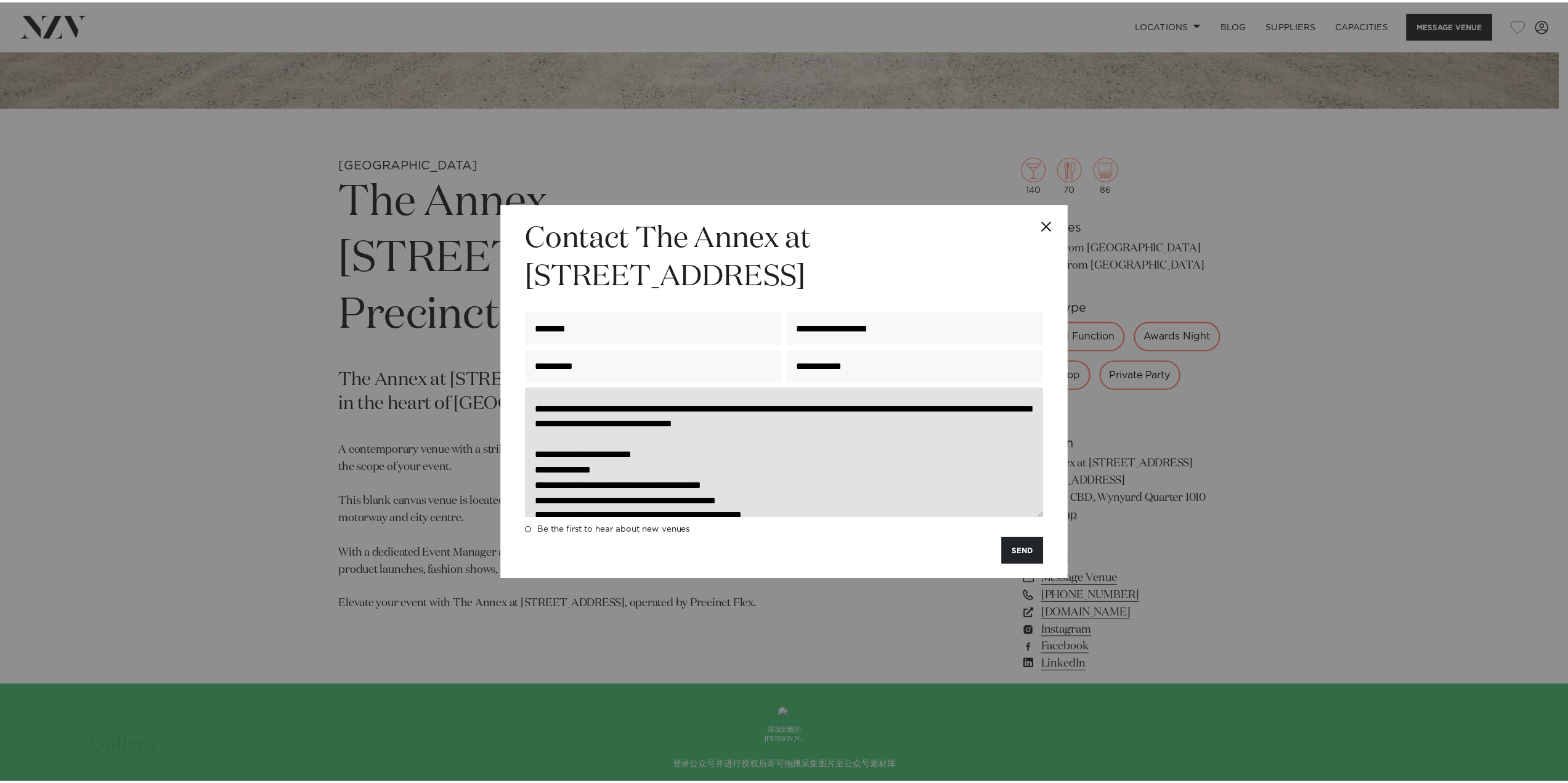
scroll to position [0, 0]
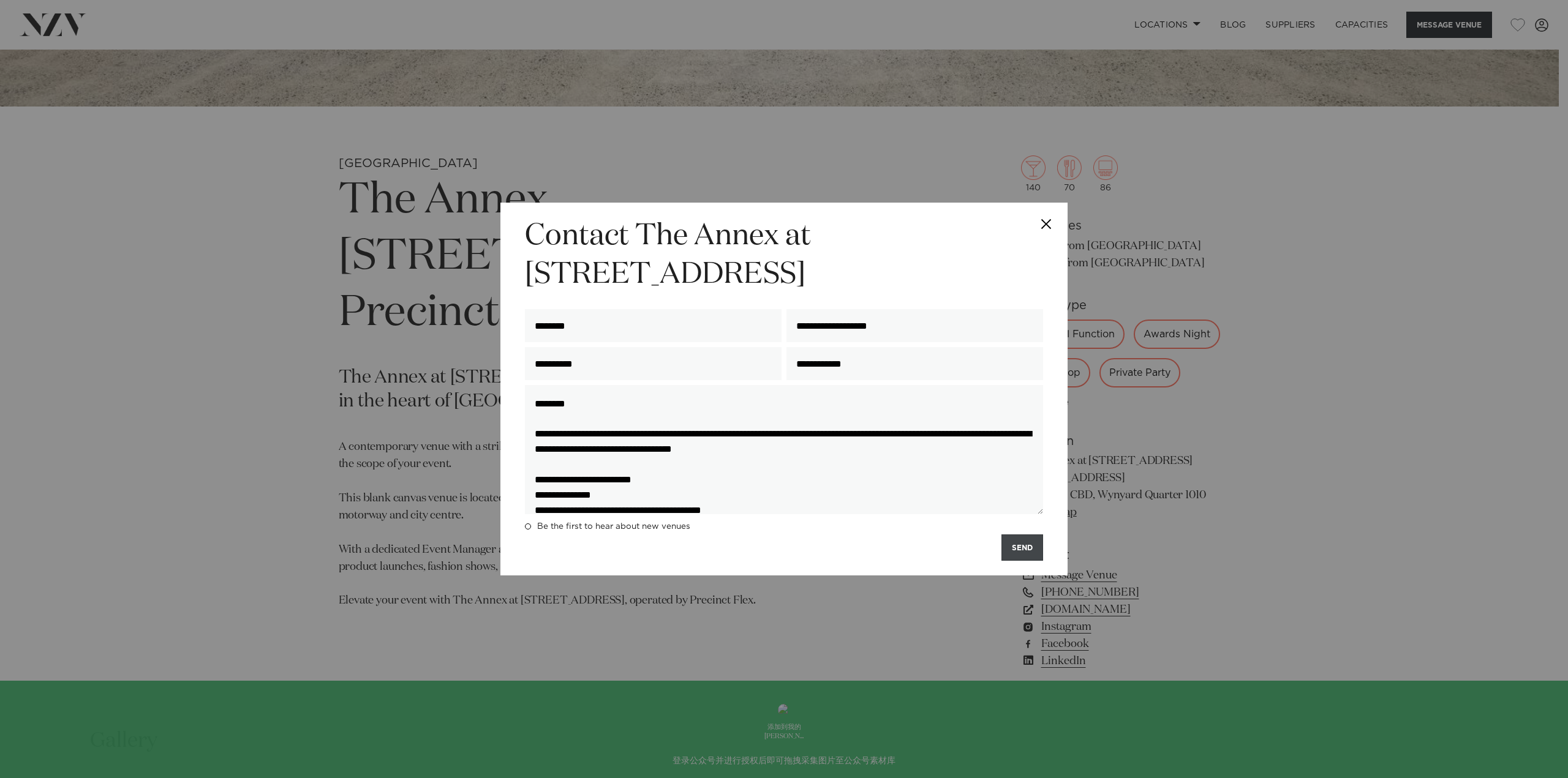
type textarea "**********"
click at [1014, 547] on button "SEND" at bounding box center [1022, 547] width 42 height 26
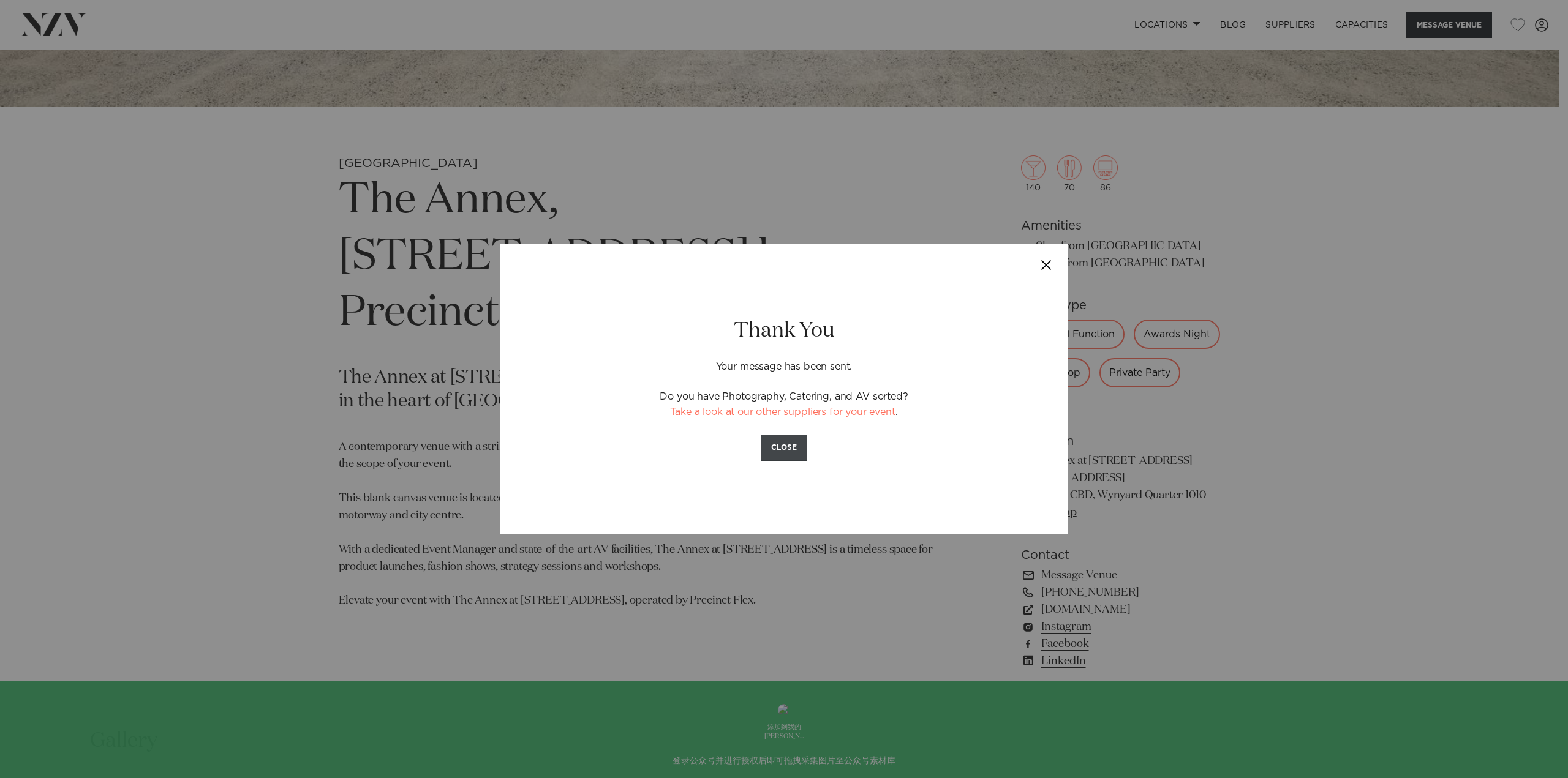
click at [784, 454] on button "CLOSE" at bounding box center [784, 448] width 46 height 26
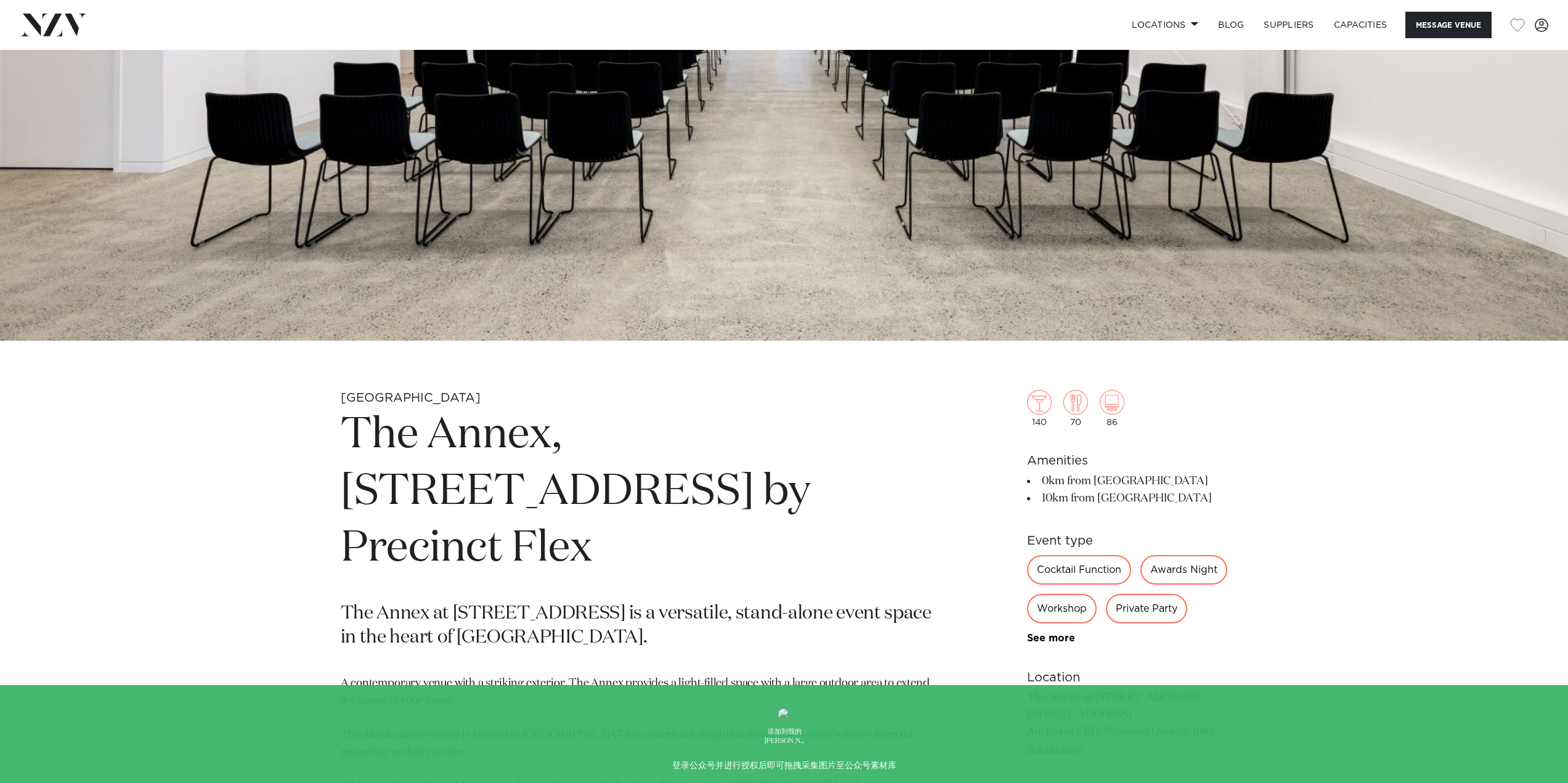
scroll to position [493, 0]
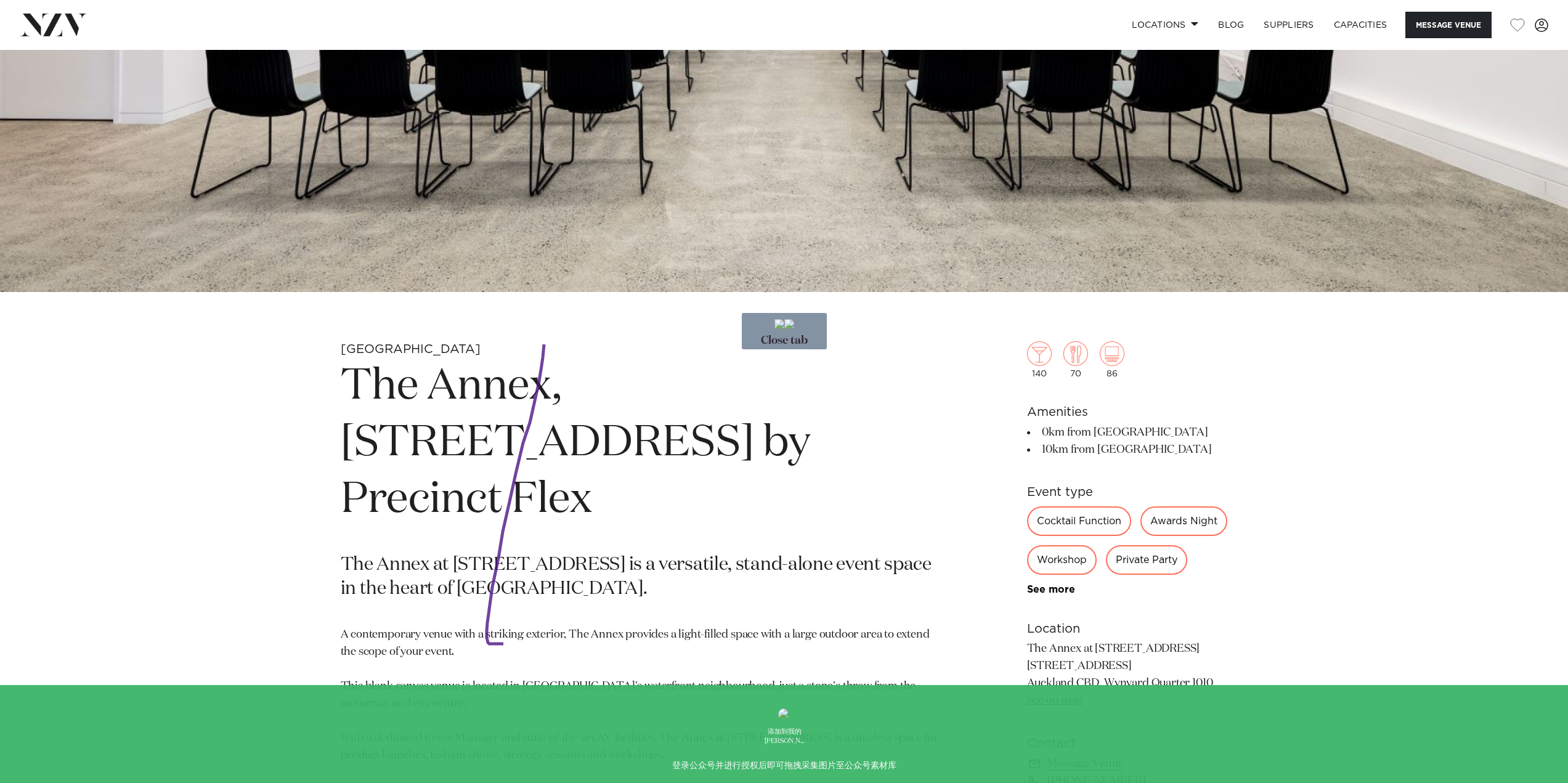
drag, startPoint x: 544, startPoint y: 344, endPoint x: 840, endPoint y: 638, distance: 417.2
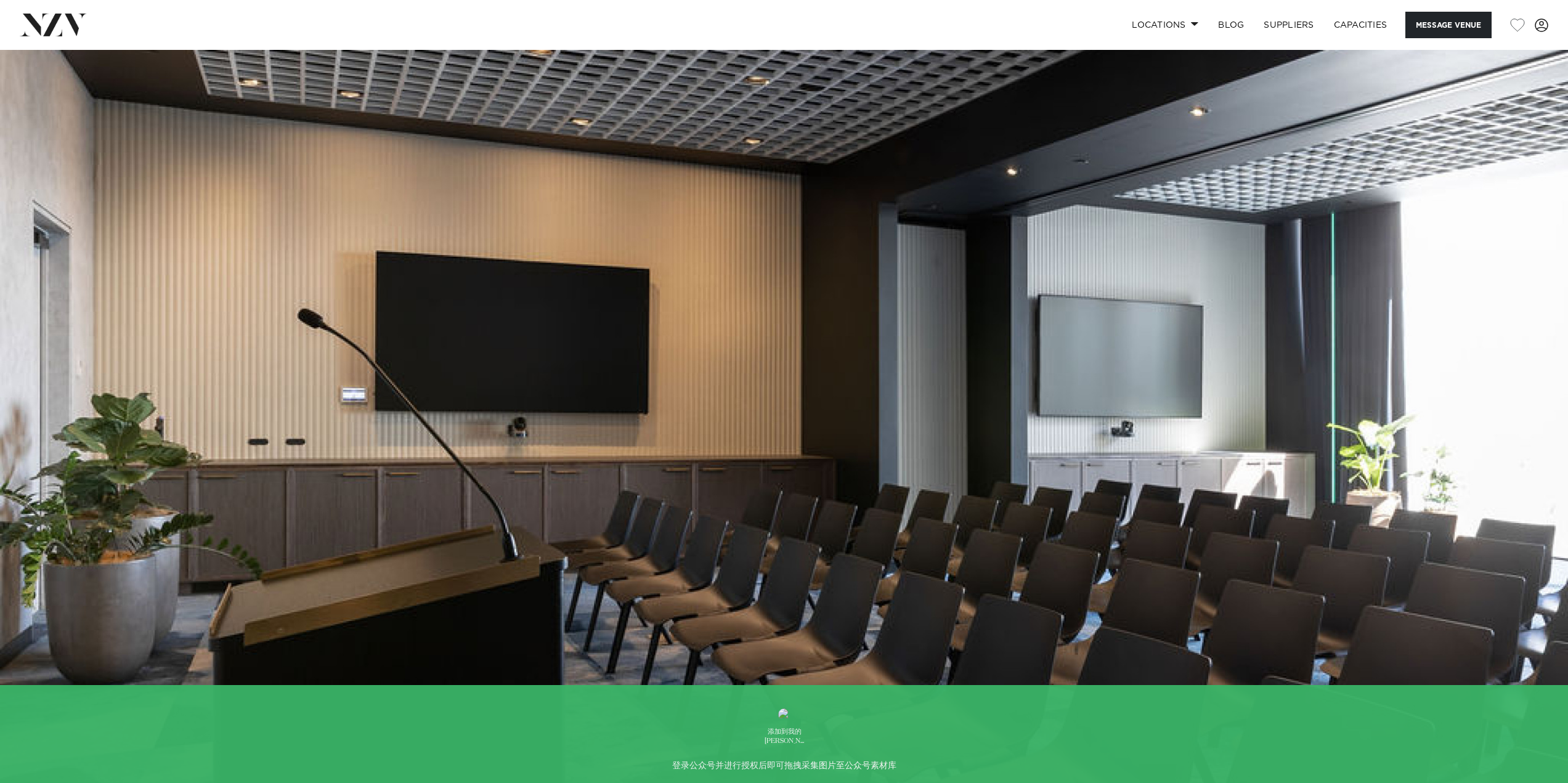
click at [1109, 456] on img at bounding box center [784, 417] width 1568 height 735
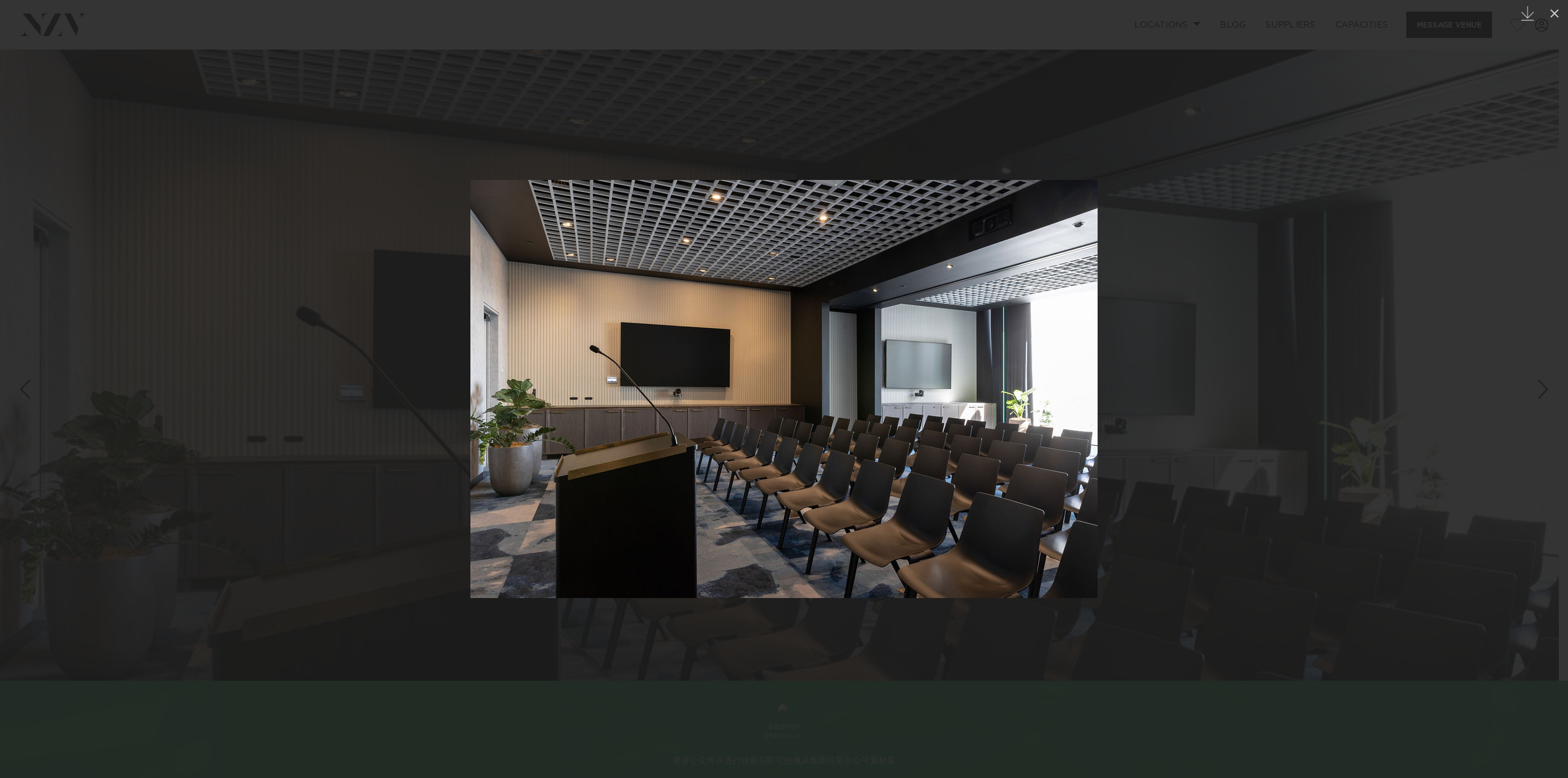
click at [1269, 377] on div at bounding box center [784, 389] width 1568 height 778
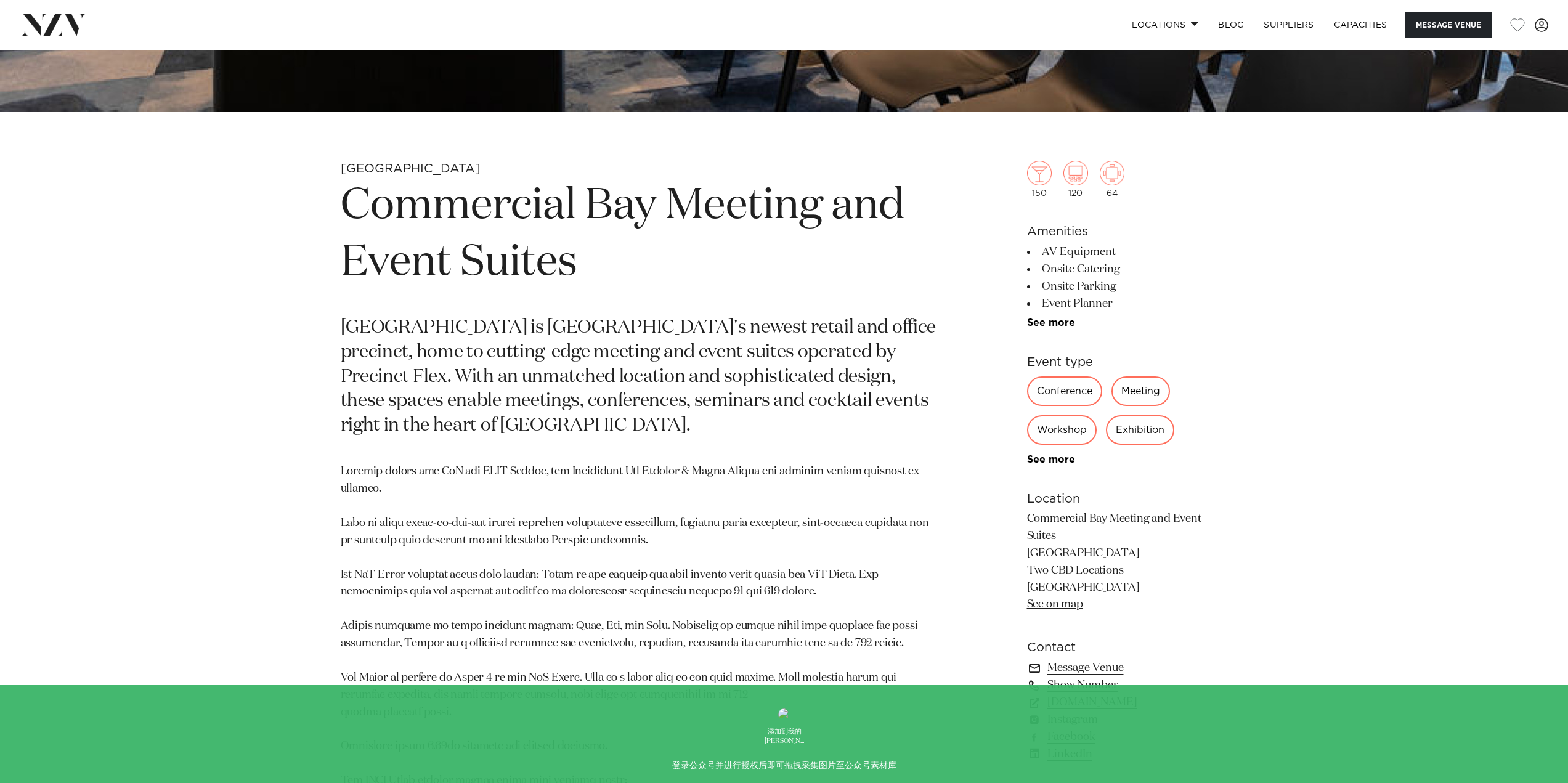
scroll to position [678, 0]
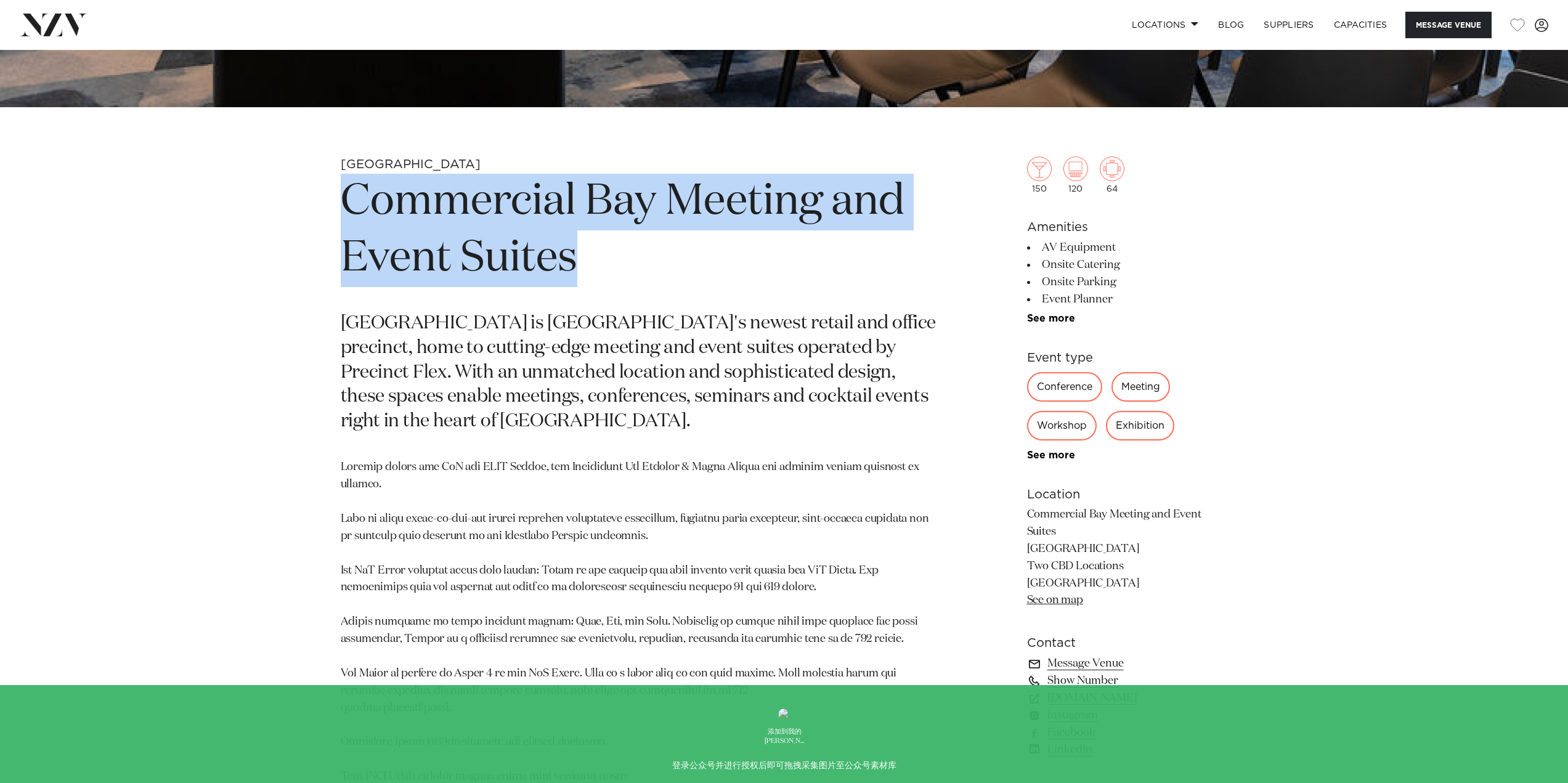
drag, startPoint x: 344, startPoint y: 201, endPoint x: 631, endPoint y: 262, distance: 293.4
click at [631, 262] on h1 "Commercial Bay Meeting and Event Suites" at bounding box center [640, 229] width 599 height 113
copy h1 "Commercial Bay Meeting and Event Suites"
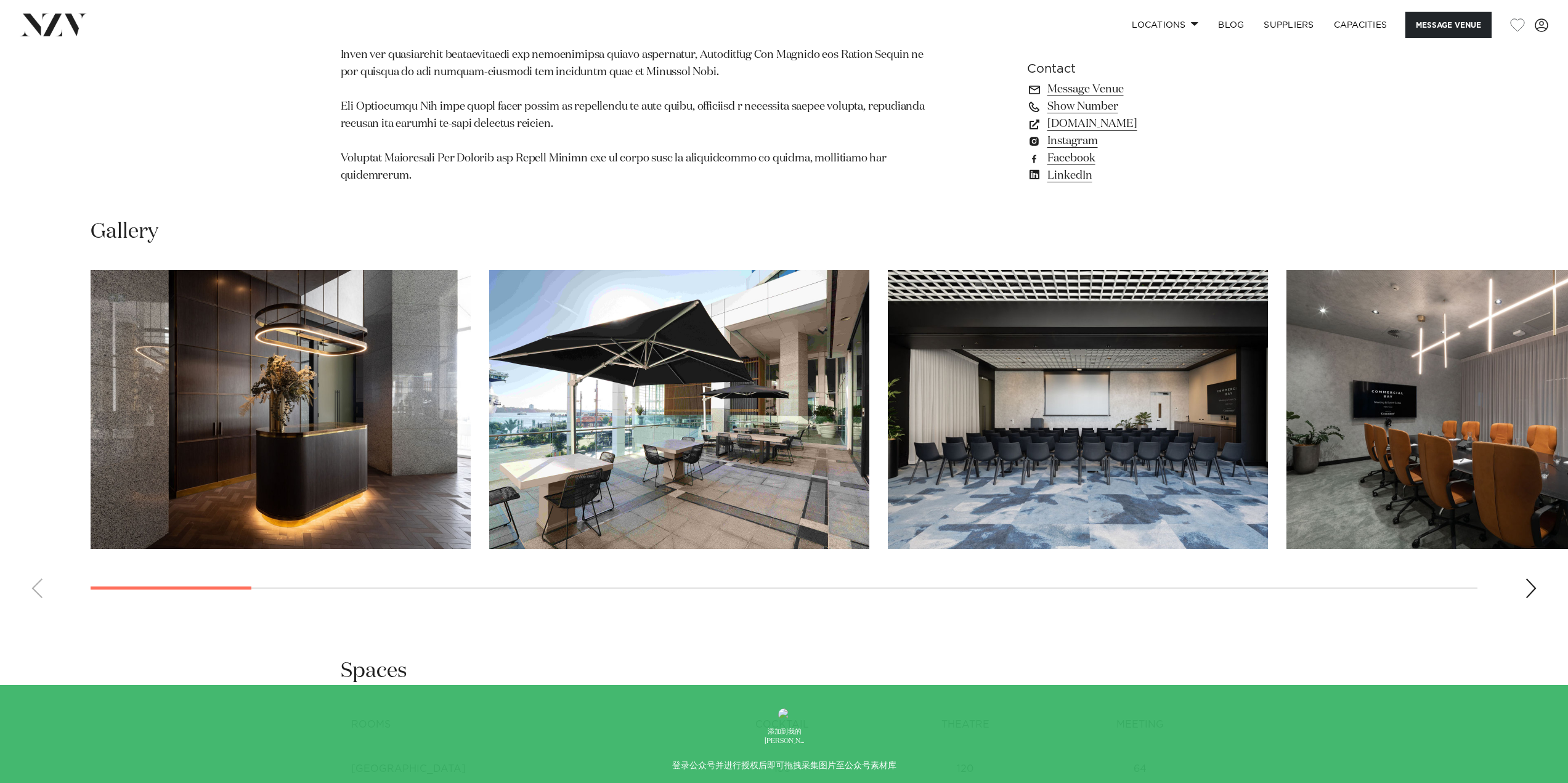
scroll to position [1541, 0]
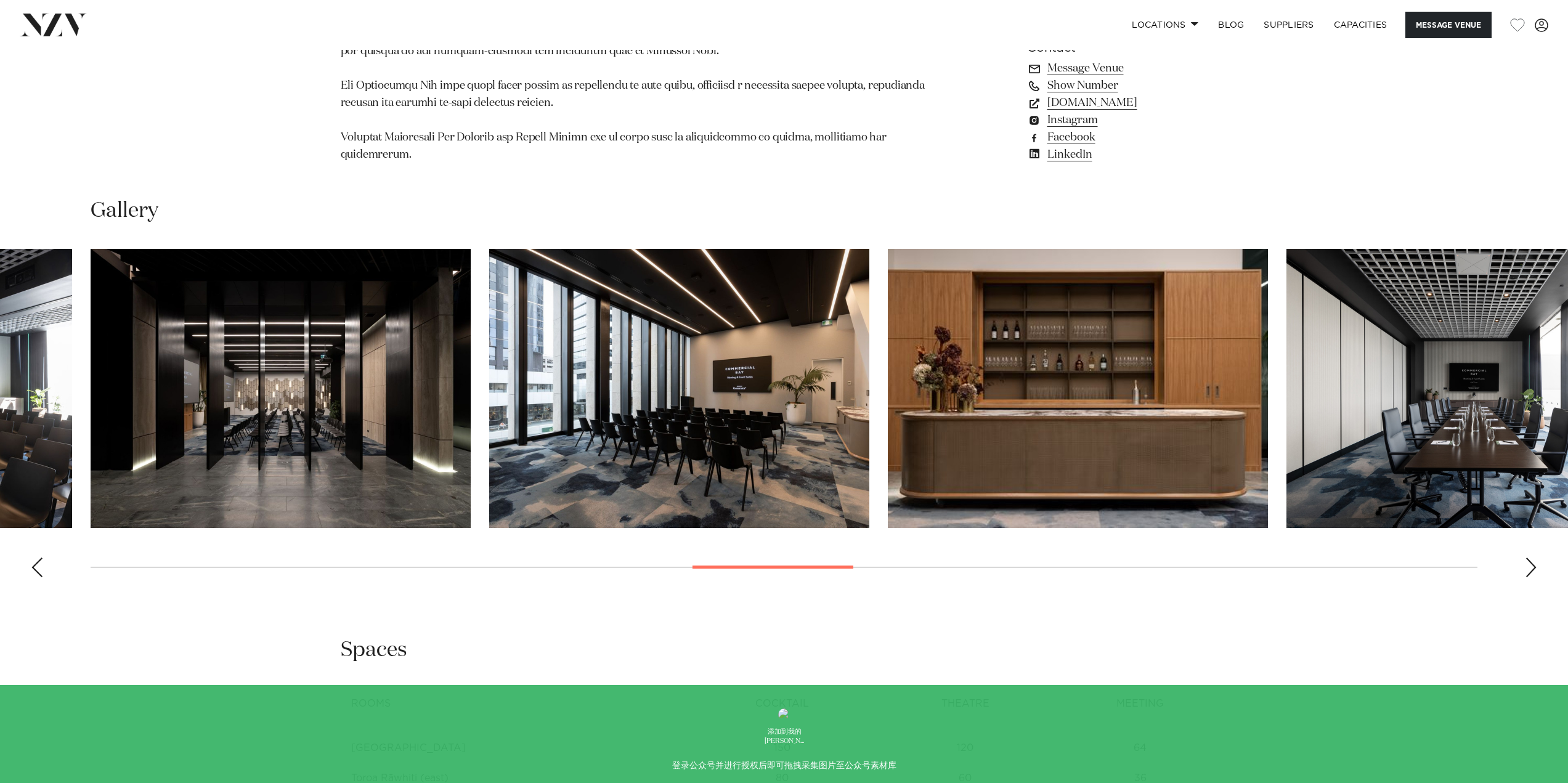
click at [839, 573] on div "Auckland Commercial Bay Meeting and Event Suites Message Venue [GEOGRAPHIC_DATA…" at bounding box center [784, 289] width 1568 height 3559
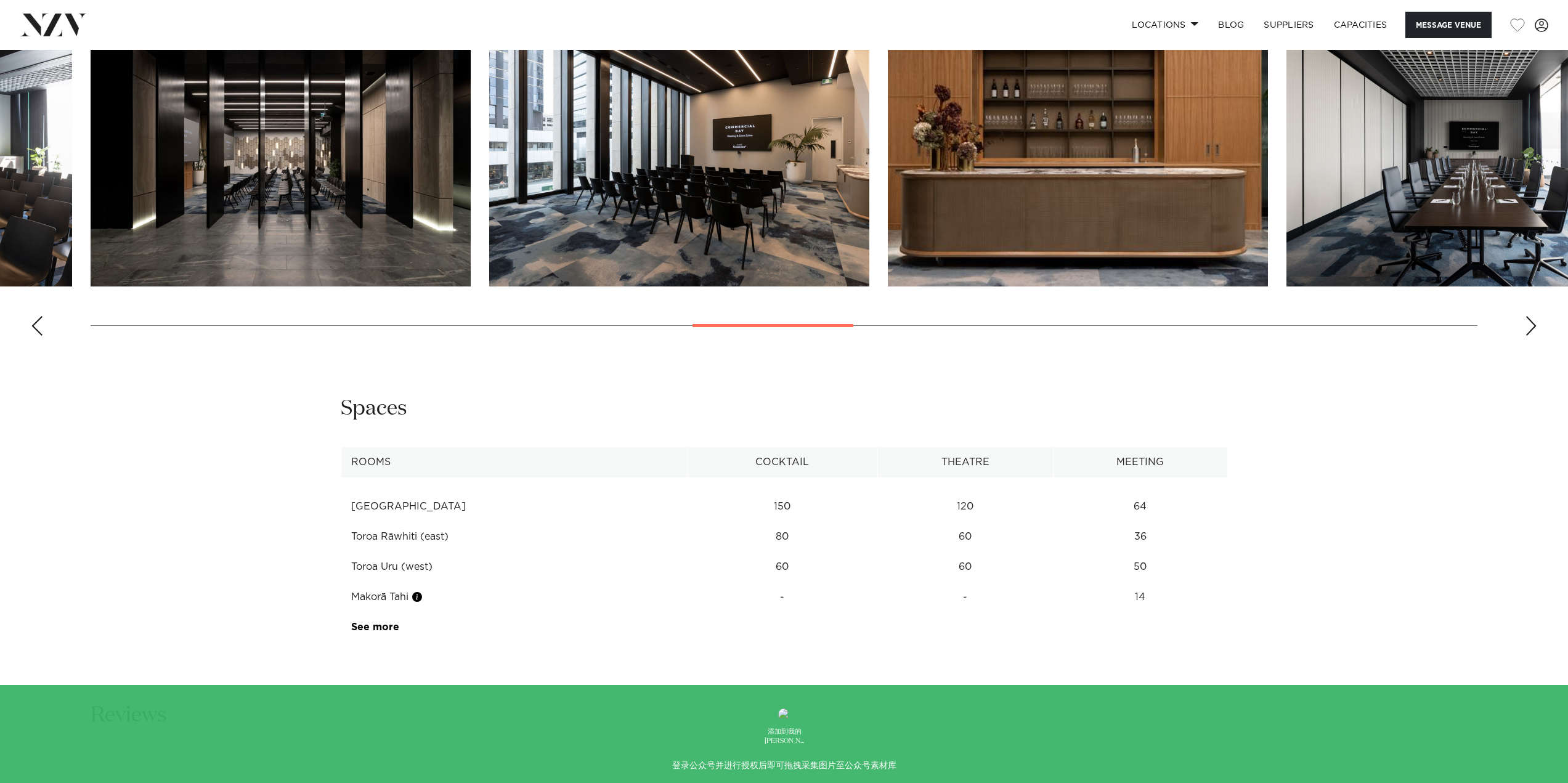
scroll to position [1788, 0]
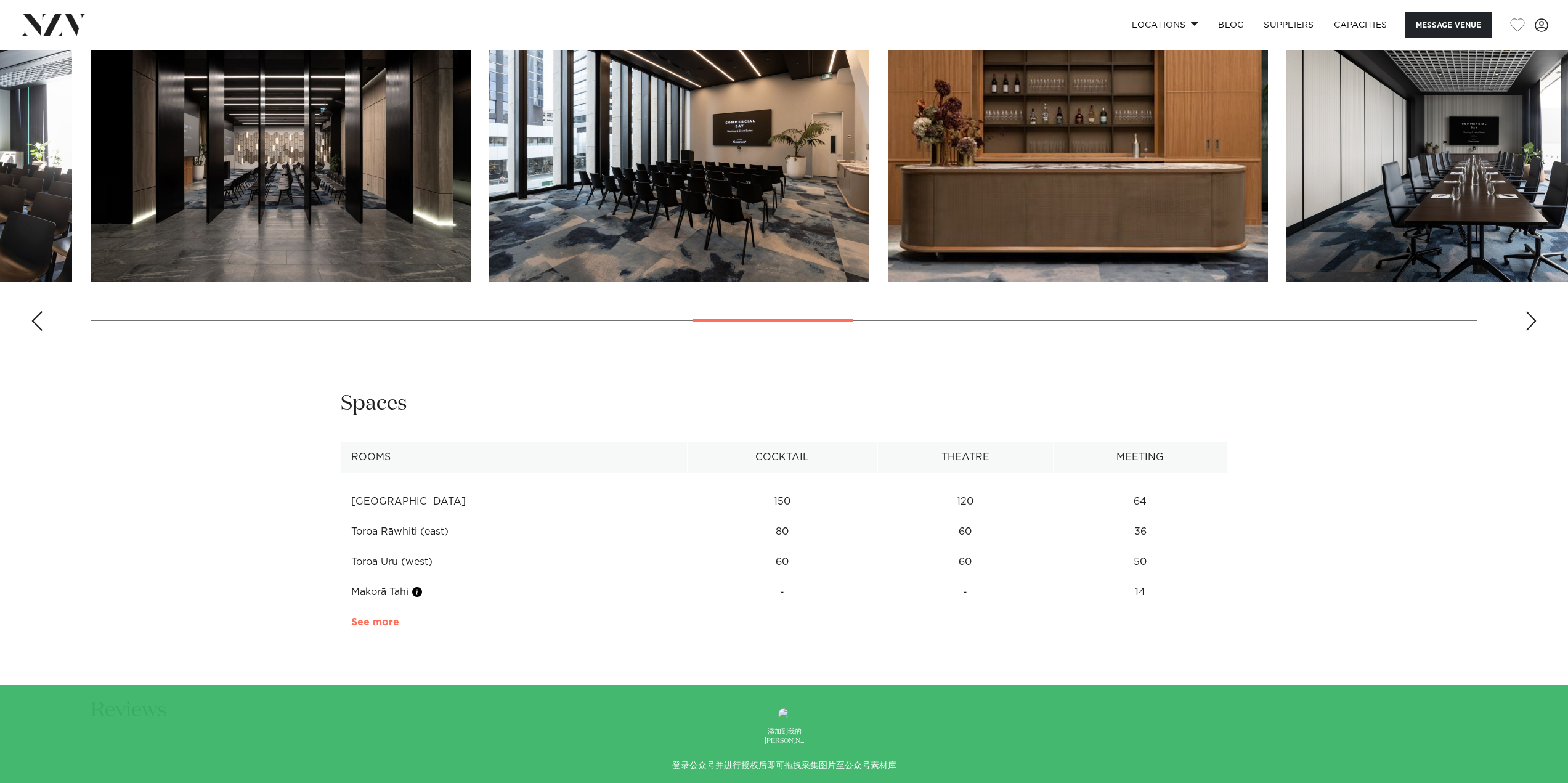
click at [390, 617] on link "See more" at bounding box center [399, 622] width 96 height 10
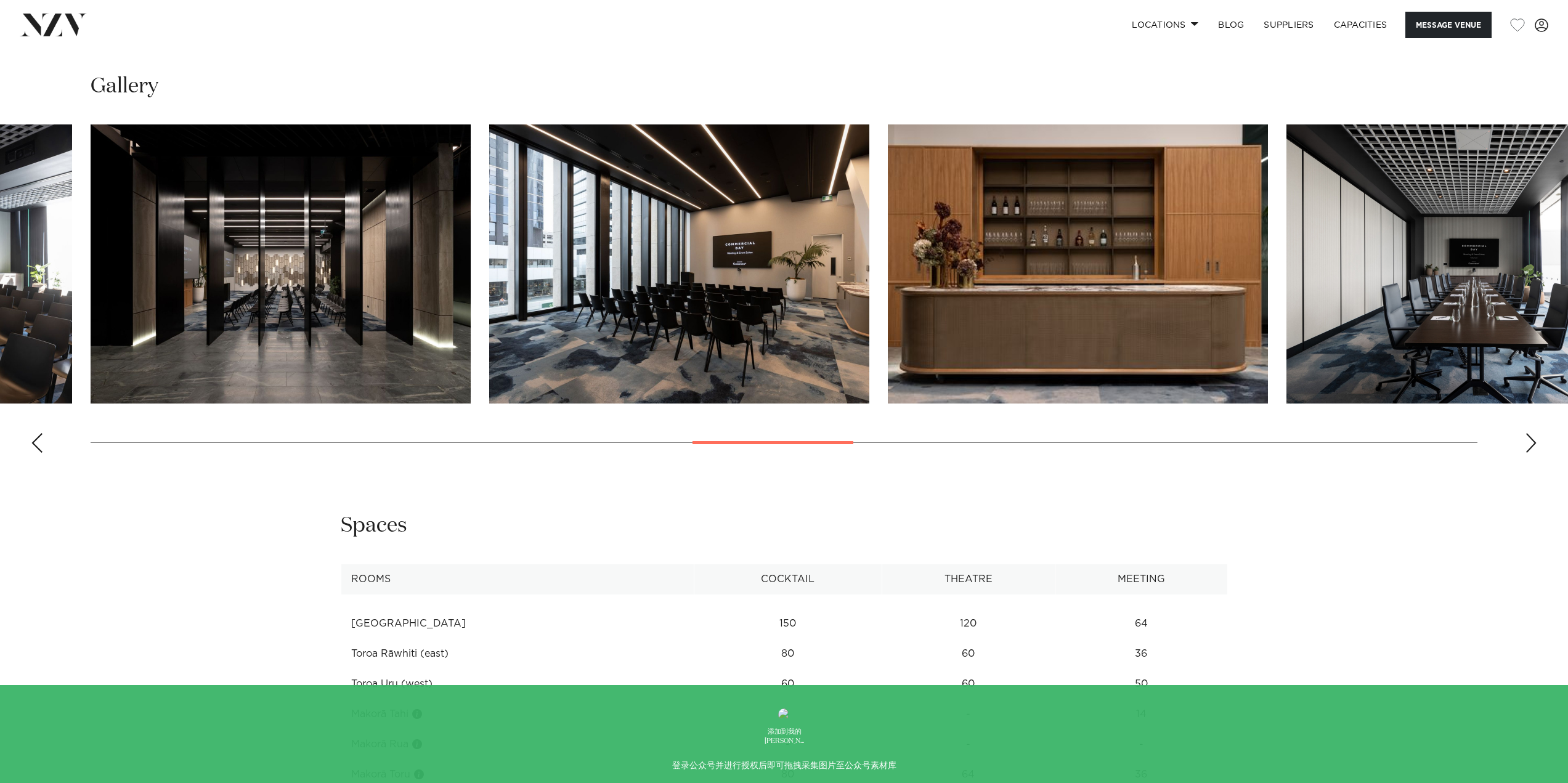
scroll to position [1664, 0]
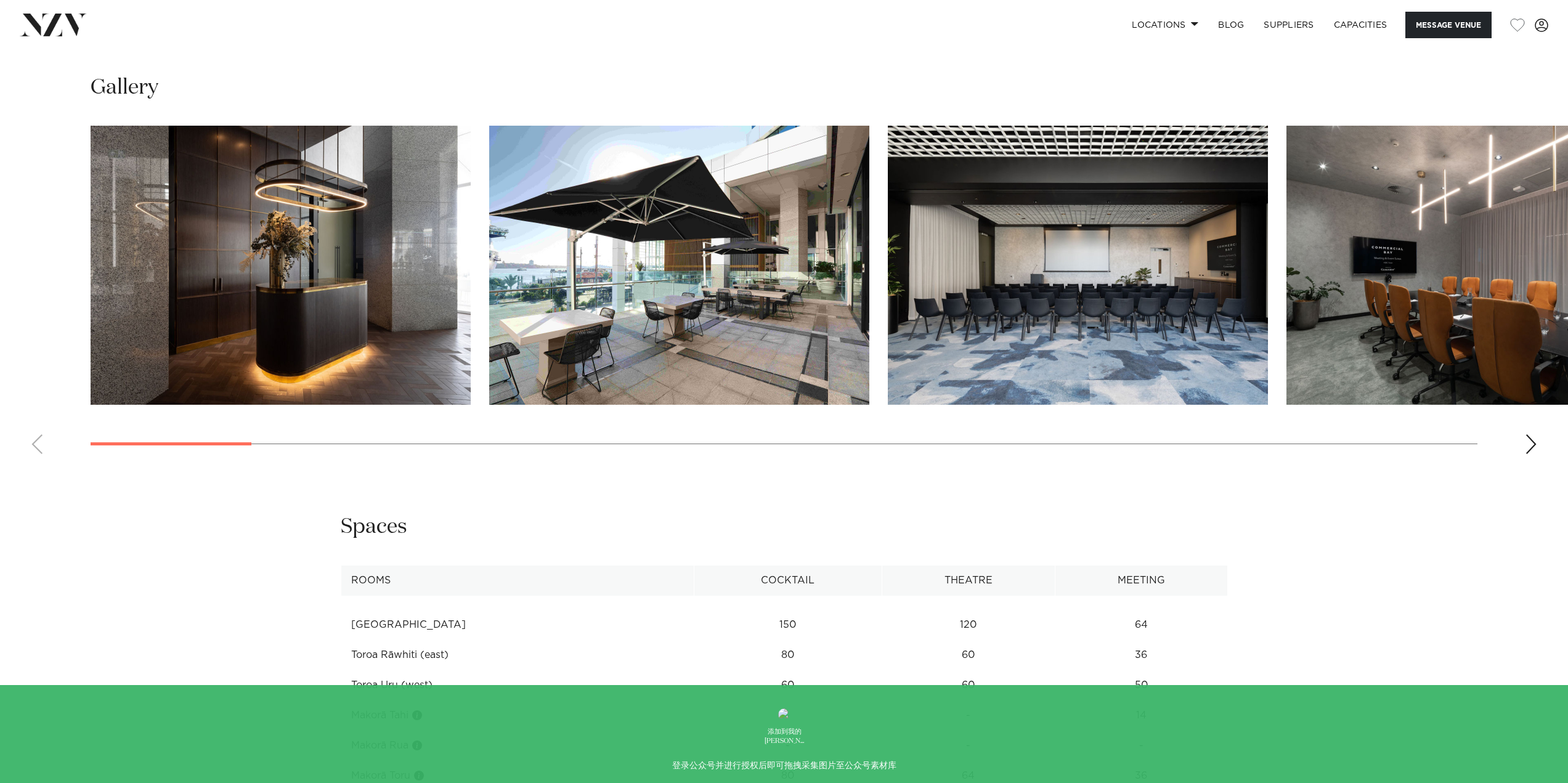
click at [88, 441] on swiper-container at bounding box center [784, 295] width 1568 height 338
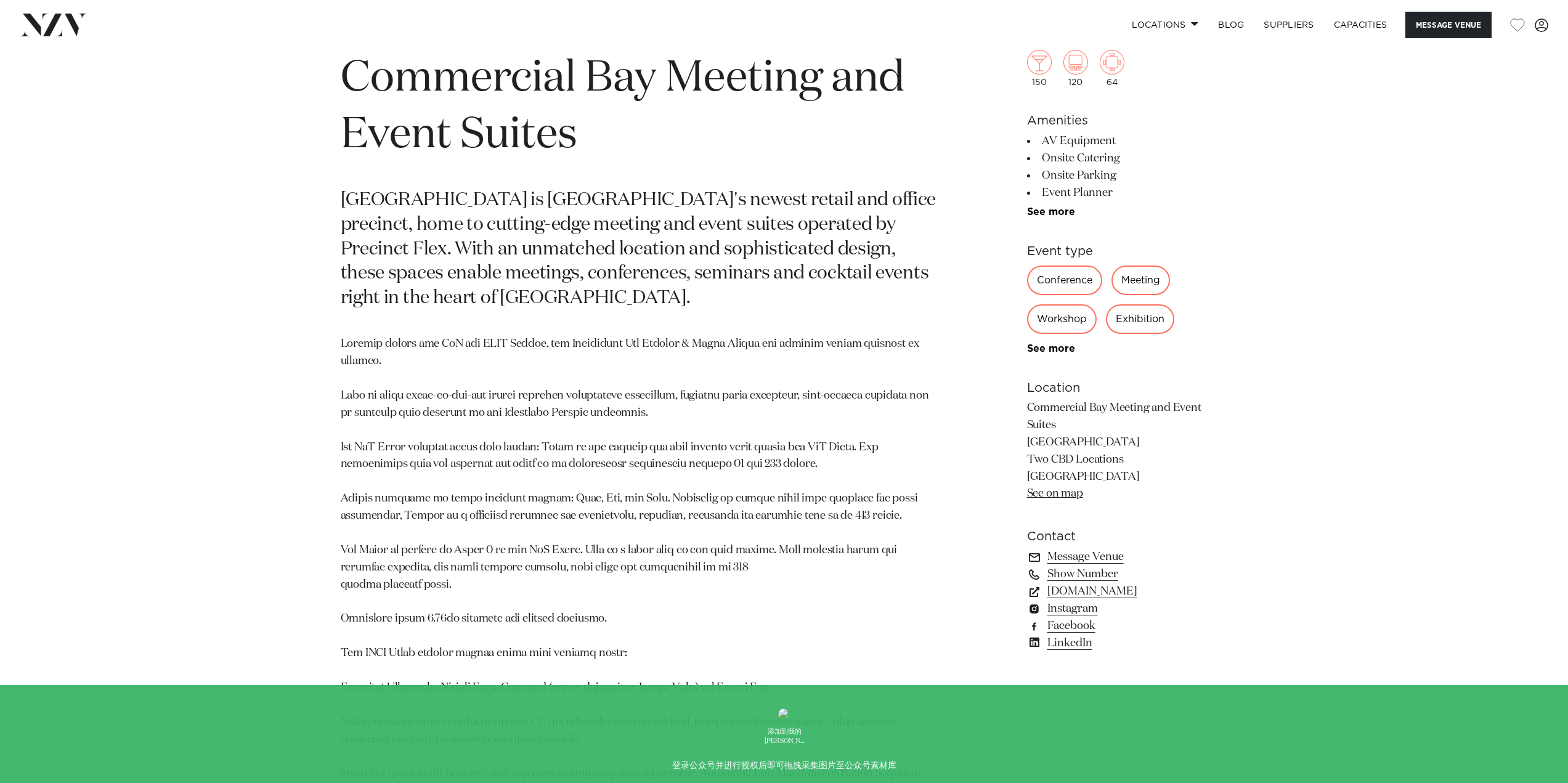
scroll to position [370, 0]
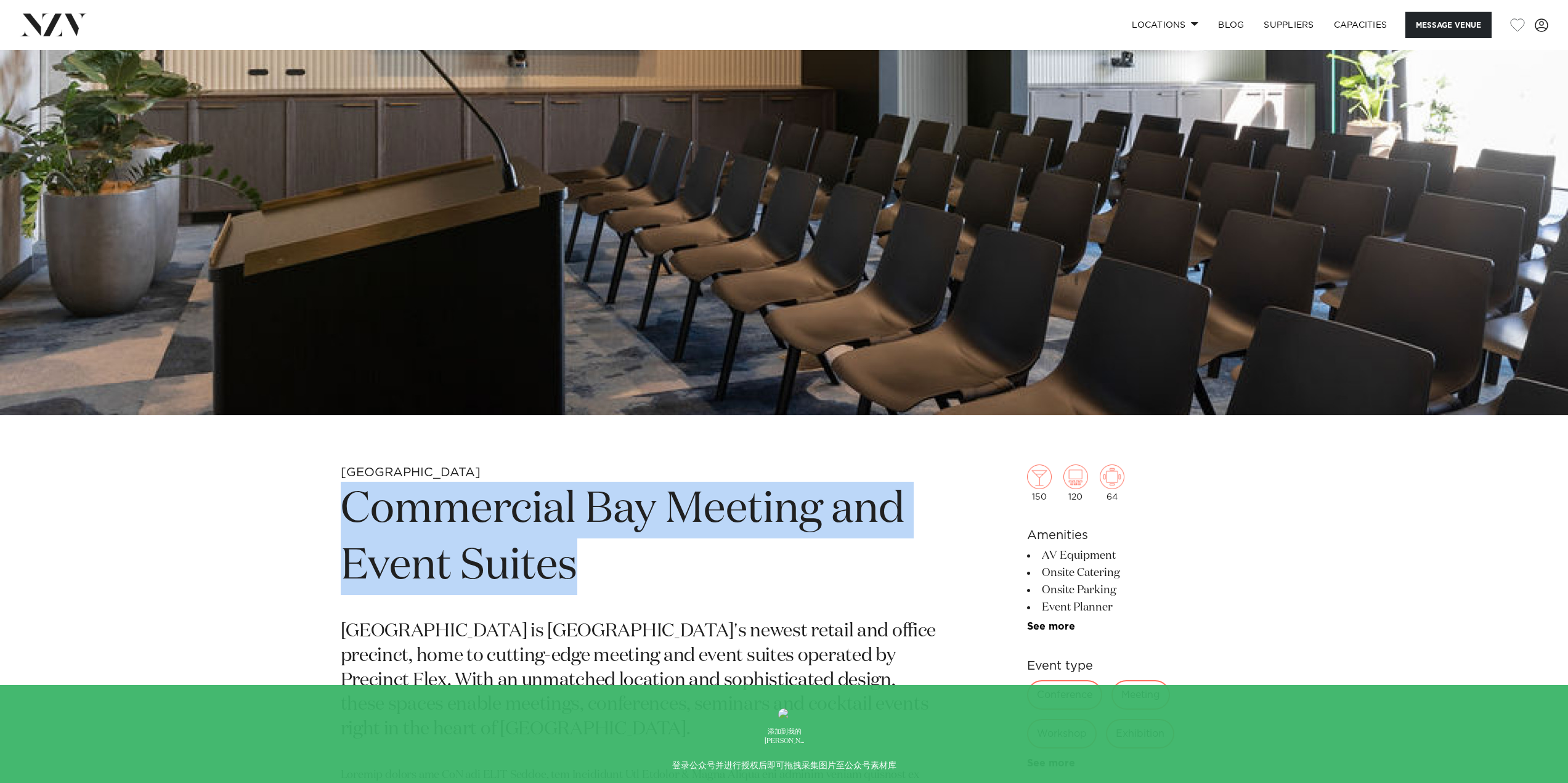
drag, startPoint x: 350, startPoint y: 503, endPoint x: 612, endPoint y: 556, distance: 267.3
click at [612, 556] on h1 "Commercial Bay Meeting and Event Suites" at bounding box center [640, 538] width 599 height 113
copy h1 "Commercial Bay Meeting and Event Suites"
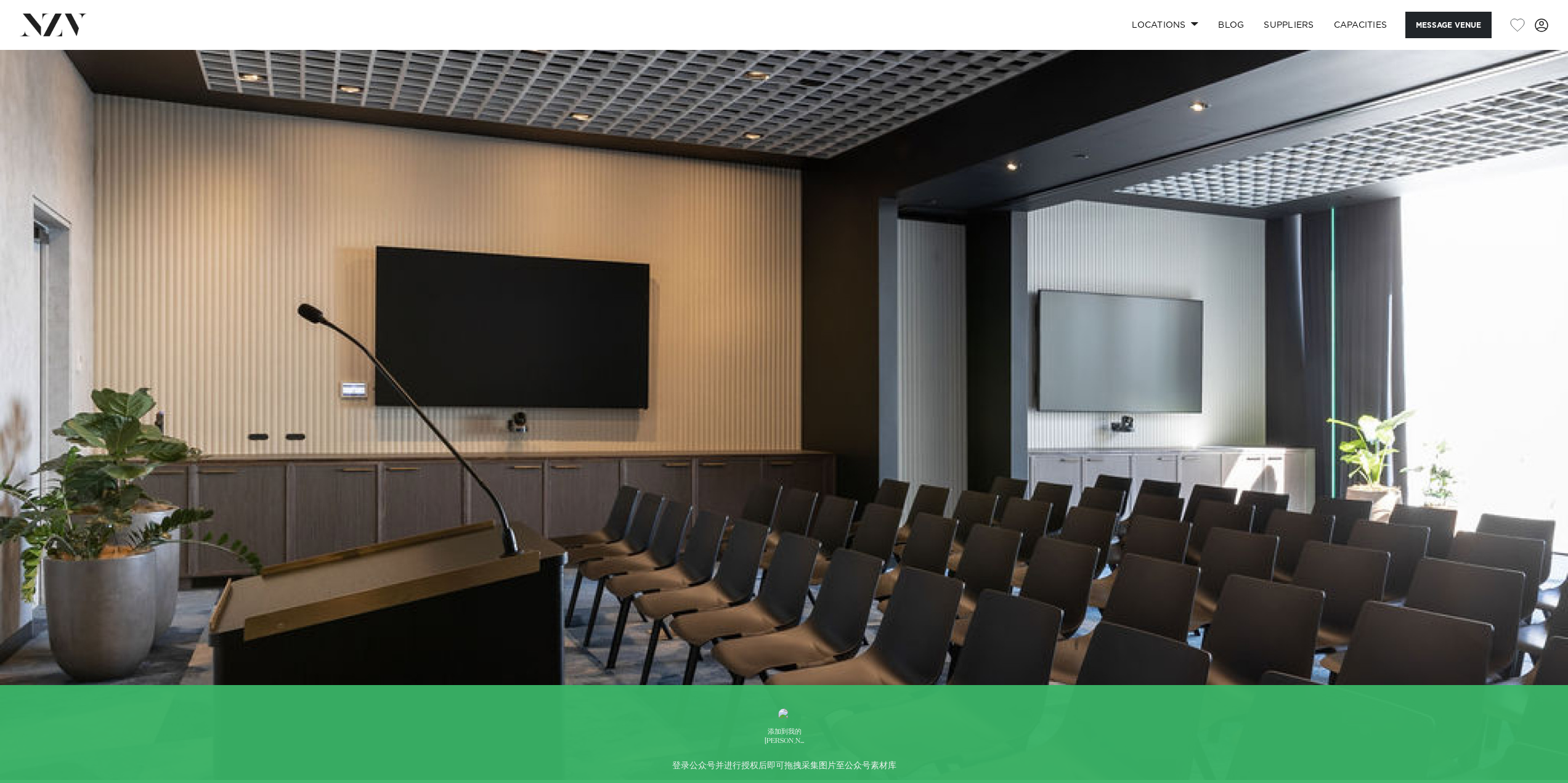
scroll to position [0, 0]
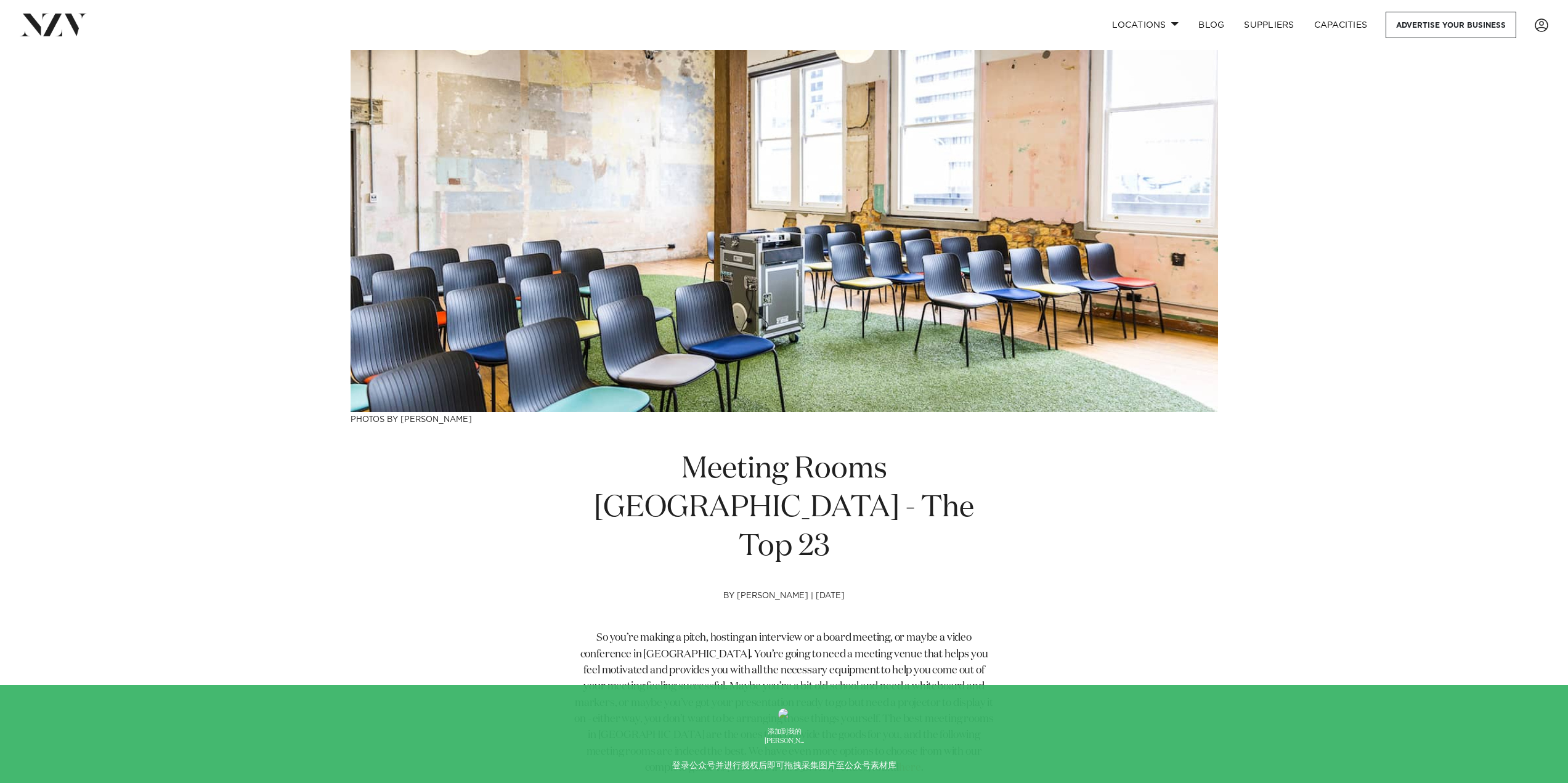
scroll to position [61, 0]
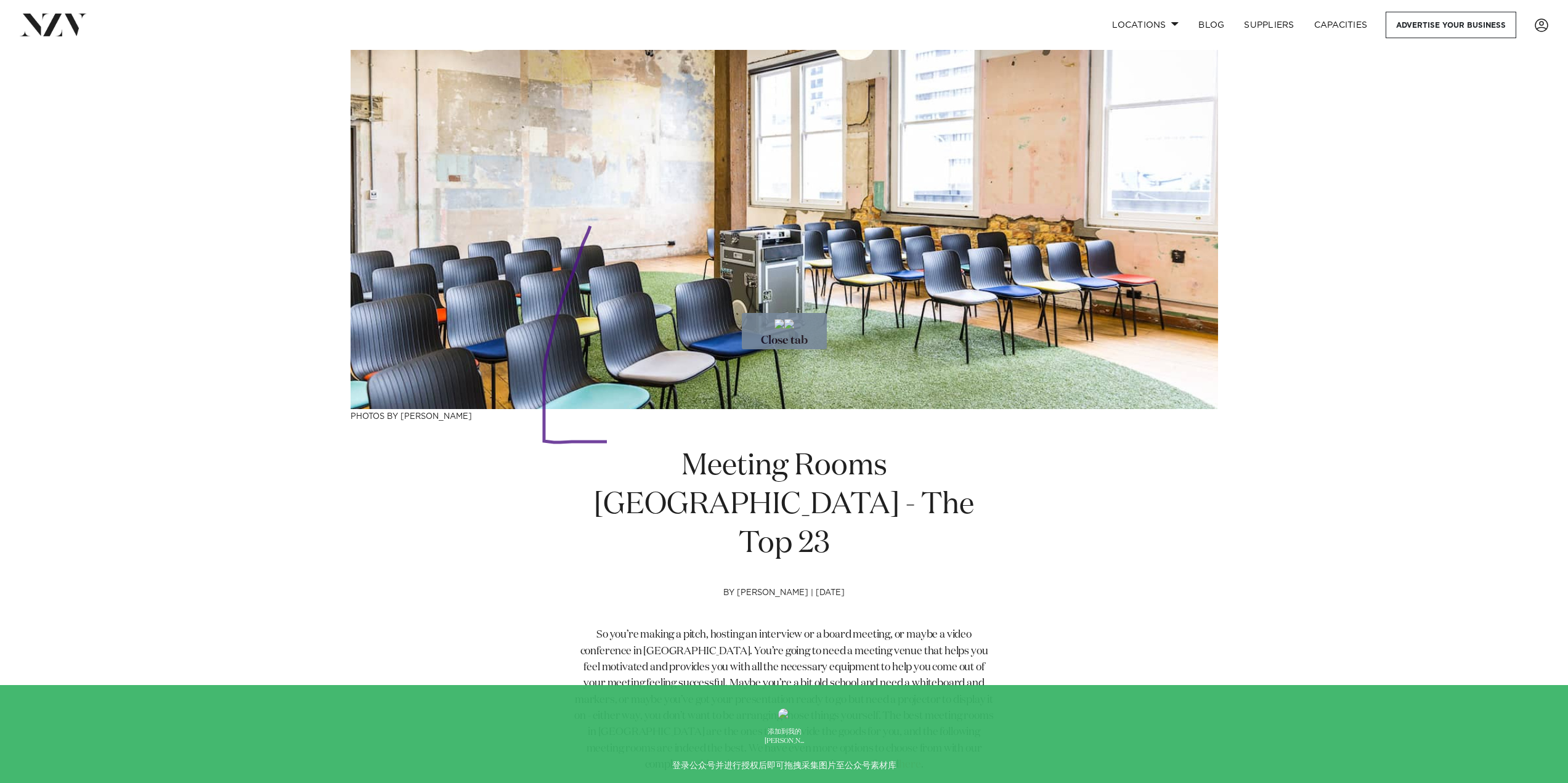
drag, startPoint x: 594, startPoint y: 218, endPoint x: 751, endPoint y: 444, distance: 275.2
